Goal: Task Accomplishment & Management: Use online tool/utility

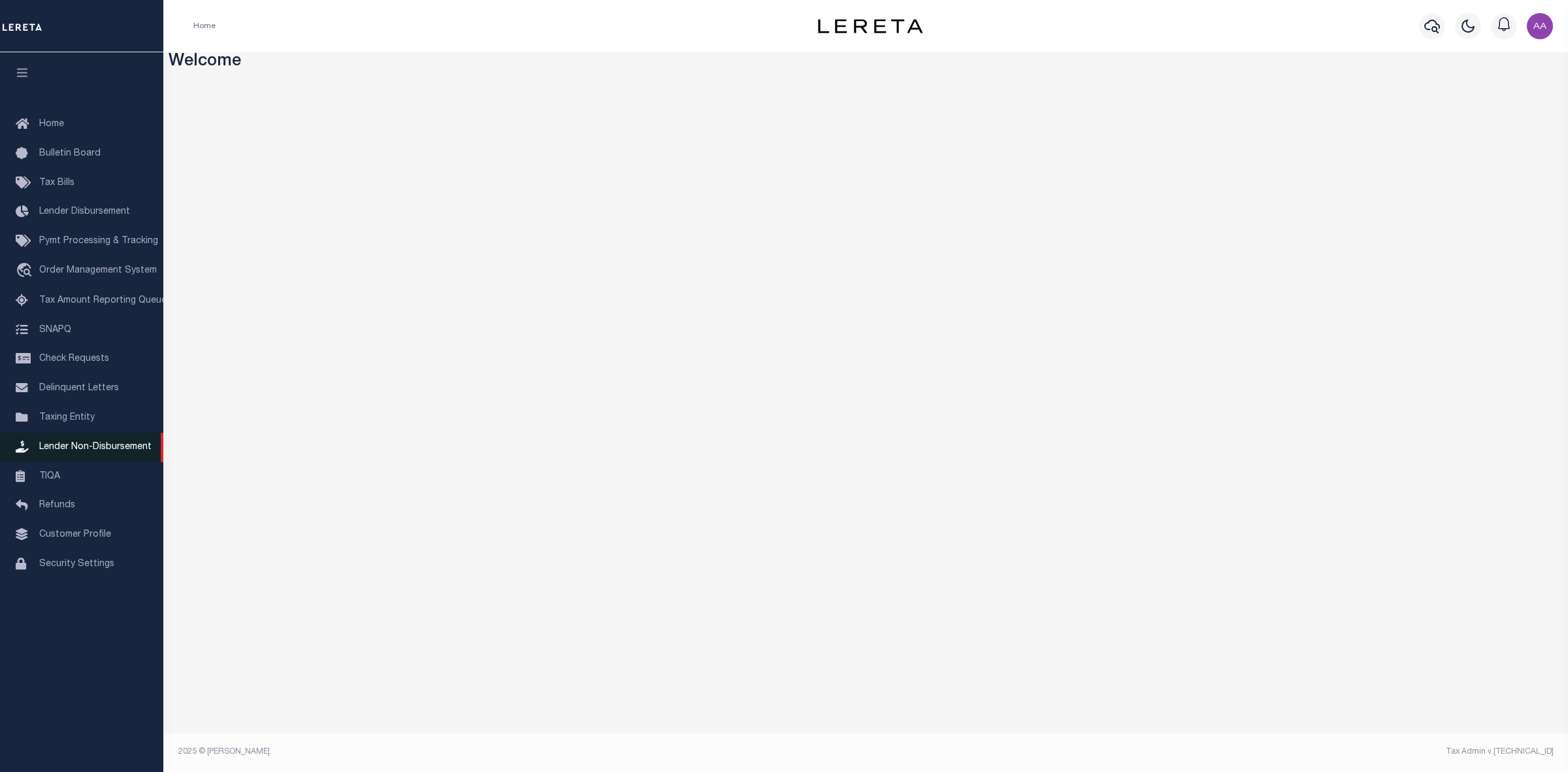
click at [89, 446] on span "Lender Non-Disbursement" at bounding box center [95, 447] width 112 height 9
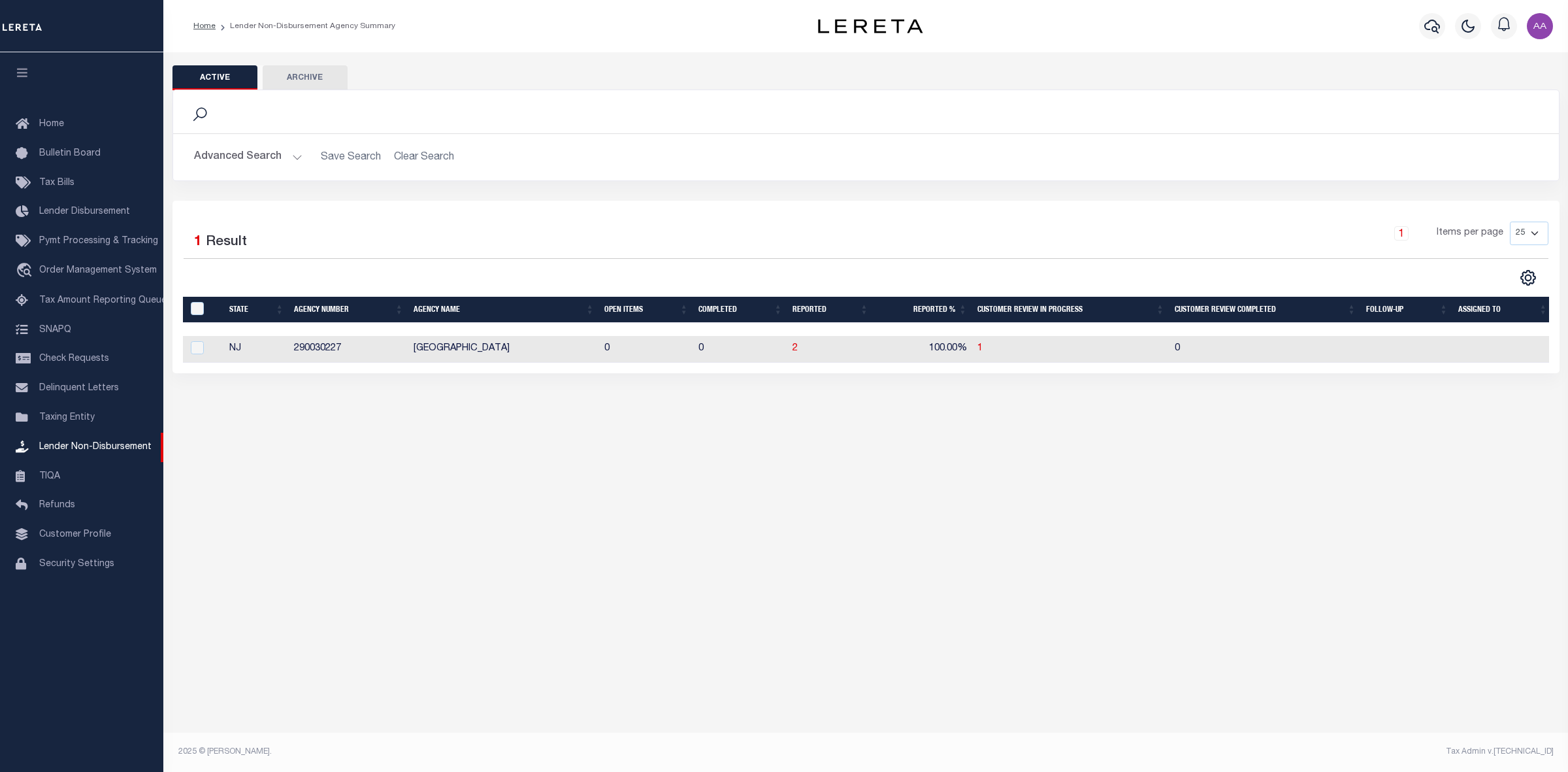
click at [263, 161] on button "Advanced Search" at bounding box center [248, 157] width 108 height 26
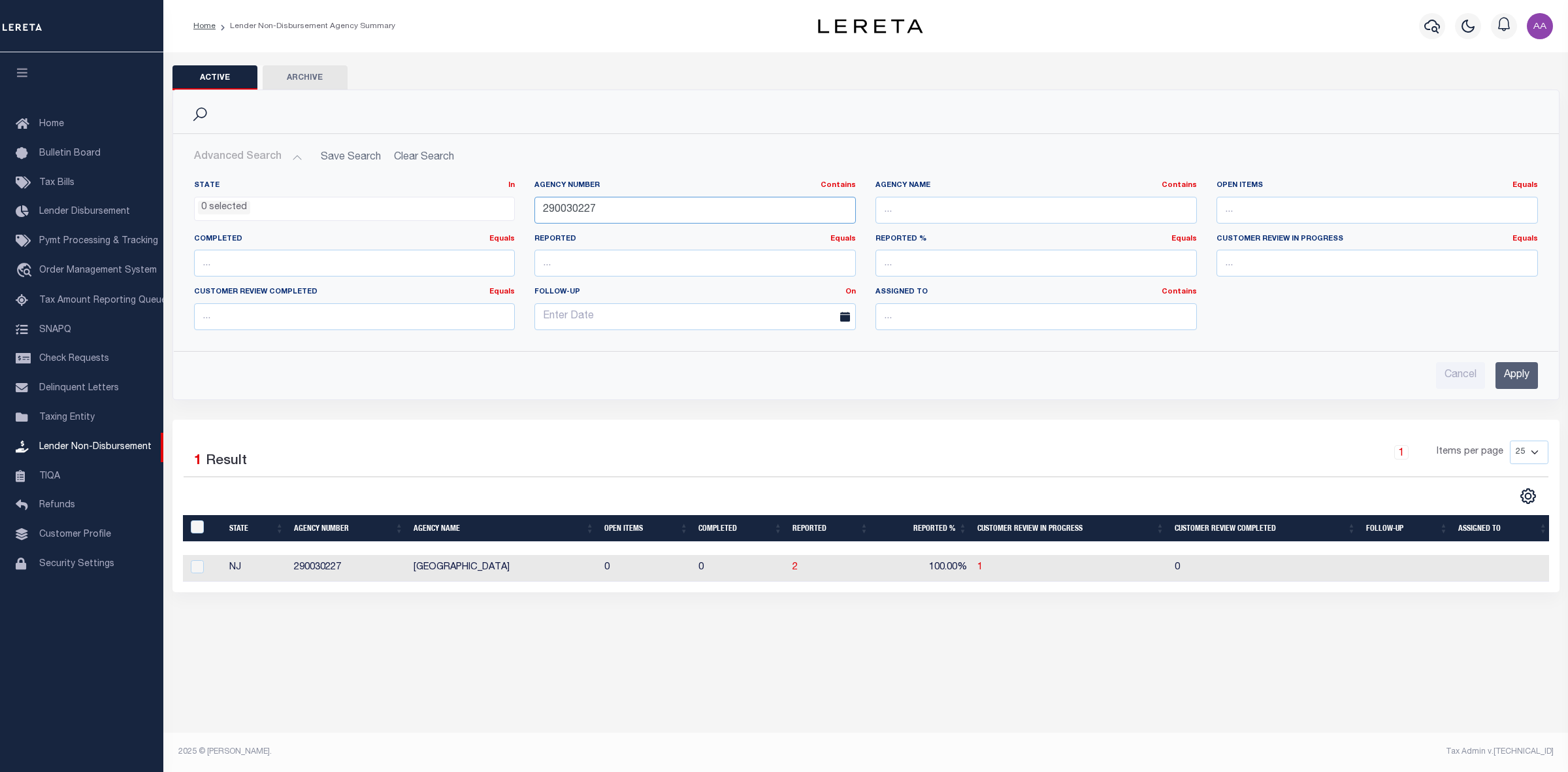
drag, startPoint x: 615, startPoint y: 212, endPoint x: 514, endPoint y: 211, distance: 101.0
click at [514, 211] on div "State In In AK AL AR AZ CA CO CT DC DE FL GA GU HI IA ID IL IN KS [GEOGRAPHIC_D…" at bounding box center [866, 260] width 1363 height 160
click at [1516, 381] on input "Apply" at bounding box center [1516, 375] width 43 height 27
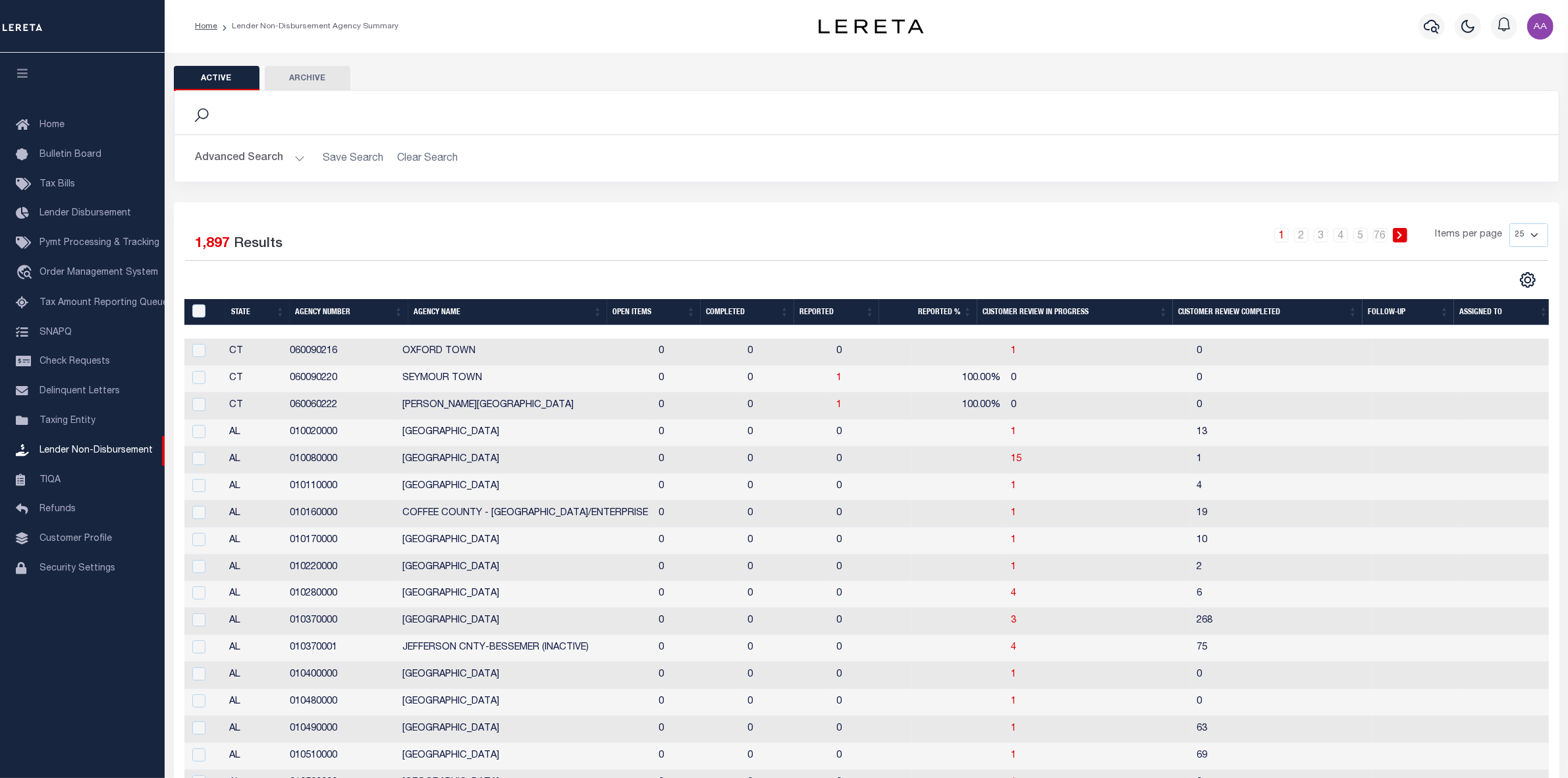
click at [626, 308] on th "Open Items" at bounding box center [654, 312] width 94 height 27
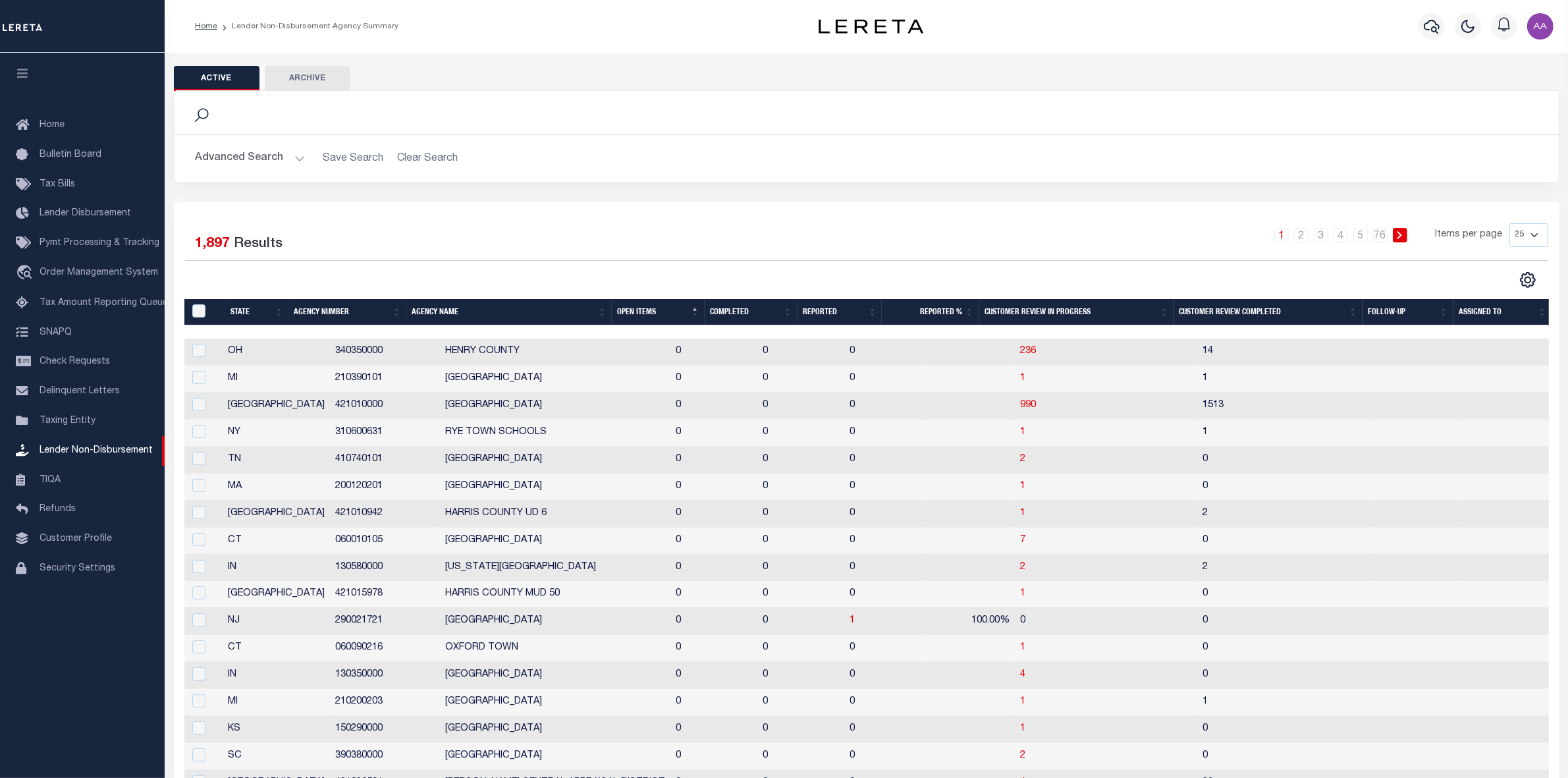
click at [637, 315] on th "Open Items" at bounding box center [657, 312] width 93 height 27
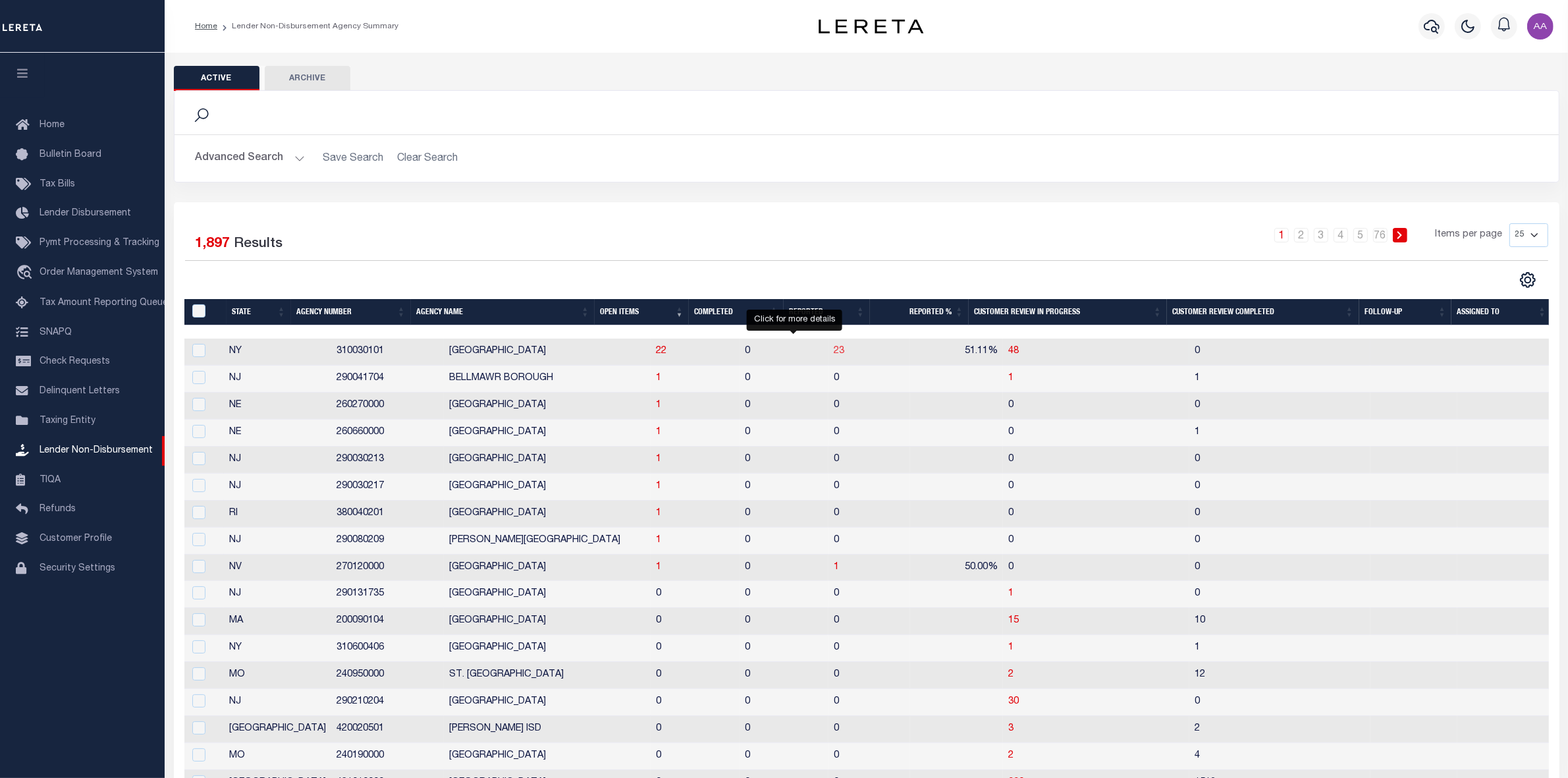
click at [834, 351] on span "23" at bounding box center [839, 352] width 10 height 9
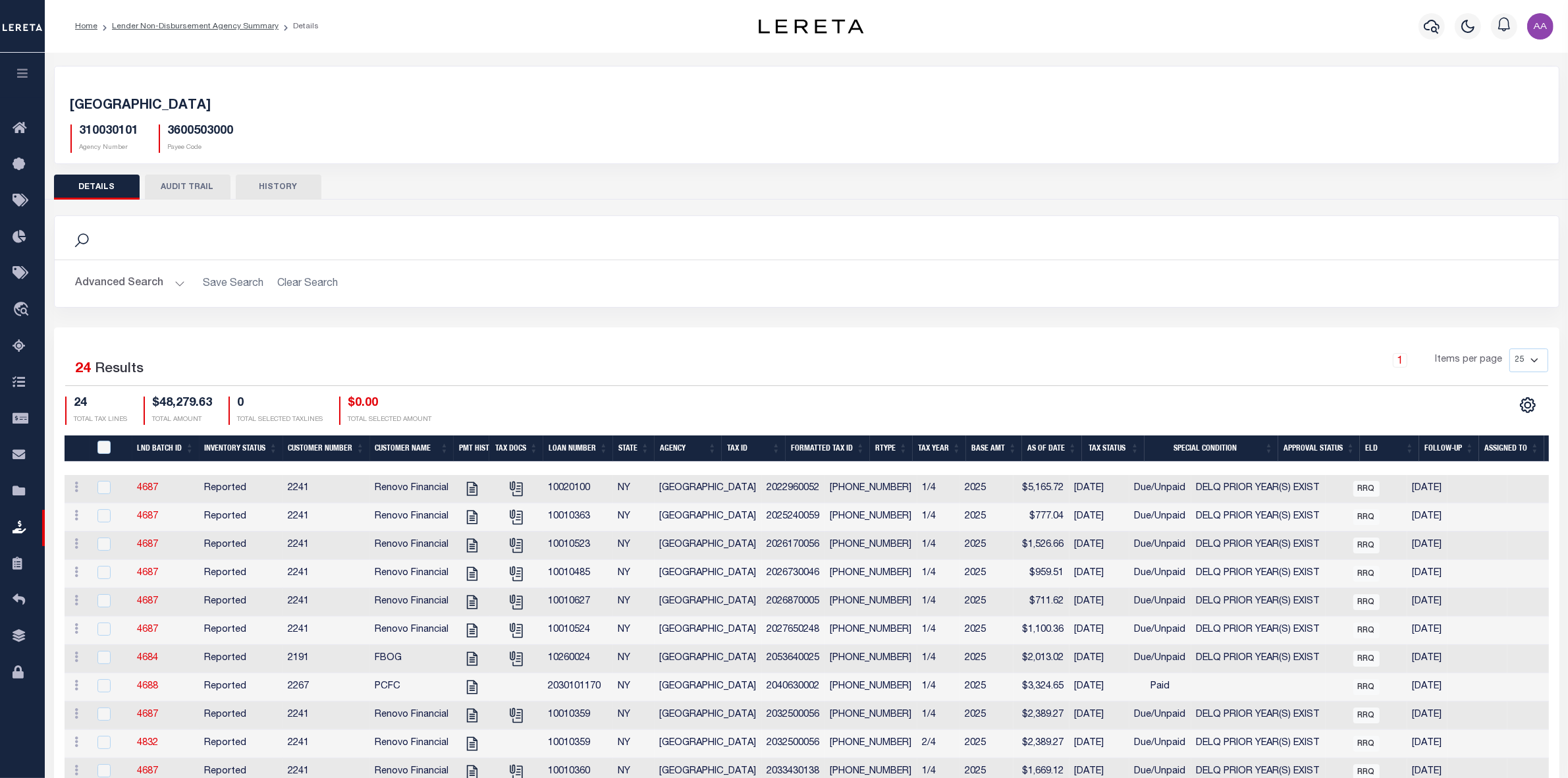
click at [288, 188] on button "HISTORY" at bounding box center [279, 187] width 86 height 25
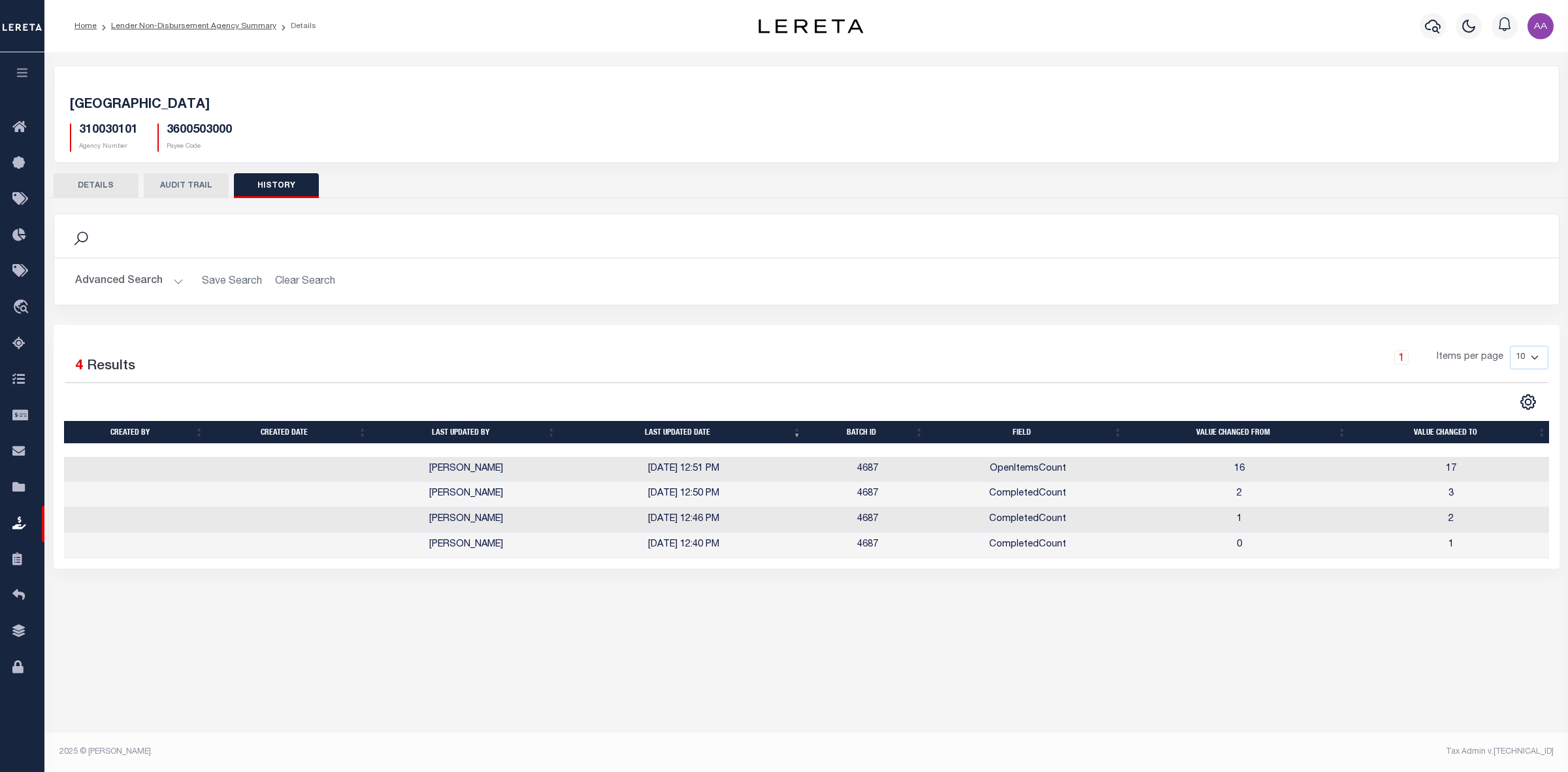
click at [89, 177] on button "DETAILS" at bounding box center [96, 185] width 85 height 25
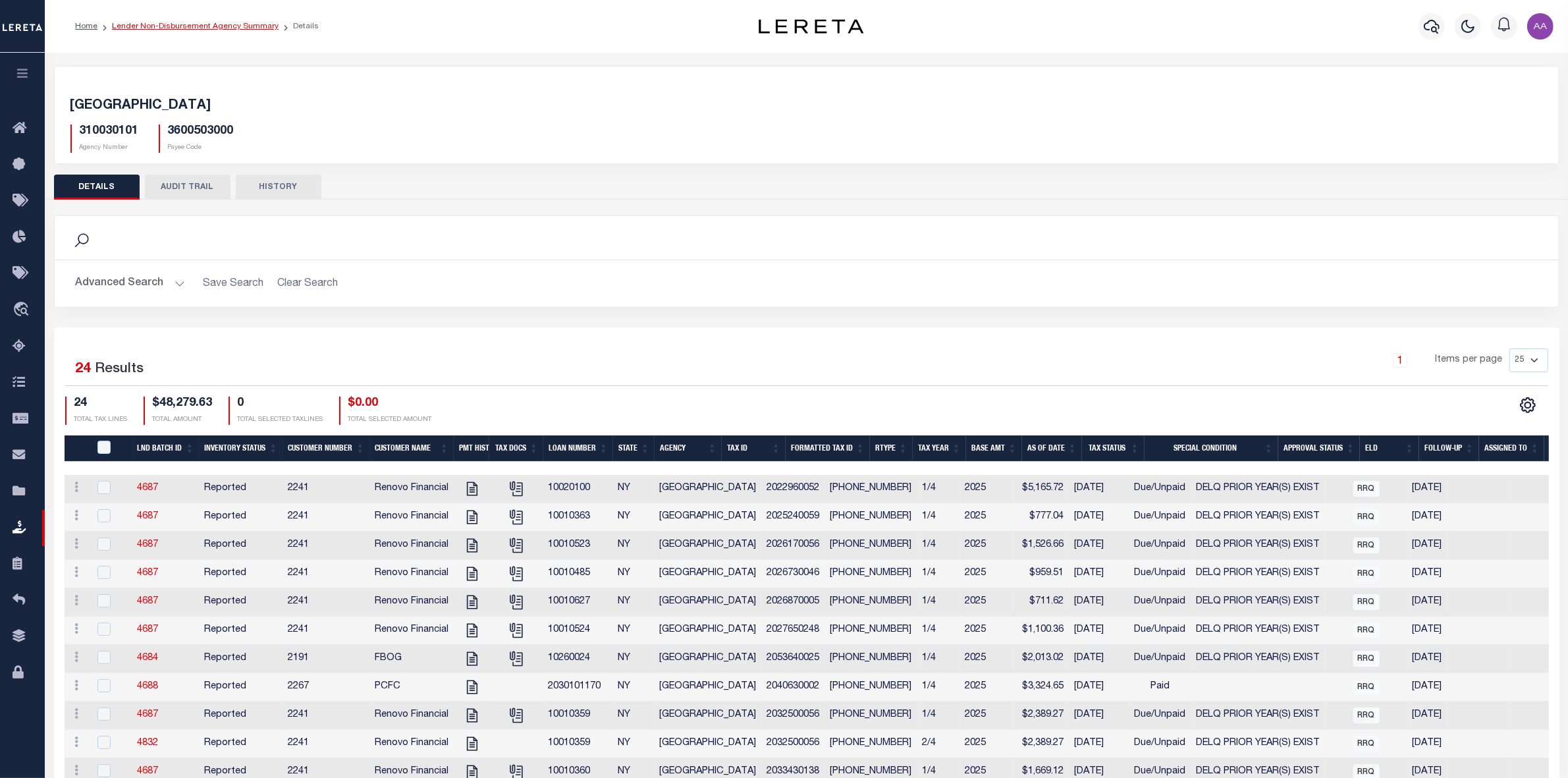
click at [195, 25] on link "Lender Non-Disbursement Agency Summary" at bounding box center [194, 27] width 166 height 8
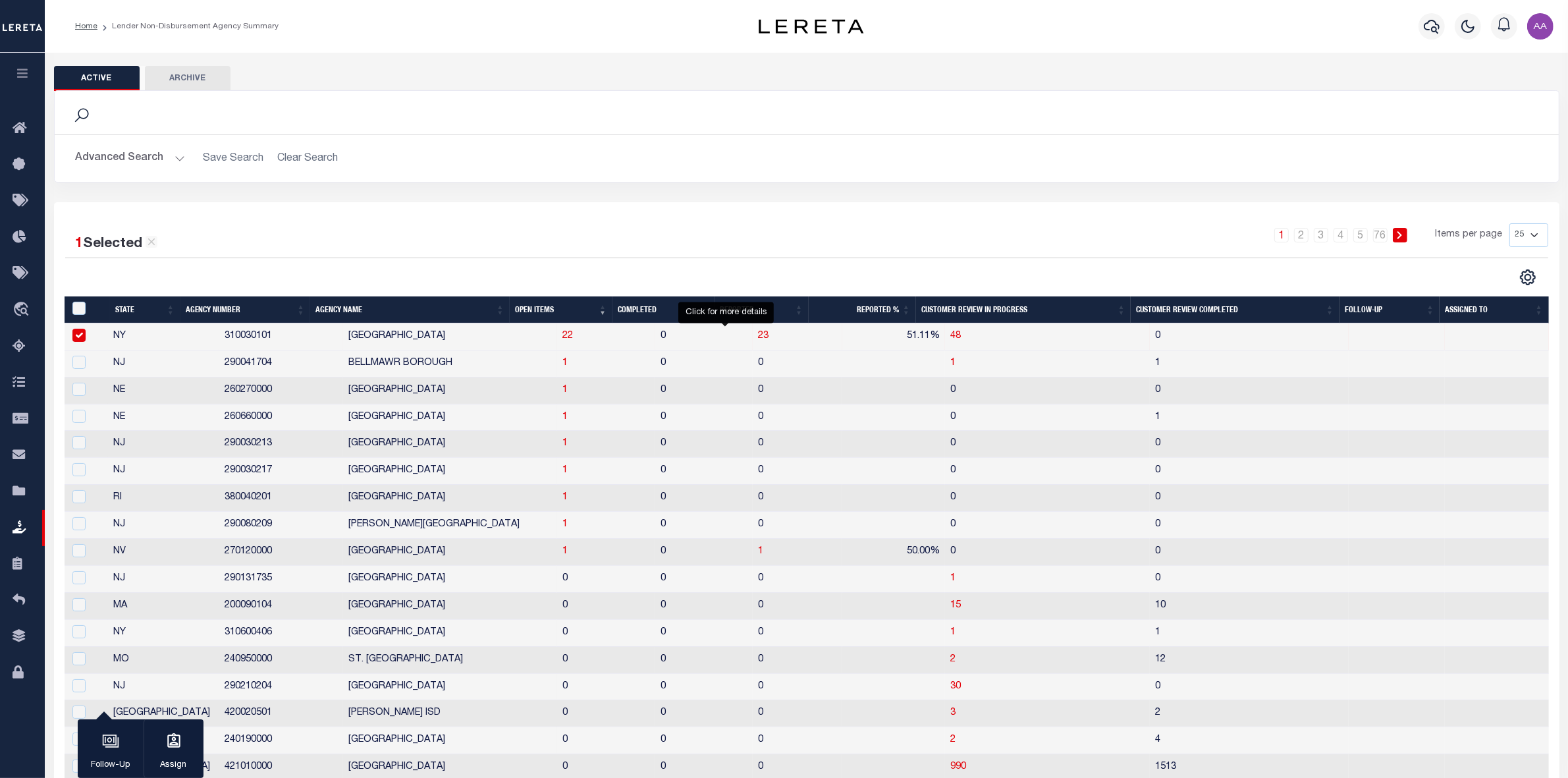
click at [758, 337] on span "23" at bounding box center [763, 336] width 10 height 9
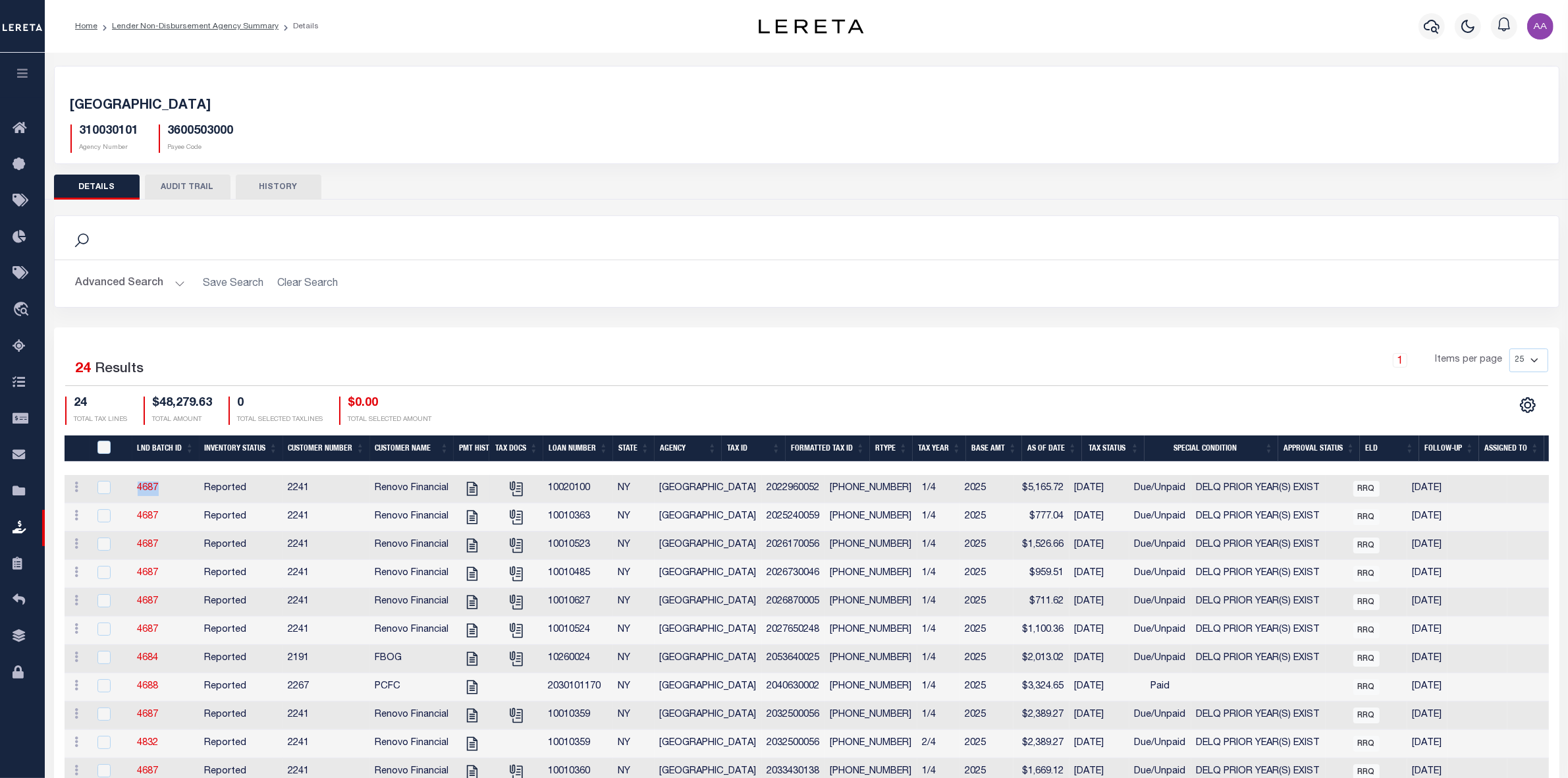
drag, startPoint x: 166, startPoint y: 491, endPoint x: 166, endPoint y: 518, distance: 27.0
click at [123, 492] on tr "ACTIONS View Tax Line Detail Internal Comments 4687 Reported 2241 Renovo Financ…" at bounding box center [839, 489] width 1549 height 28
copy link "4687"
click at [191, 23] on link "Lender Non-Disbursement Agency Summary" at bounding box center [194, 27] width 166 height 8
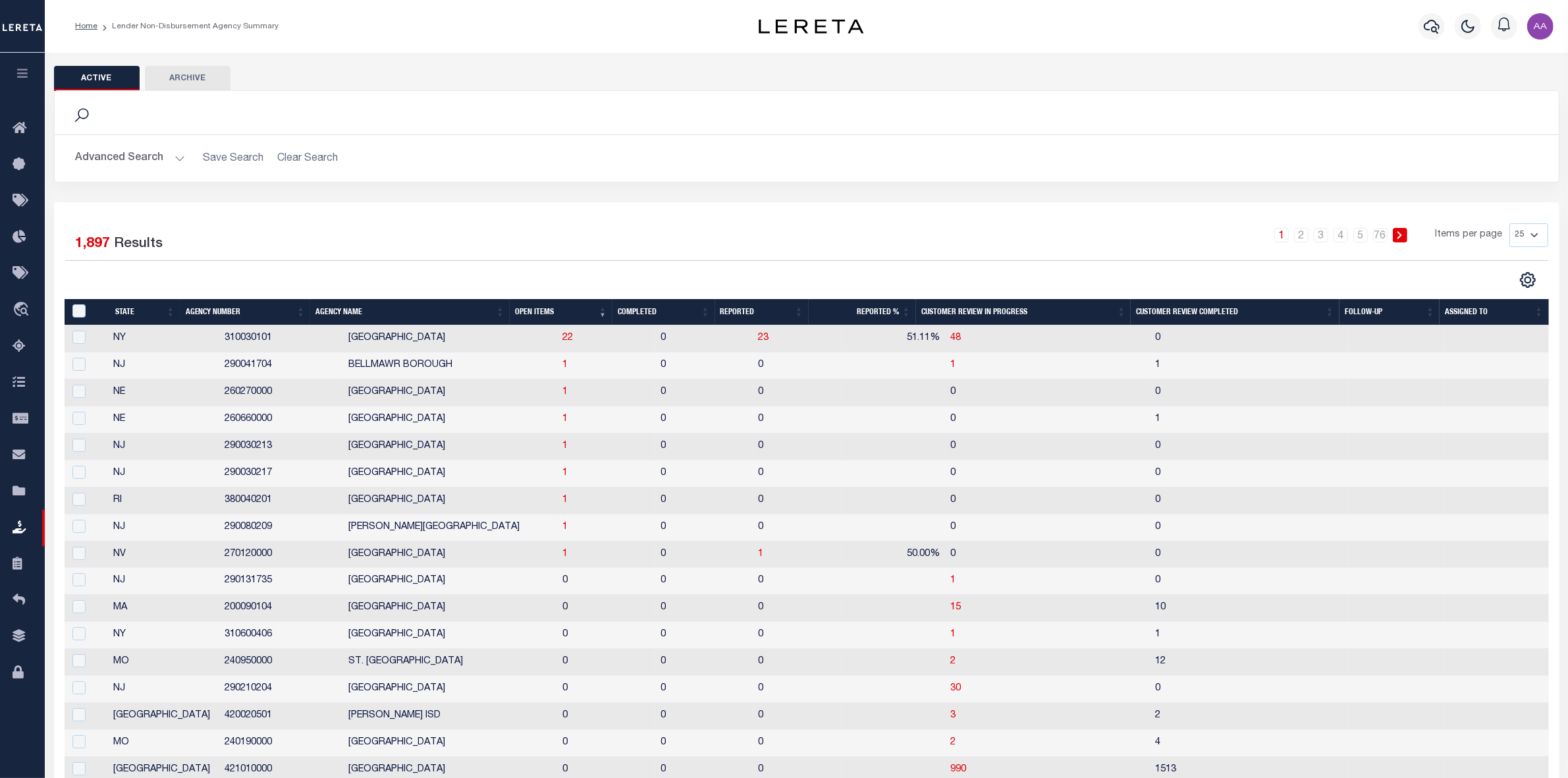
click at [141, 153] on button "Advanced Search" at bounding box center [130, 158] width 109 height 26
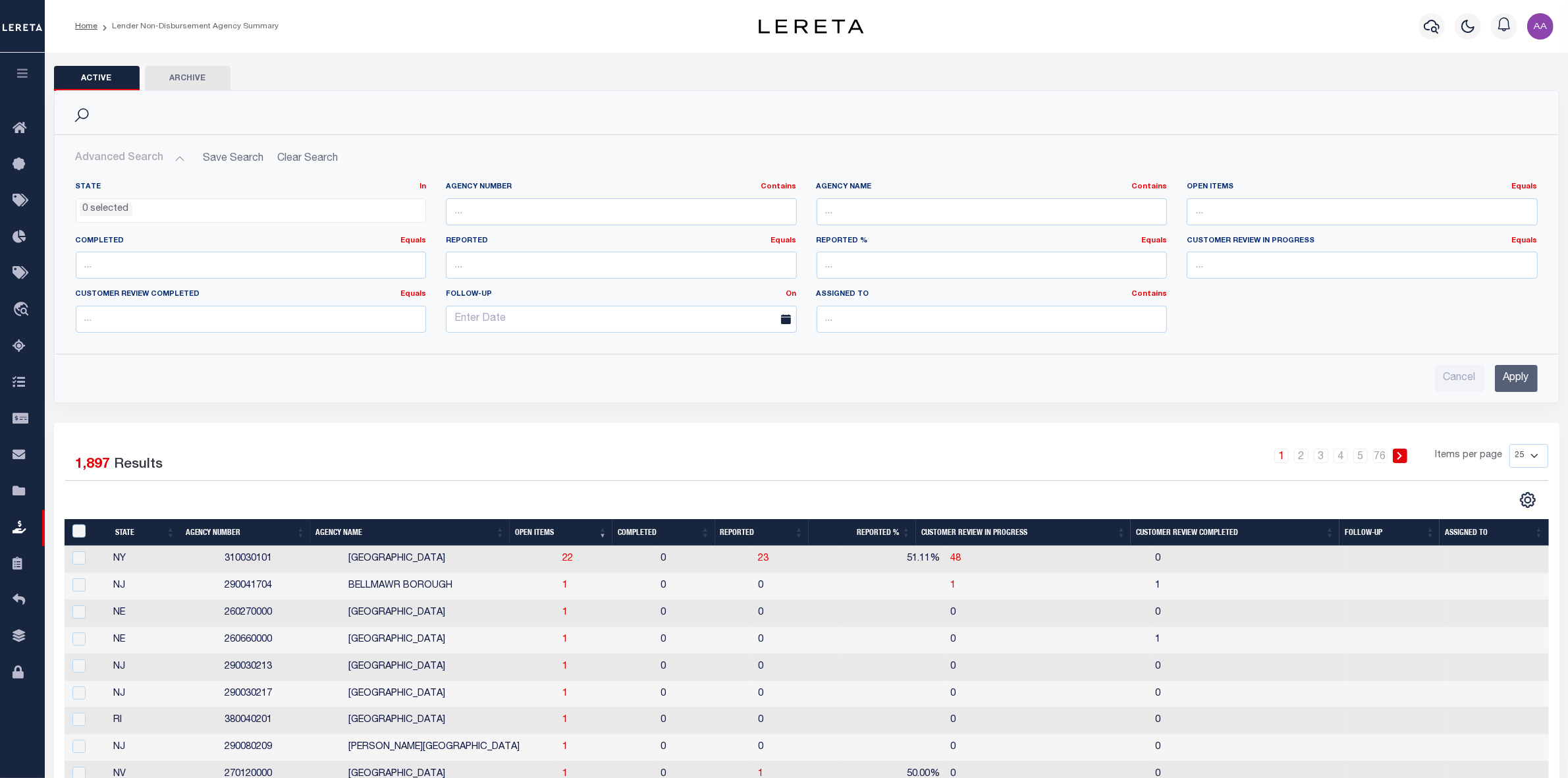
click at [27, 73] on icon "button" at bounding box center [22, 73] width 15 height 12
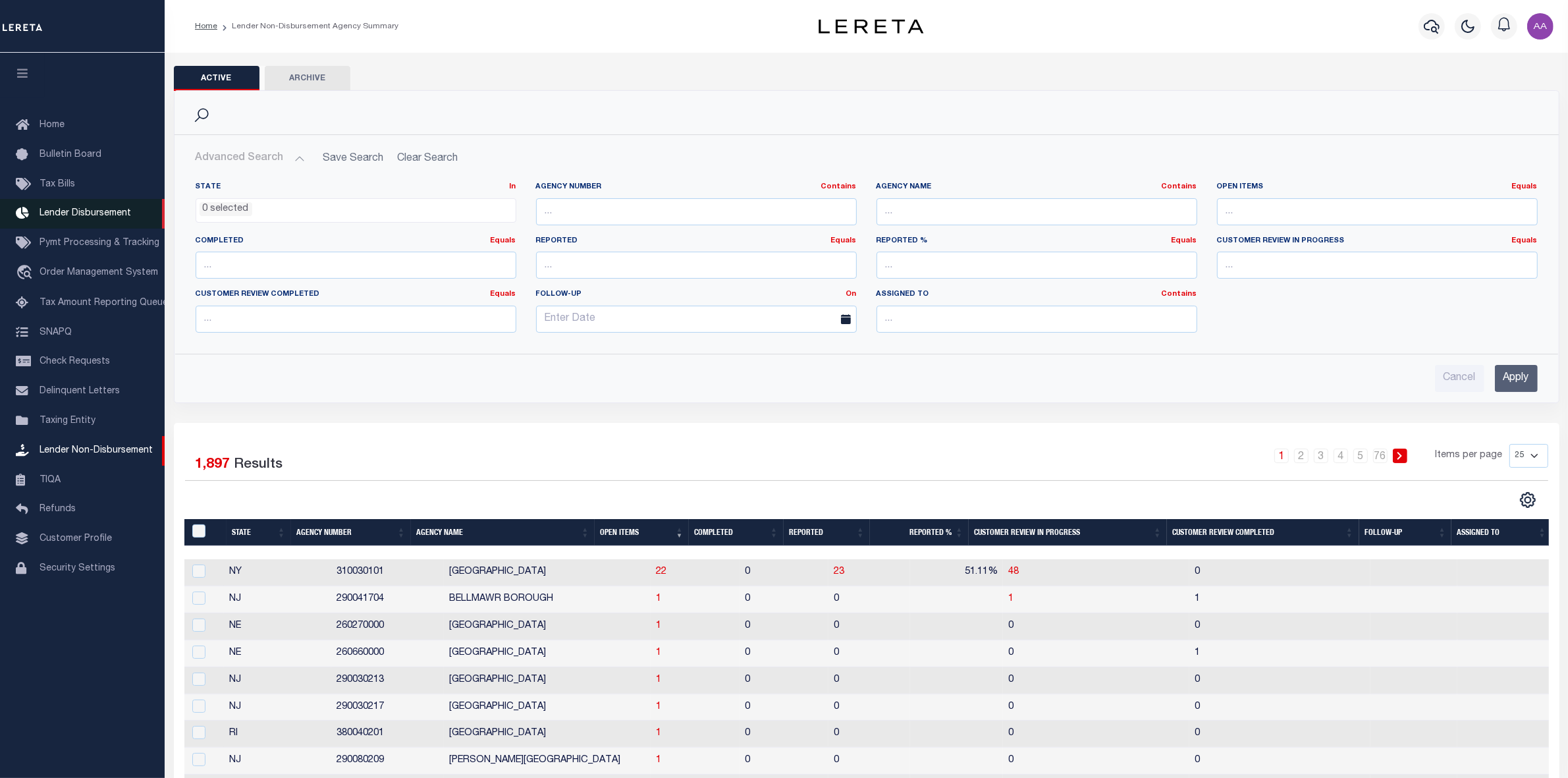
click at [96, 216] on span "Lender Disbursement" at bounding box center [85, 213] width 91 height 9
click at [934, 212] on input "text" at bounding box center [1036, 212] width 321 height 27
paste input "Boston Bank"
type input "Boston Bank"
click at [1511, 380] on input "Apply" at bounding box center [1516, 378] width 43 height 27
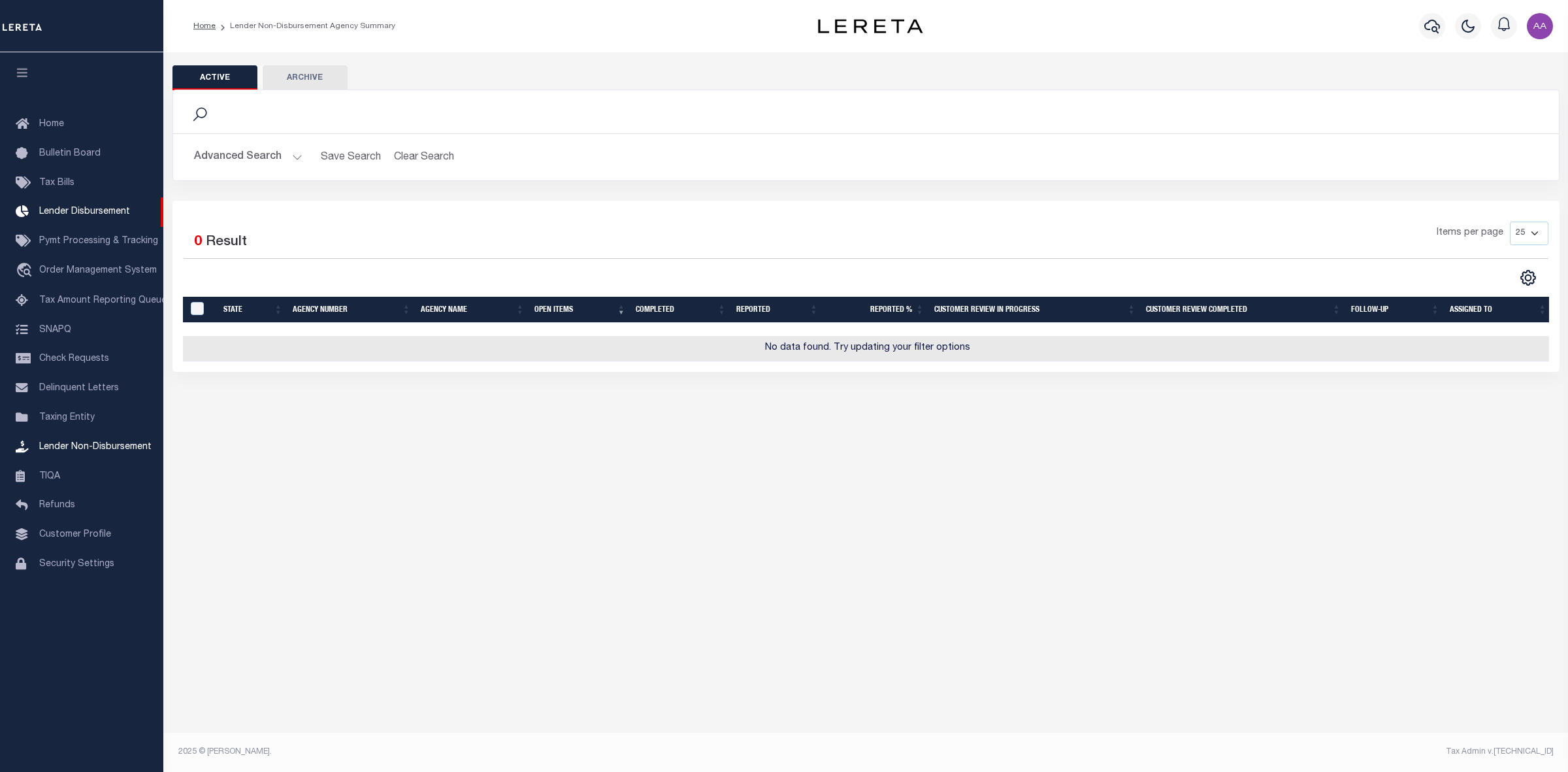
click at [294, 156] on button "Advanced Search" at bounding box center [248, 157] width 108 height 26
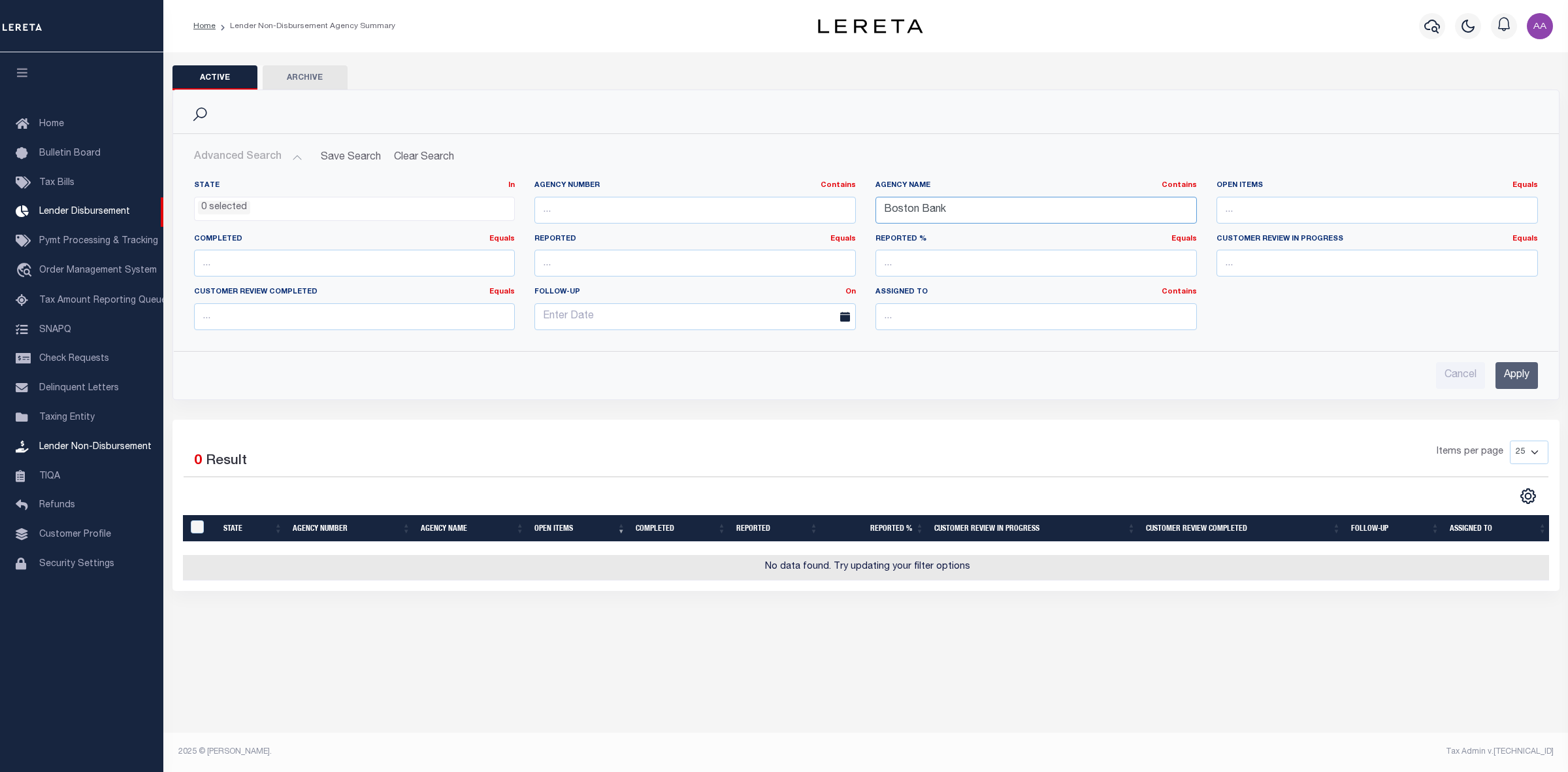
drag, startPoint x: 853, startPoint y: 202, endPoint x: 748, endPoint y: 186, distance: 106.2
click at [748, 186] on div "State In In AK AL AR AZ CA CO CT DC DE FL GA GU HI IA ID IL IN KS [GEOGRAPHIC_D…" at bounding box center [866, 260] width 1363 height 160
click at [1518, 377] on input "Apply" at bounding box center [1516, 375] width 43 height 27
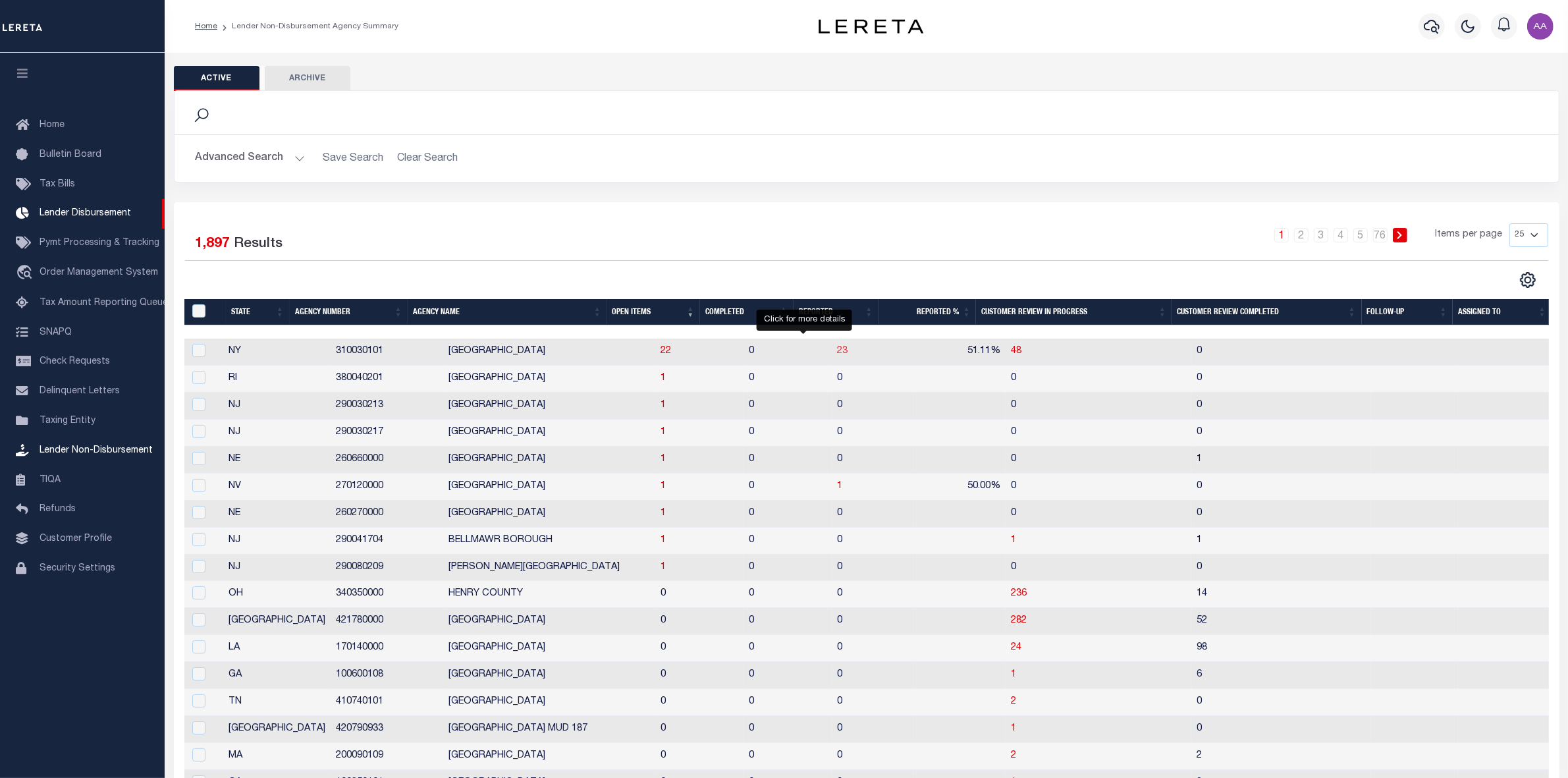
click at [838, 352] on span "23" at bounding box center [843, 352] width 10 height 9
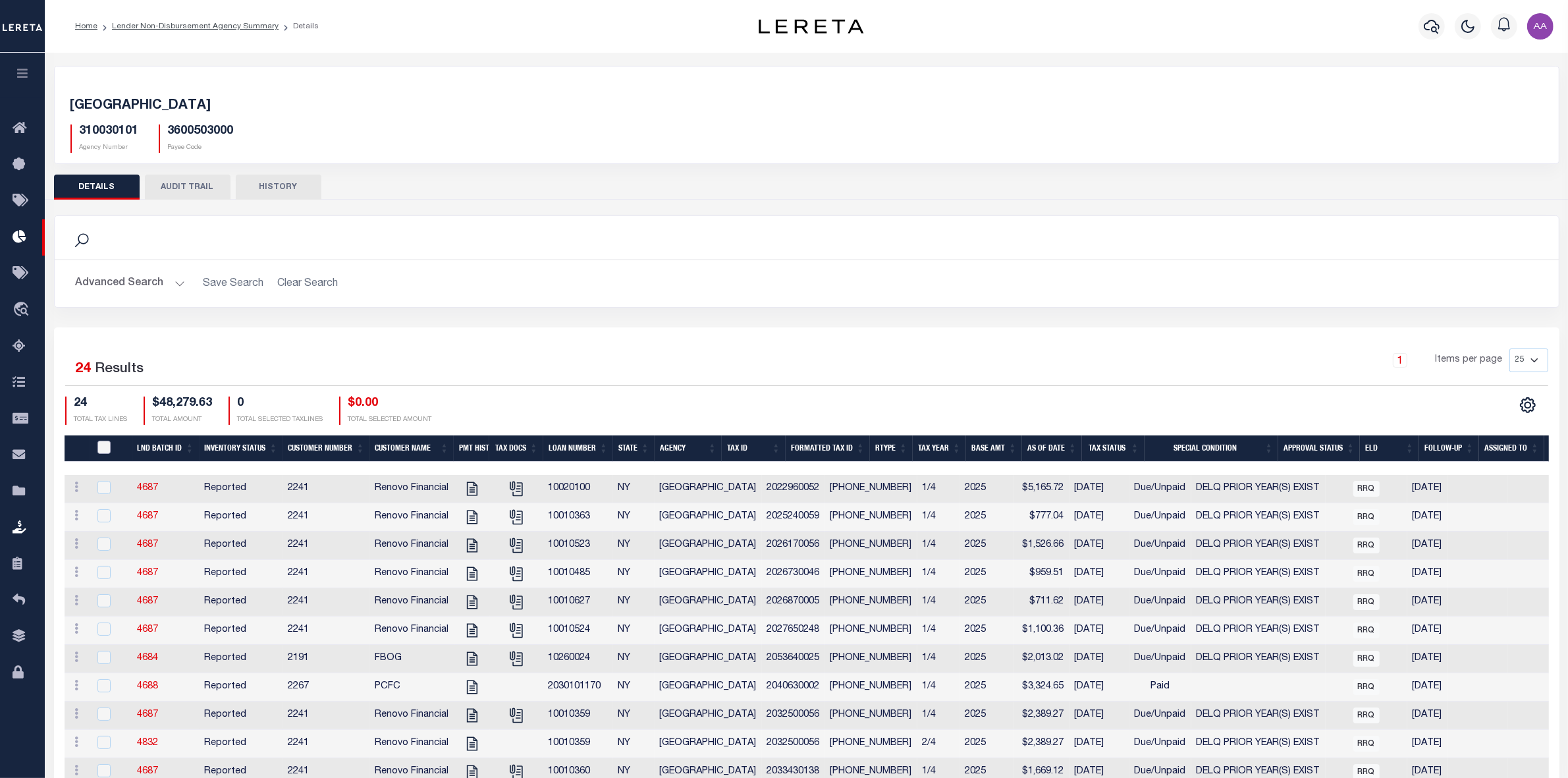
click at [103, 449] on input "QID" at bounding box center [104, 447] width 13 height 13
checkbox input "true"
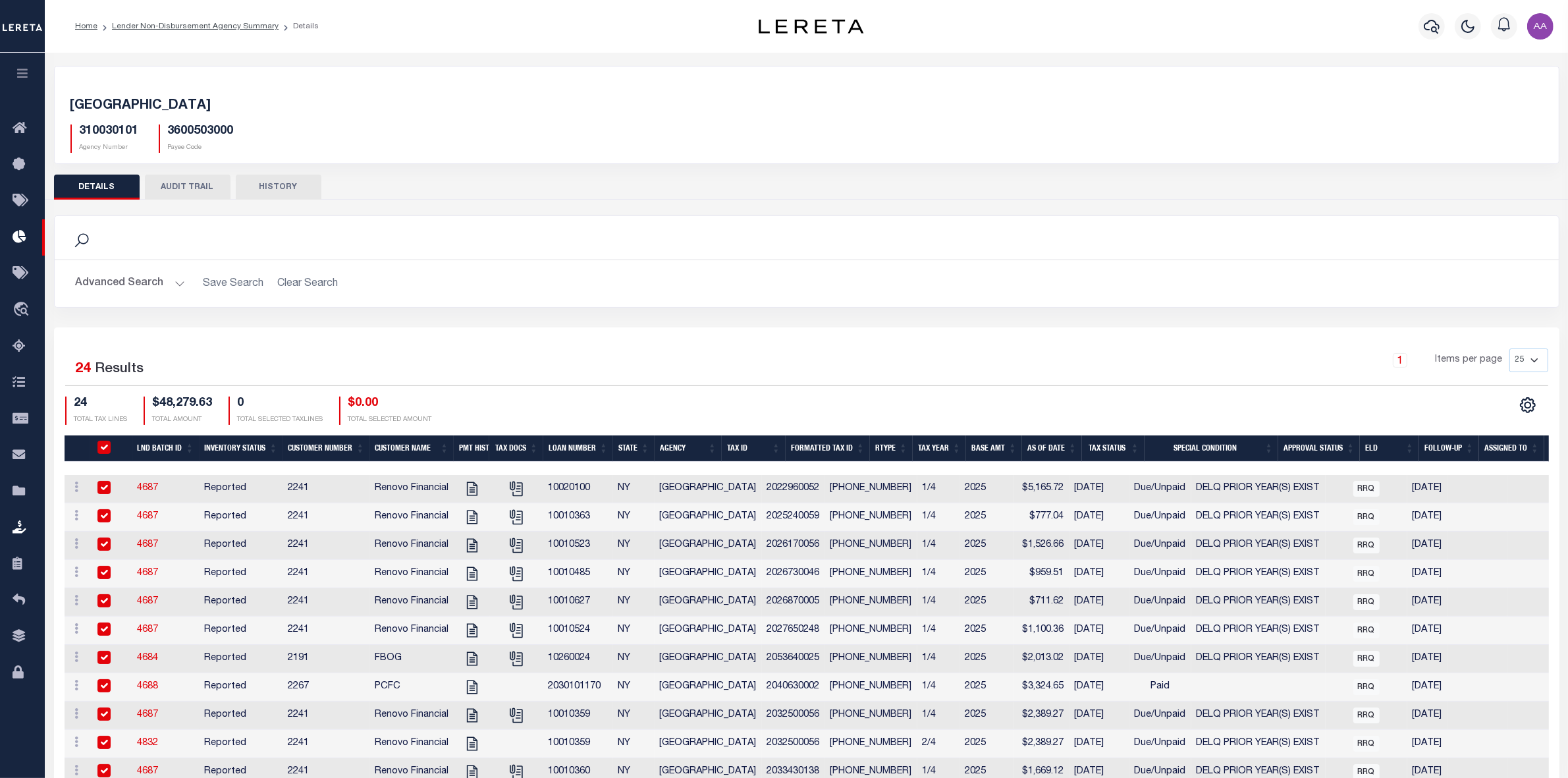
checkbox input "true"
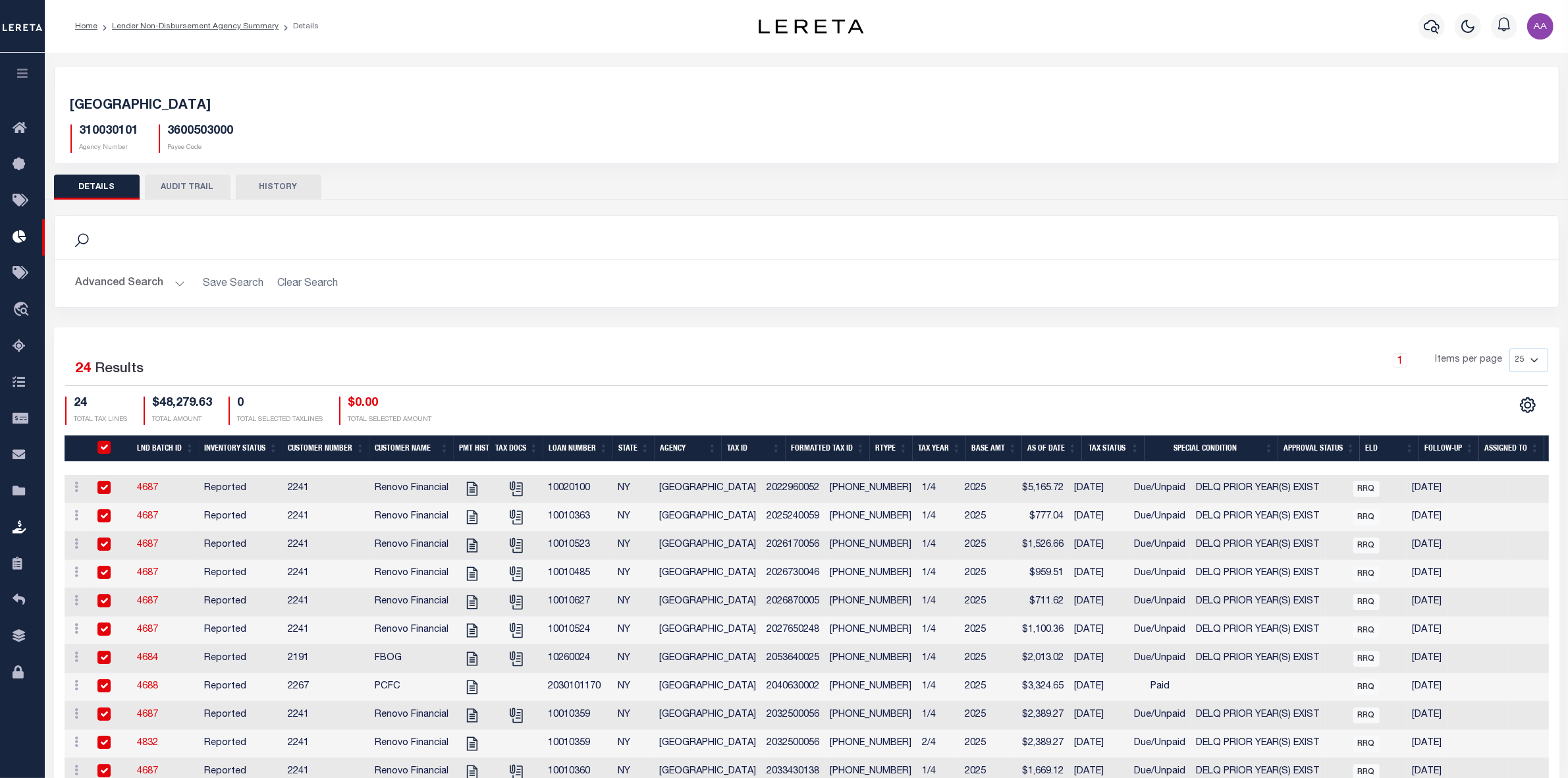
checkbox input "true"
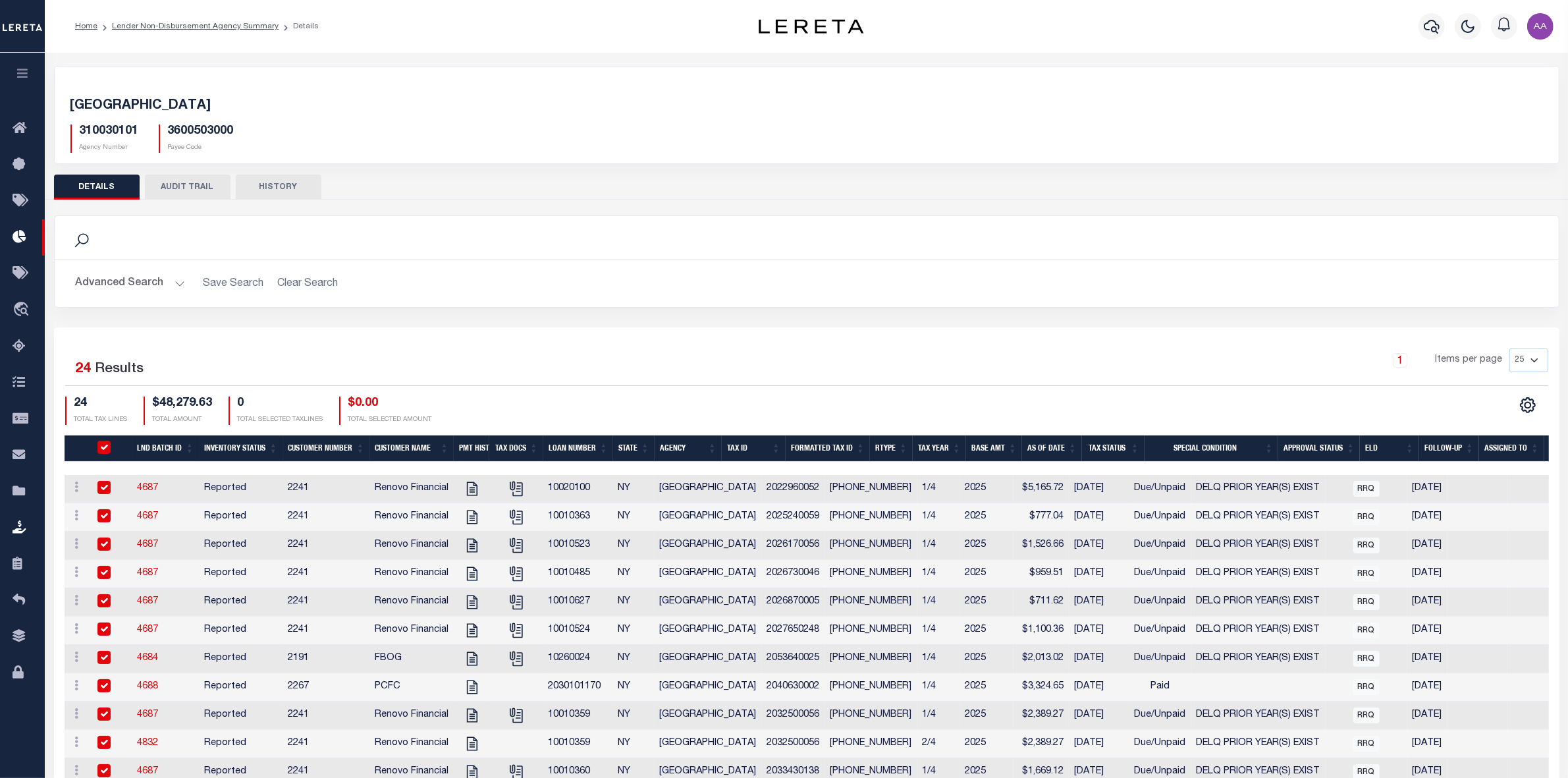
checkbox input "true"
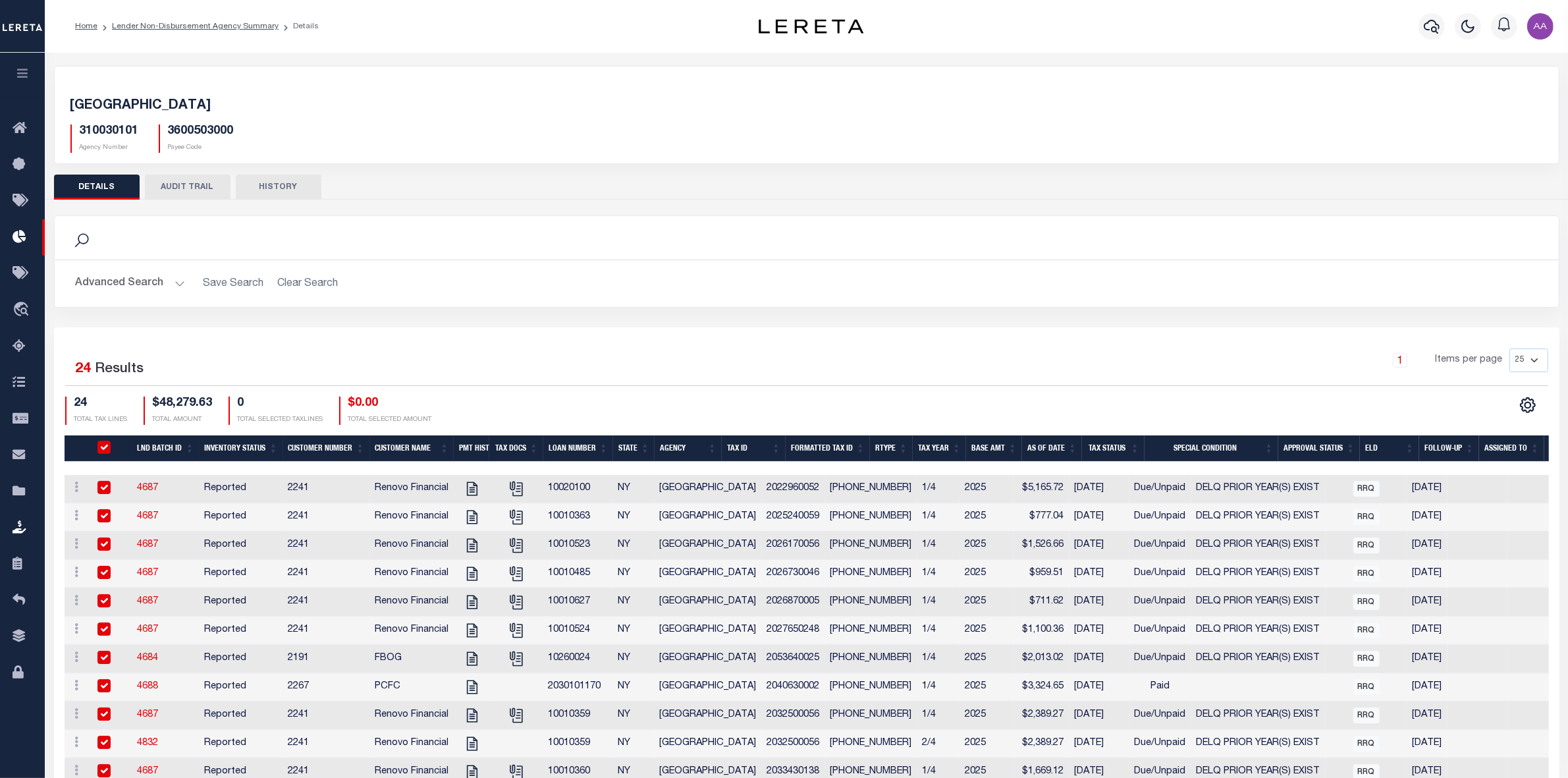
checkbox input "true"
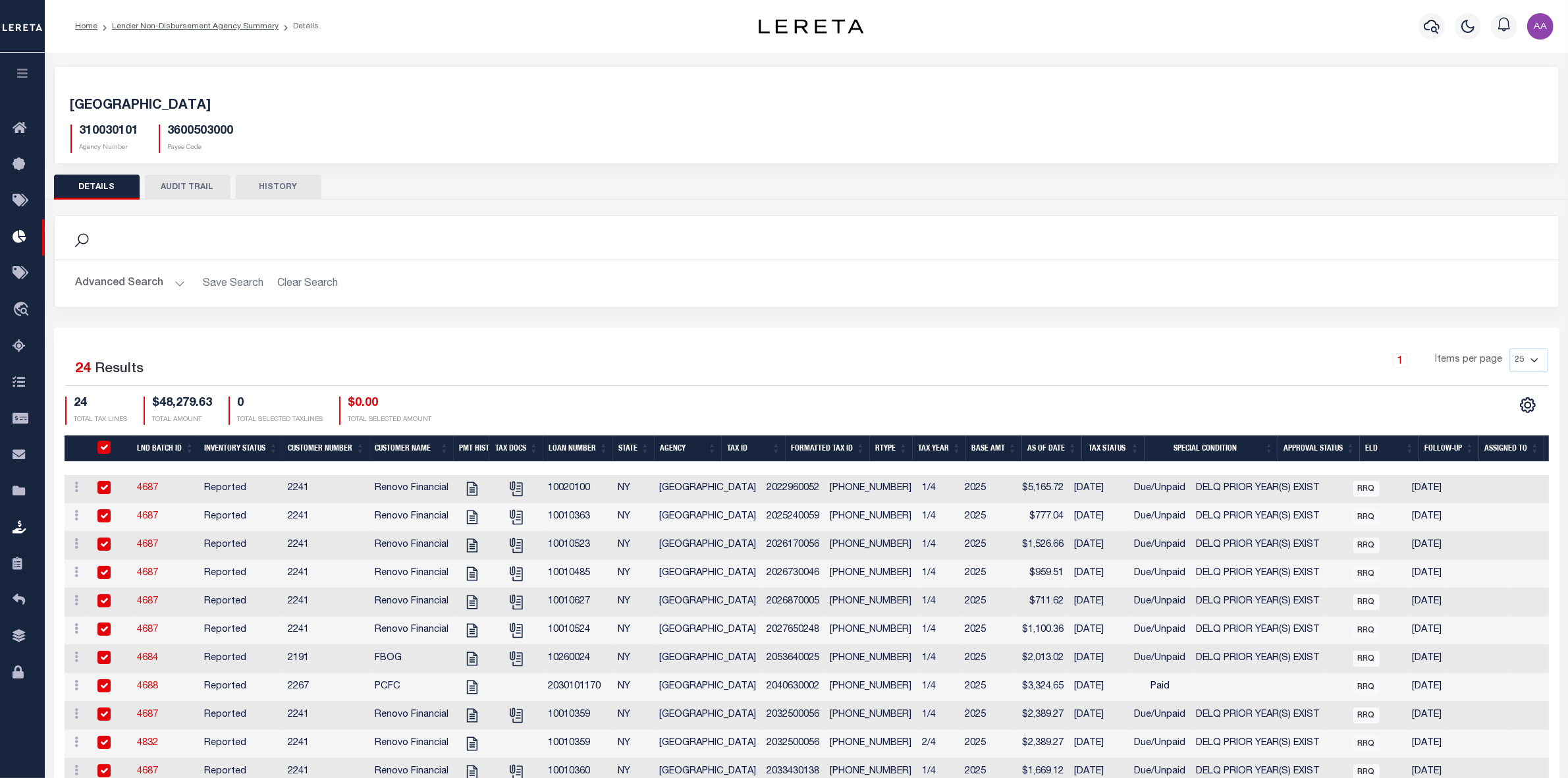
checkbox input "true"
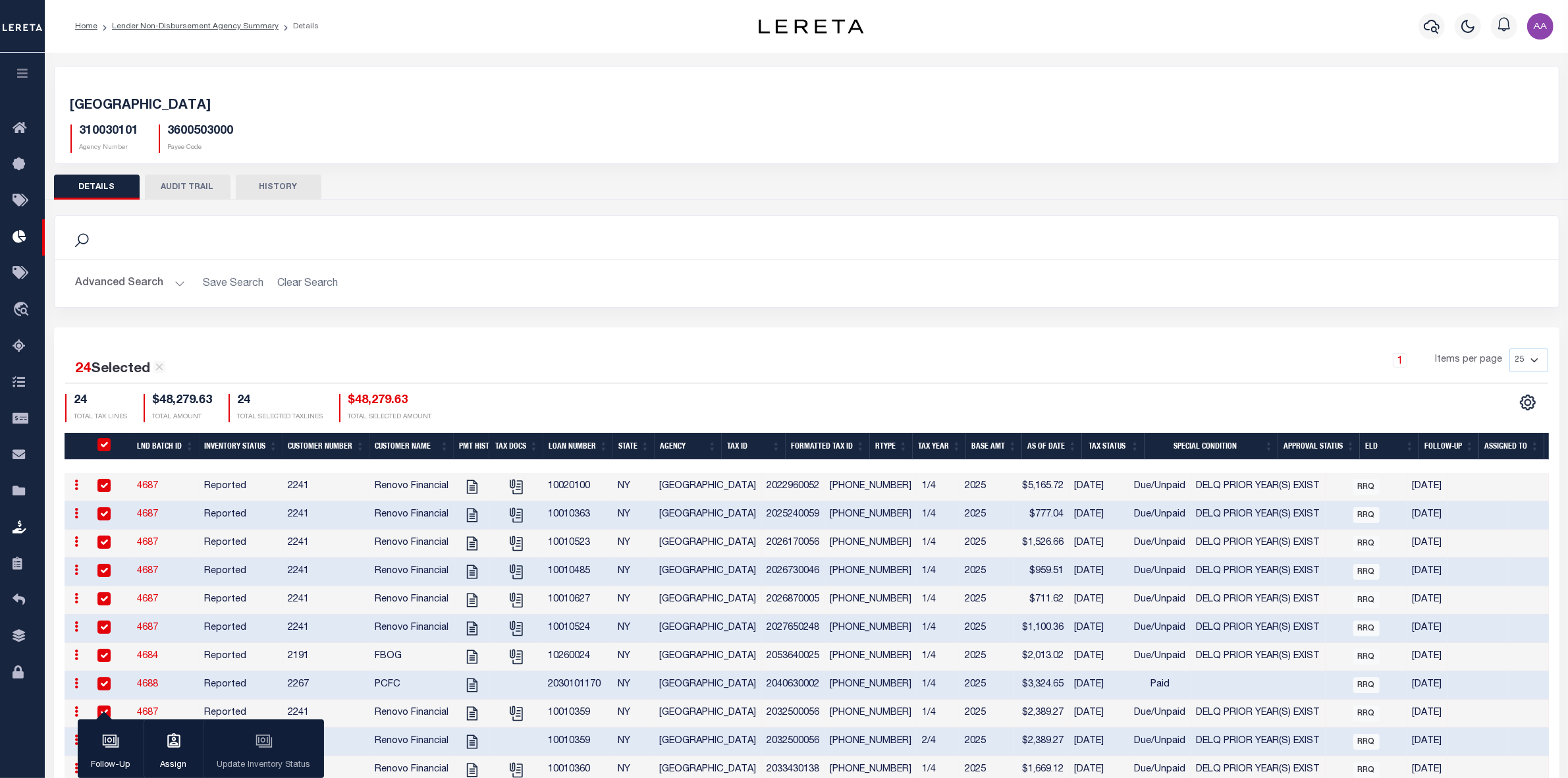
click at [426, 330] on div "24 Selected 24 Results 1 Items per page 25 50 100 200 24 24" at bounding box center [807, 745] width 1506 height 836
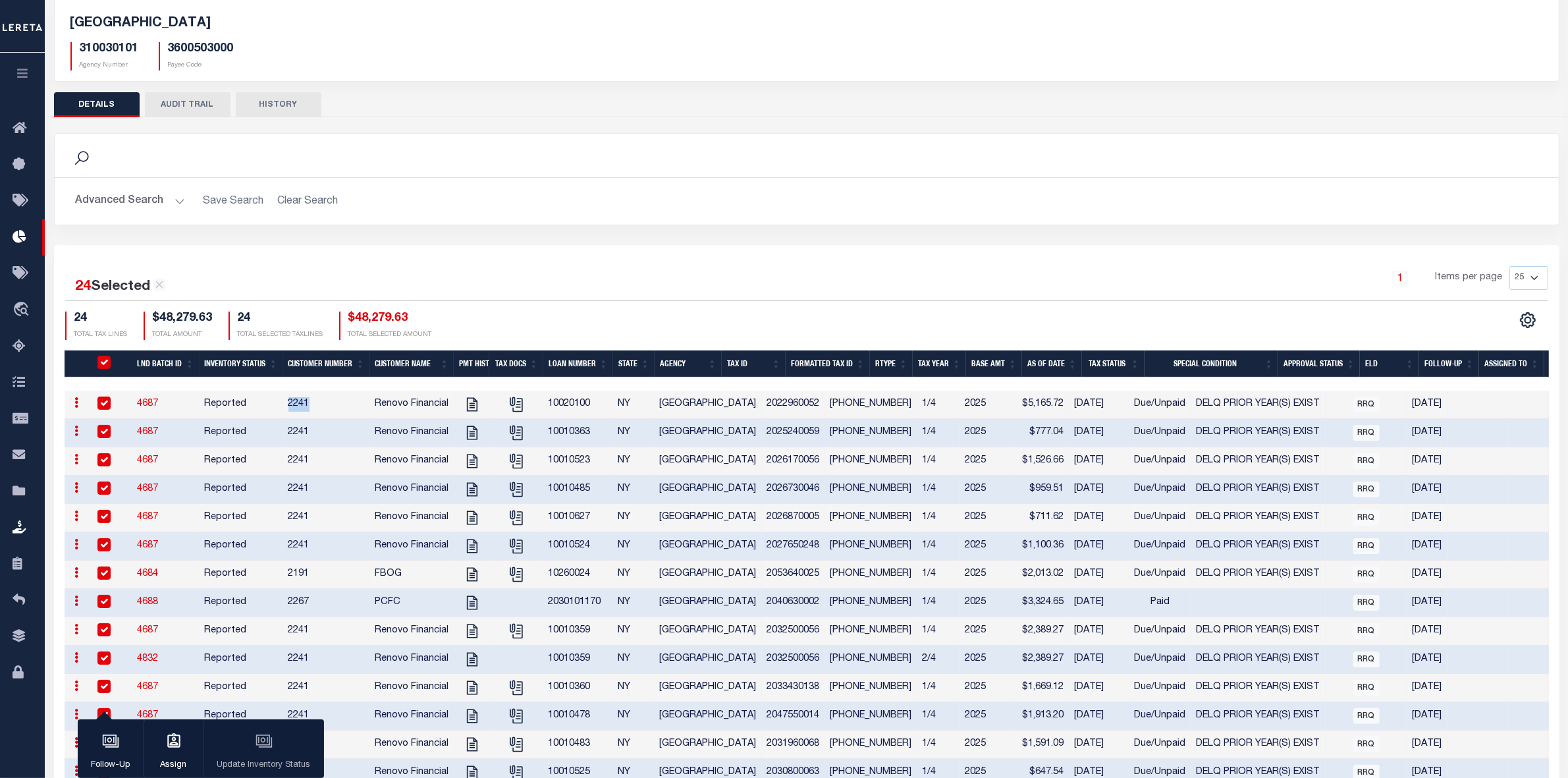
drag, startPoint x: 287, startPoint y: 404, endPoint x: 317, endPoint y: 404, distance: 30.0
click at [317, 404] on td "2241" at bounding box center [326, 405] width 87 height 28
checkbox input "false"
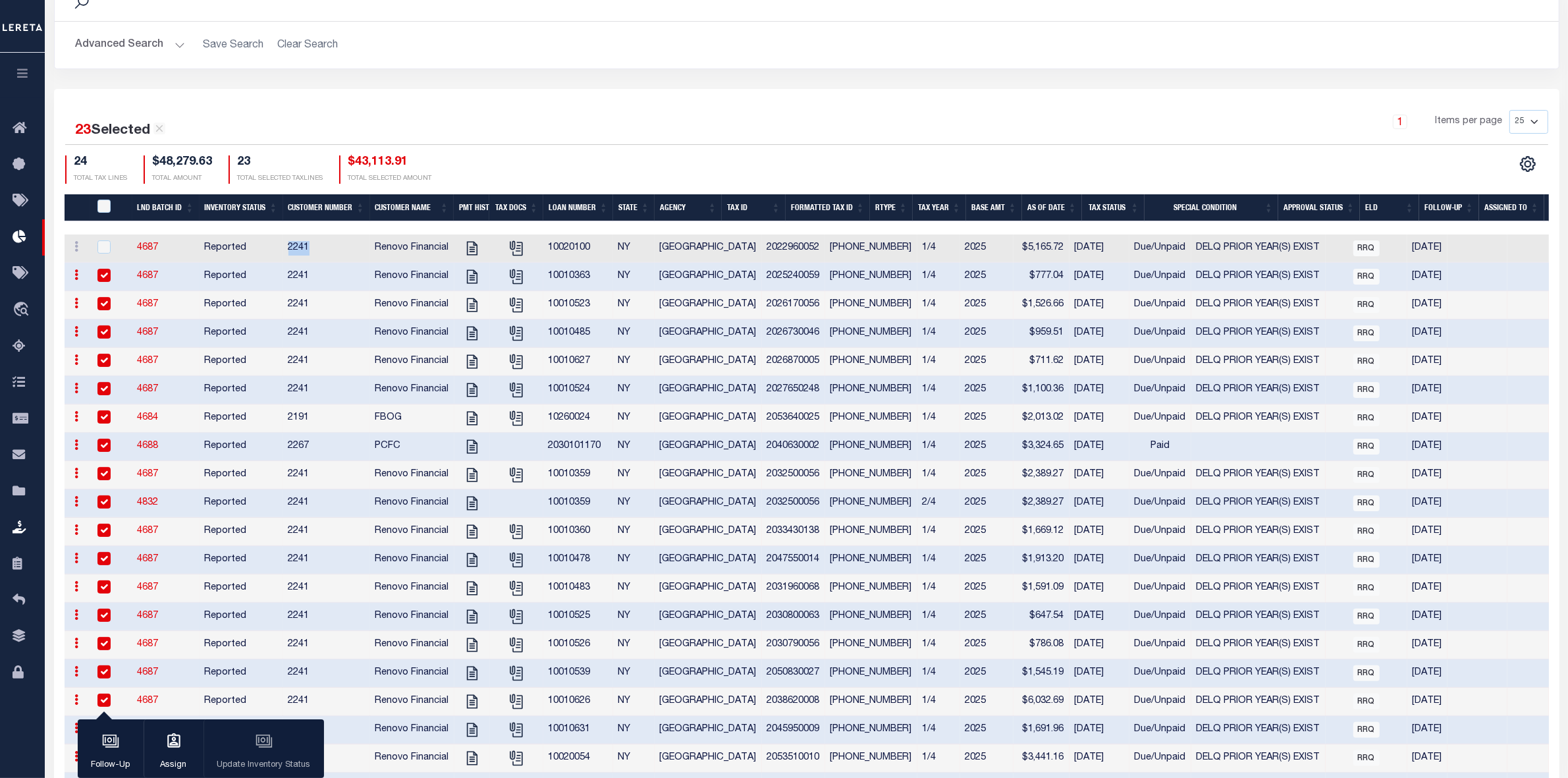
scroll to position [0, 0]
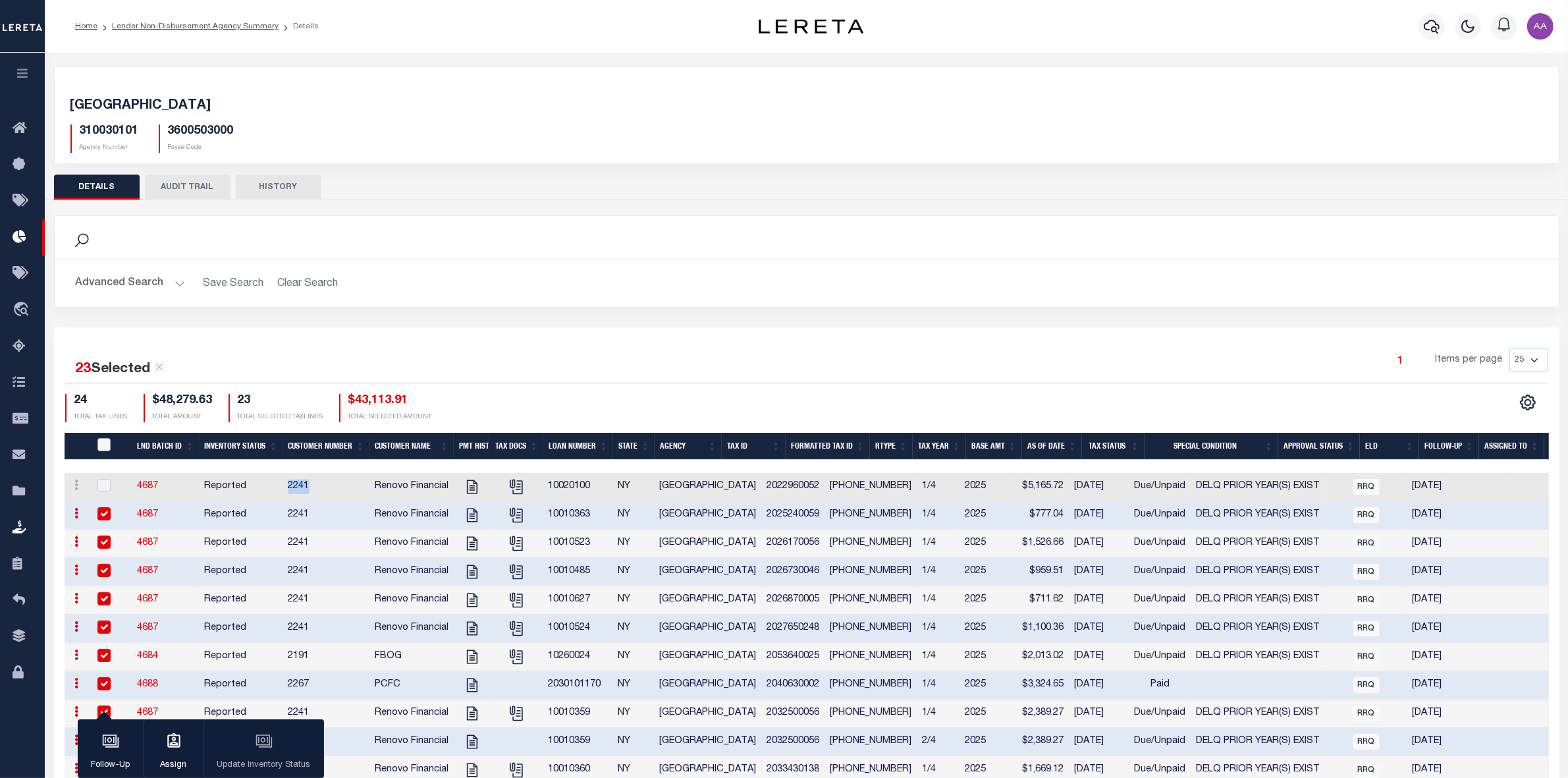
click at [105, 447] on input "QID" at bounding box center [104, 444] width 13 height 13
checkbox input "true"
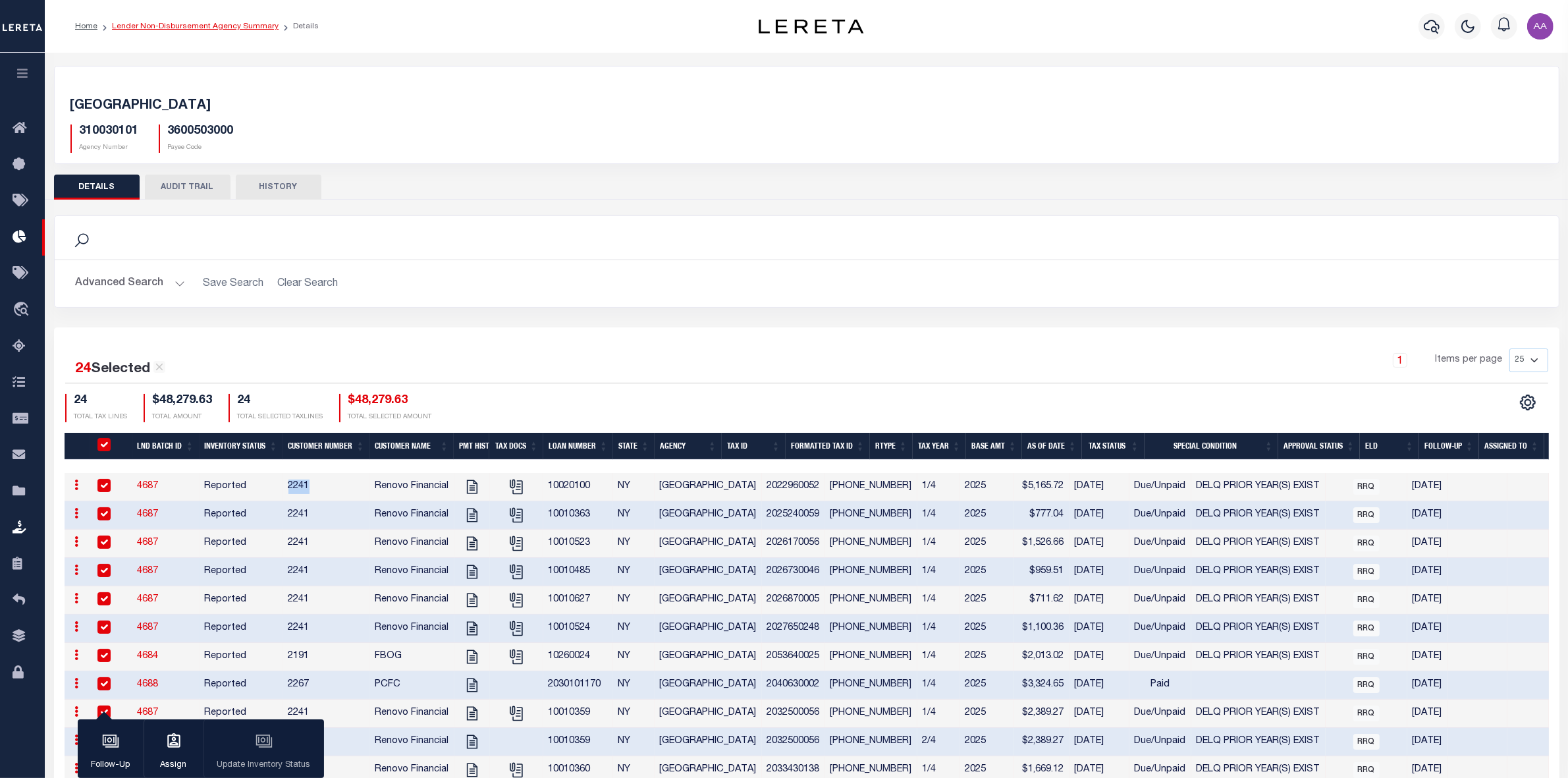
click at [205, 27] on link "Lender Non-Disbursement Agency Summary" at bounding box center [194, 27] width 166 height 8
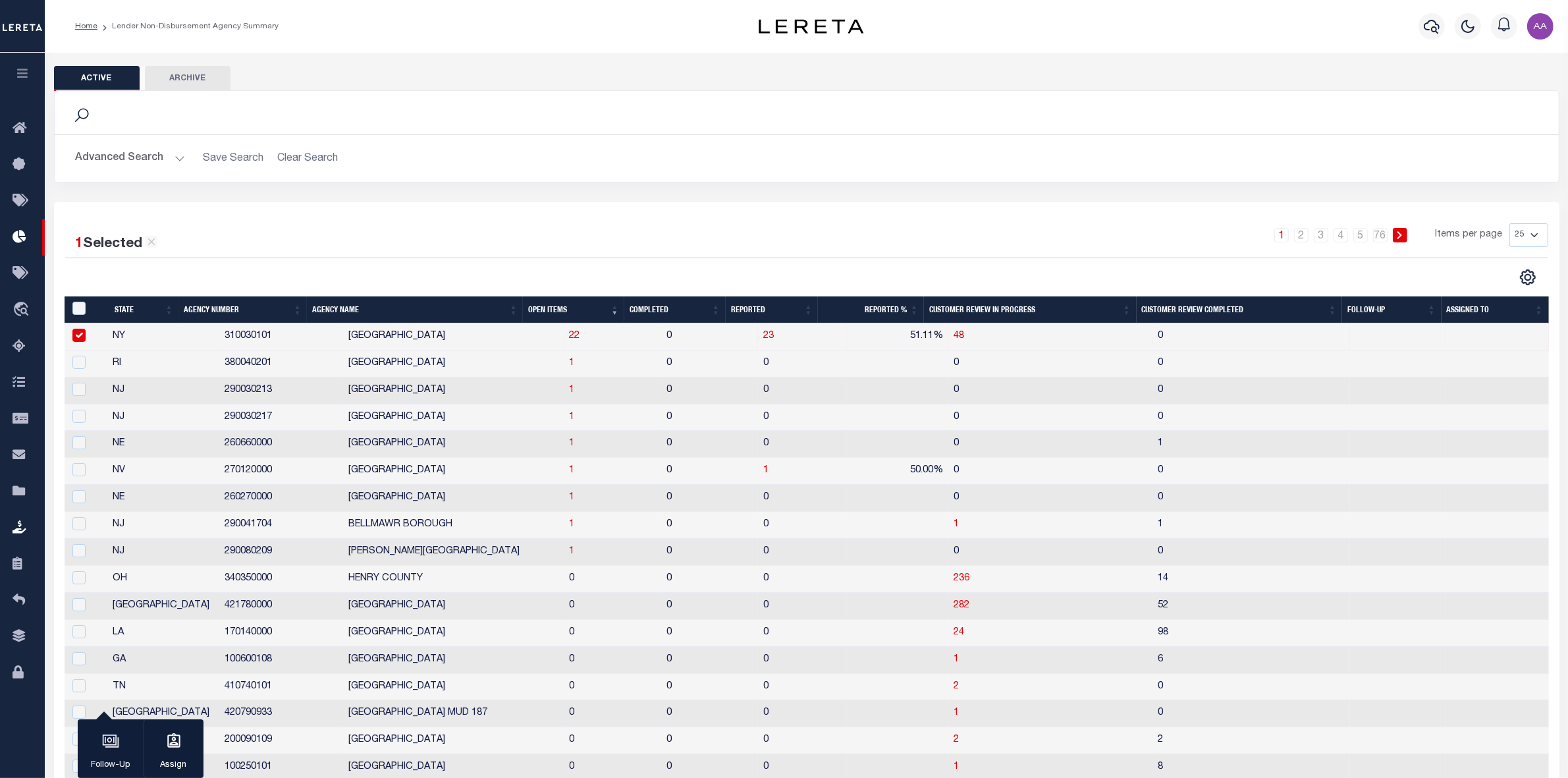
click at [654, 309] on th "Completed" at bounding box center [675, 309] width 102 height 27
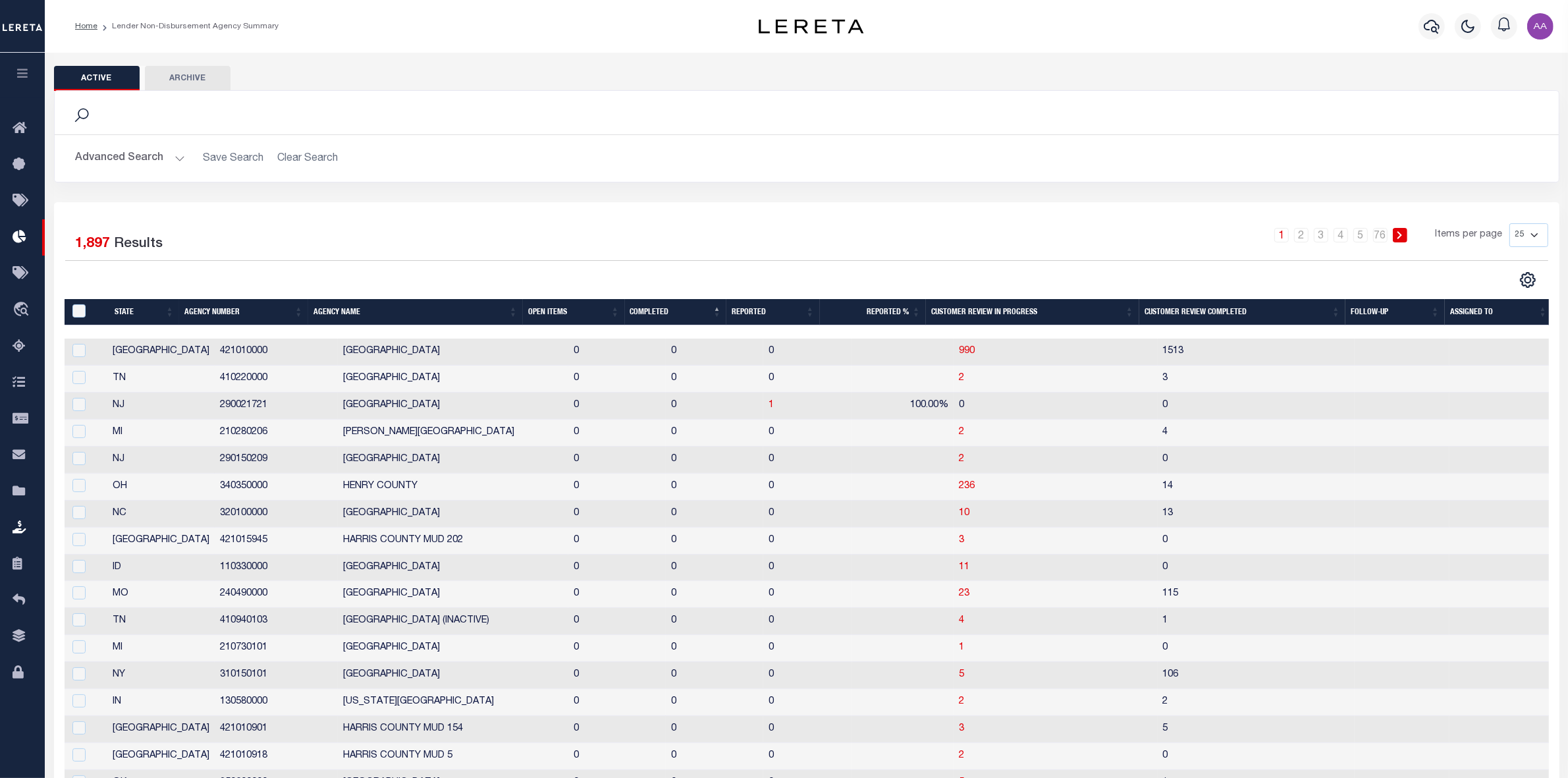
click at [654, 309] on th "Completed" at bounding box center [675, 312] width 102 height 27
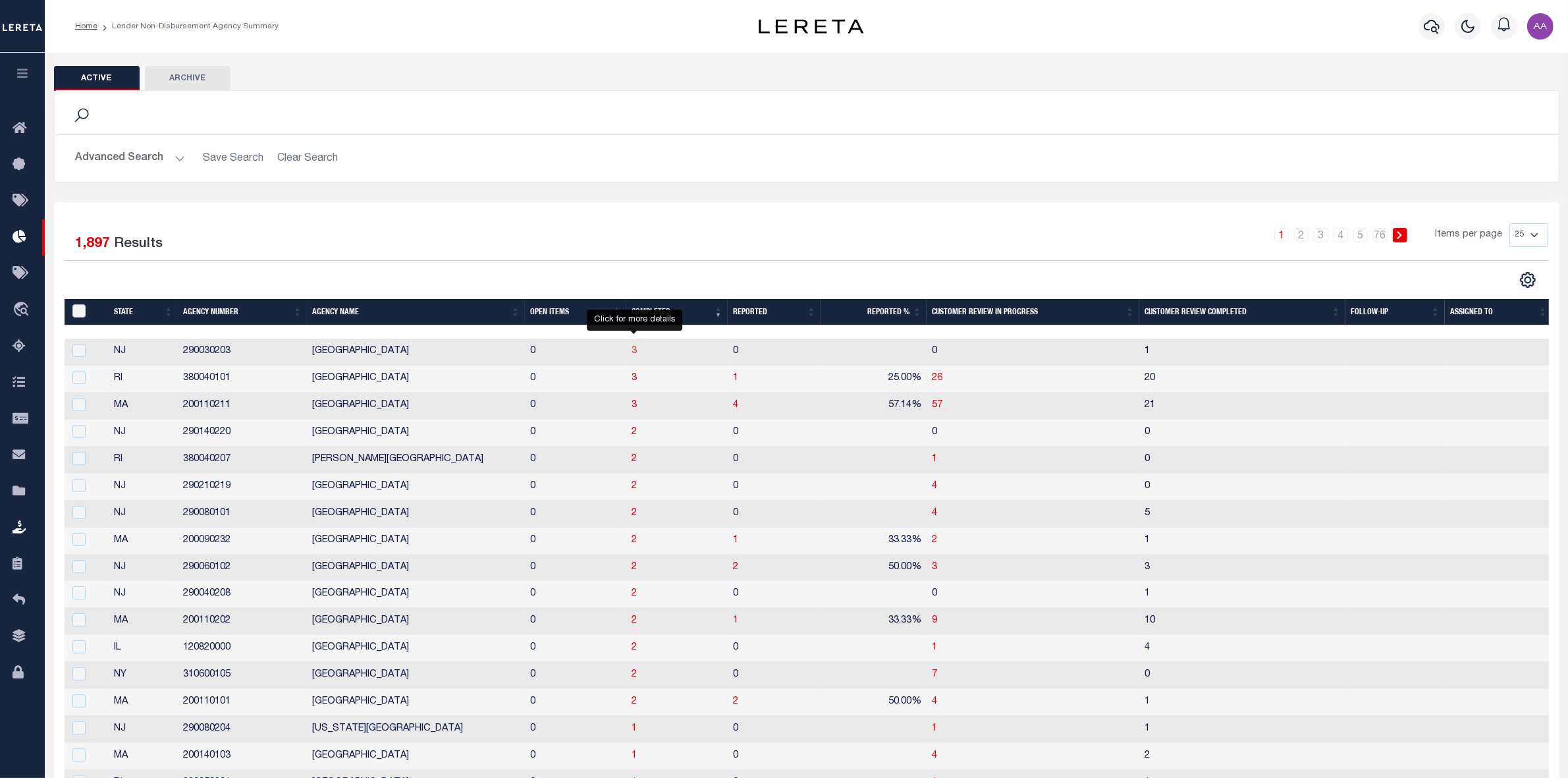
click at [636, 353] on span "3" at bounding box center [634, 352] width 5 height 9
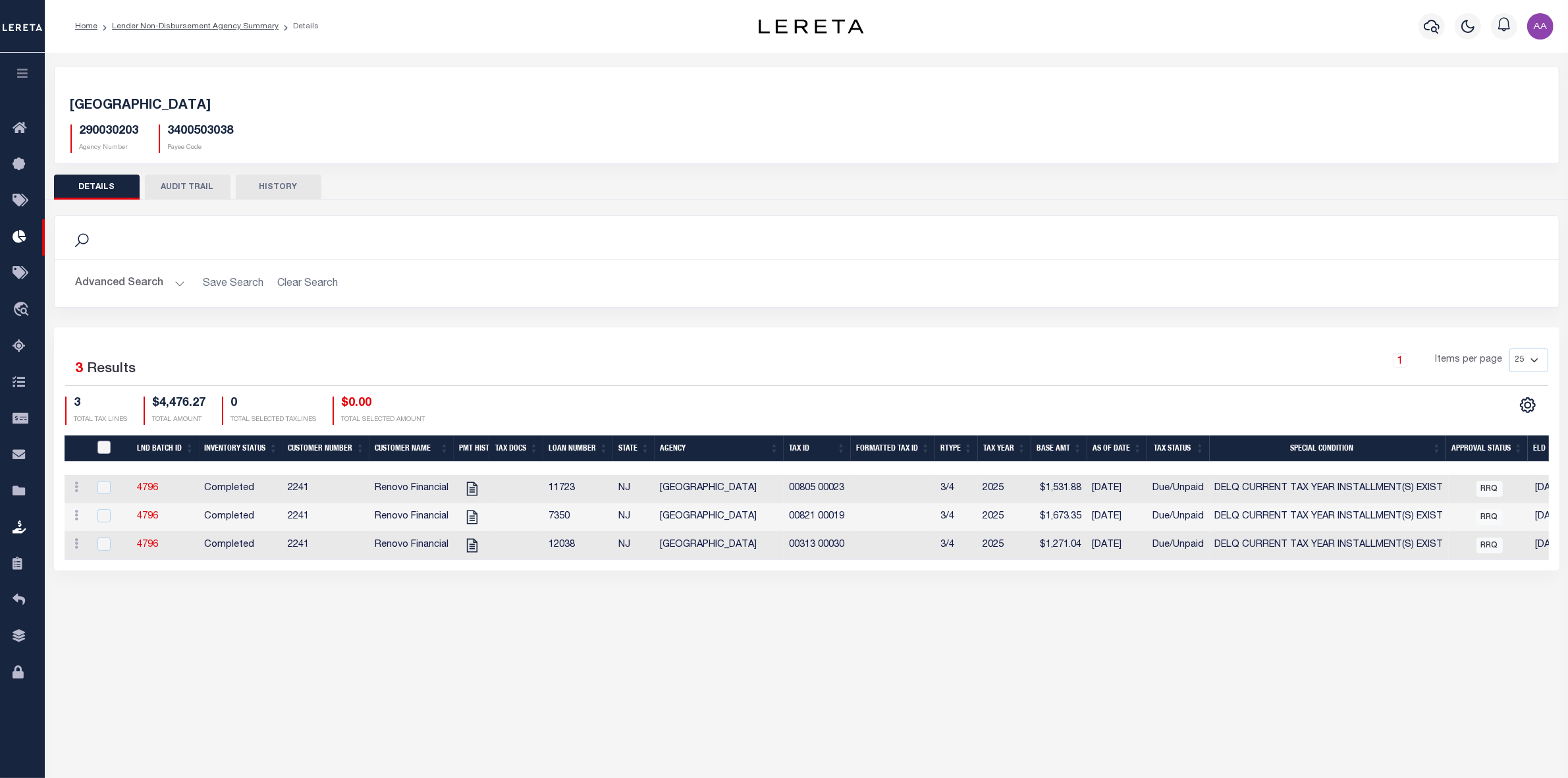
click at [105, 442] on input "QID" at bounding box center [104, 447] width 13 height 13
checkbox input "true"
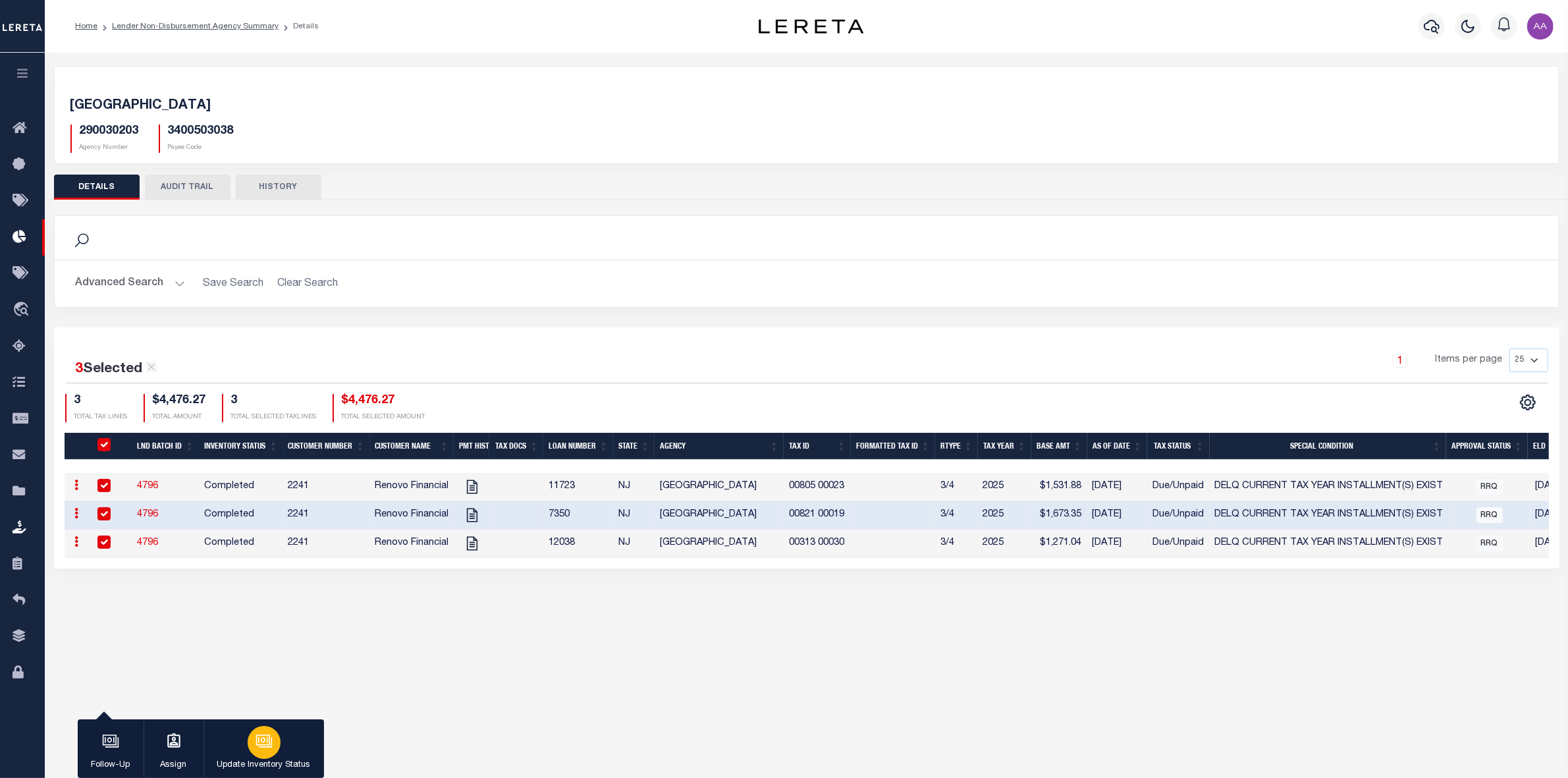
click at [265, 728] on div "button" at bounding box center [264, 742] width 33 height 33
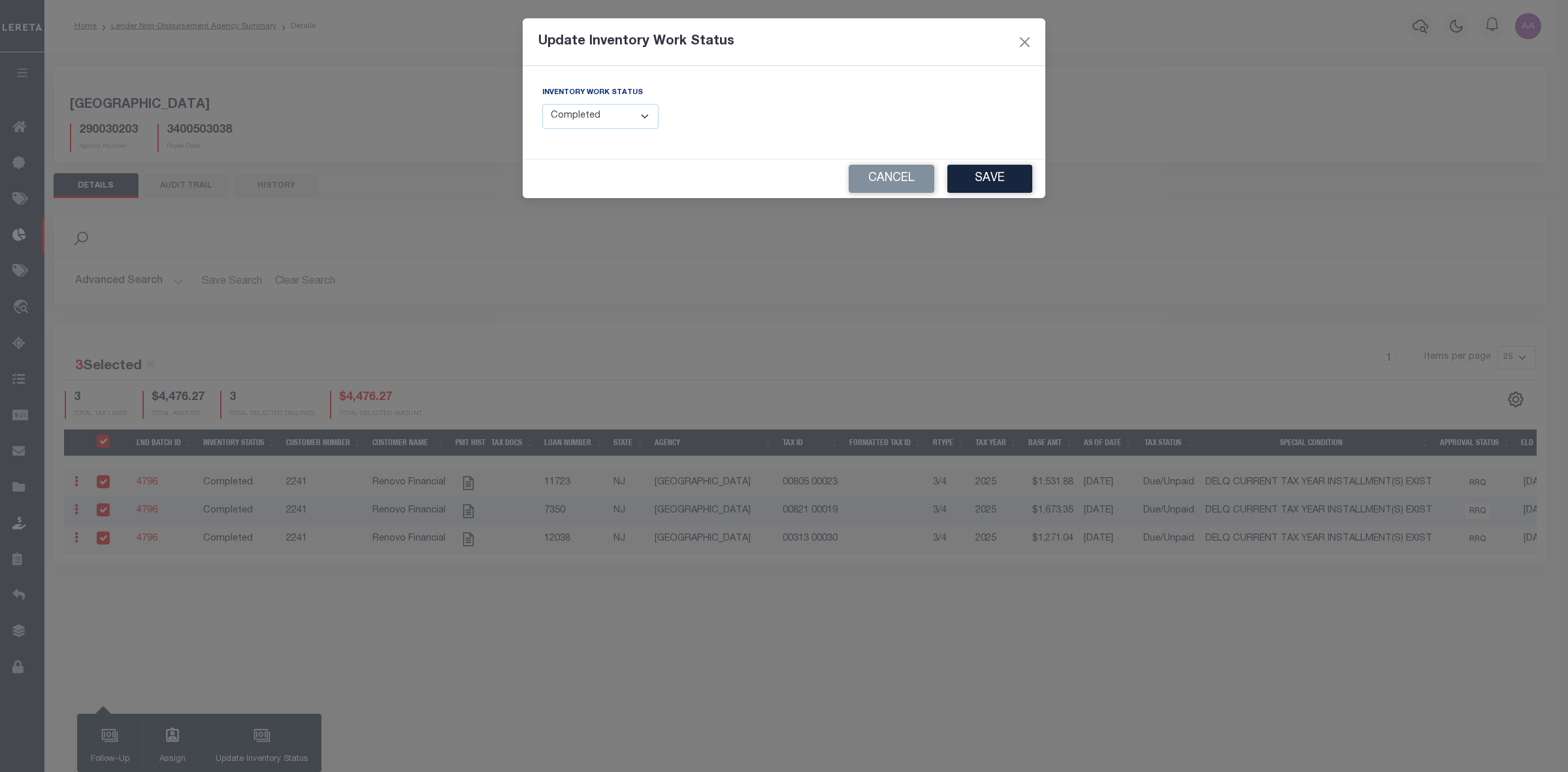
click at [603, 118] on select "--Select-- Open Completed Reported" at bounding box center [600, 116] width 116 height 26
select select "Reported"
click at [542, 104] on select "--Select-- Open Completed Reported" at bounding box center [600, 116] width 116 height 26
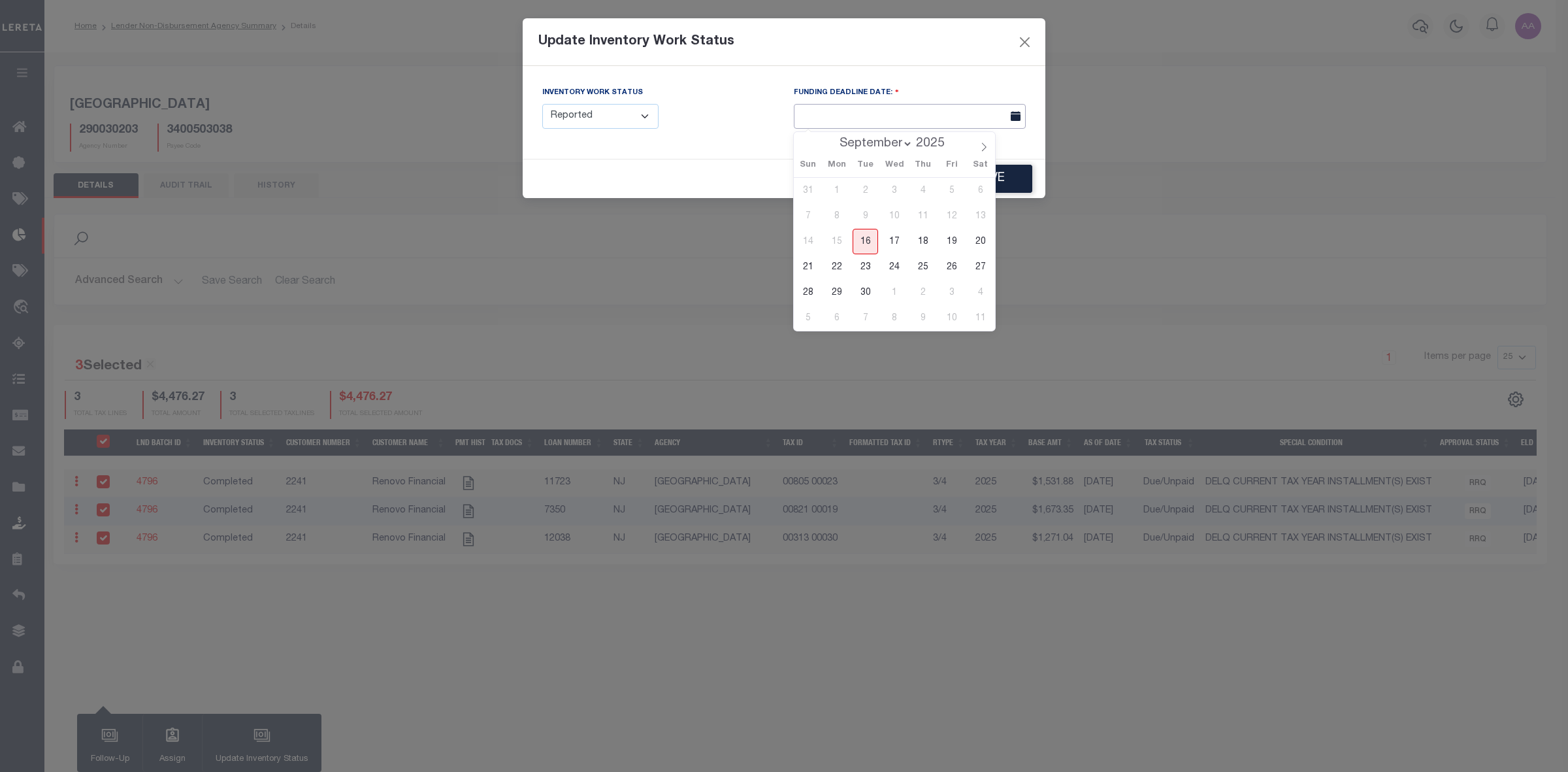
click at [876, 126] on input "text" at bounding box center [910, 116] width 232 height 26
click at [894, 245] on span "17" at bounding box center [894, 241] width 26 height 26
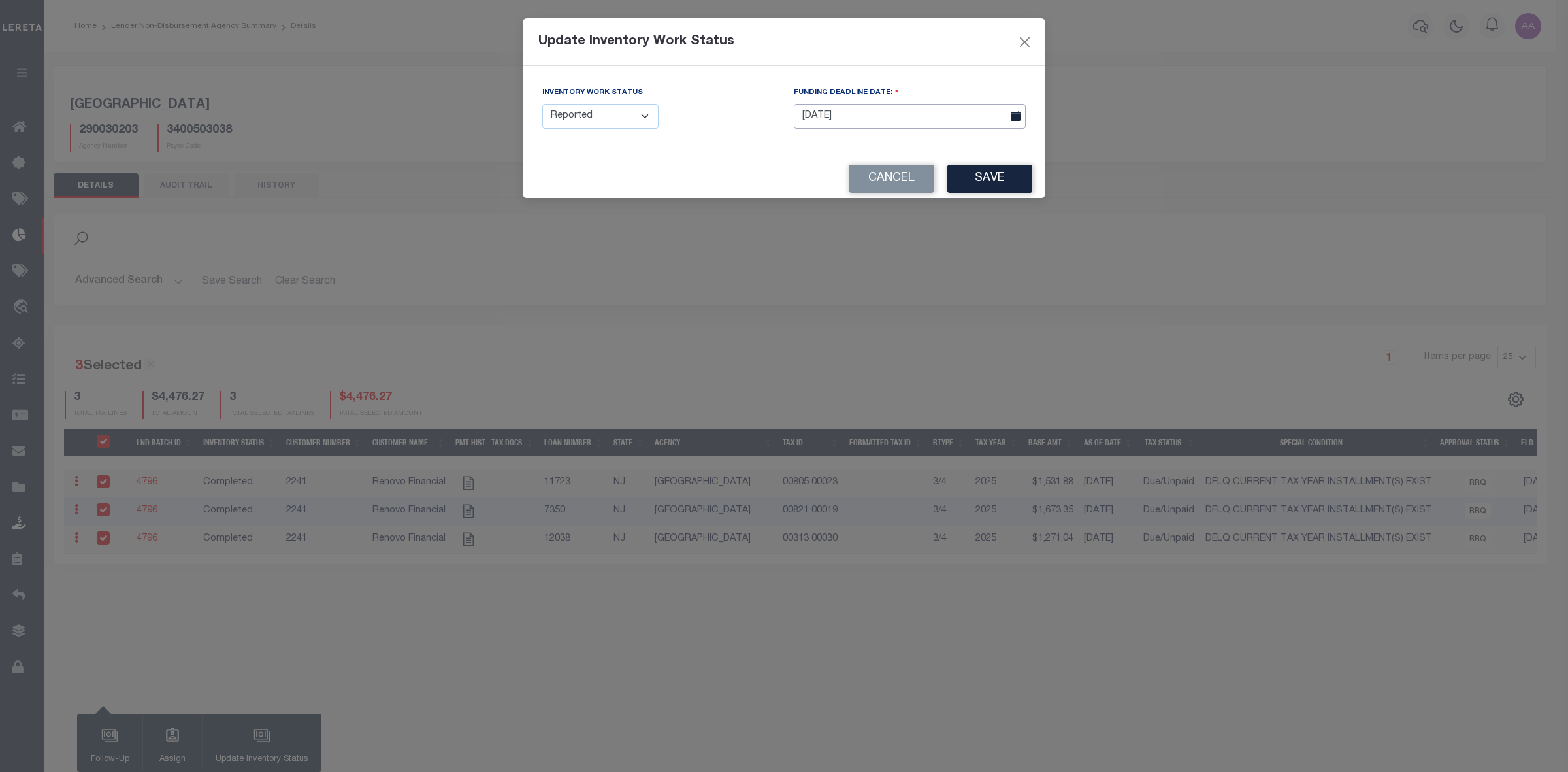
click at [882, 126] on input "[DATE]" at bounding box center [910, 116] width 232 height 26
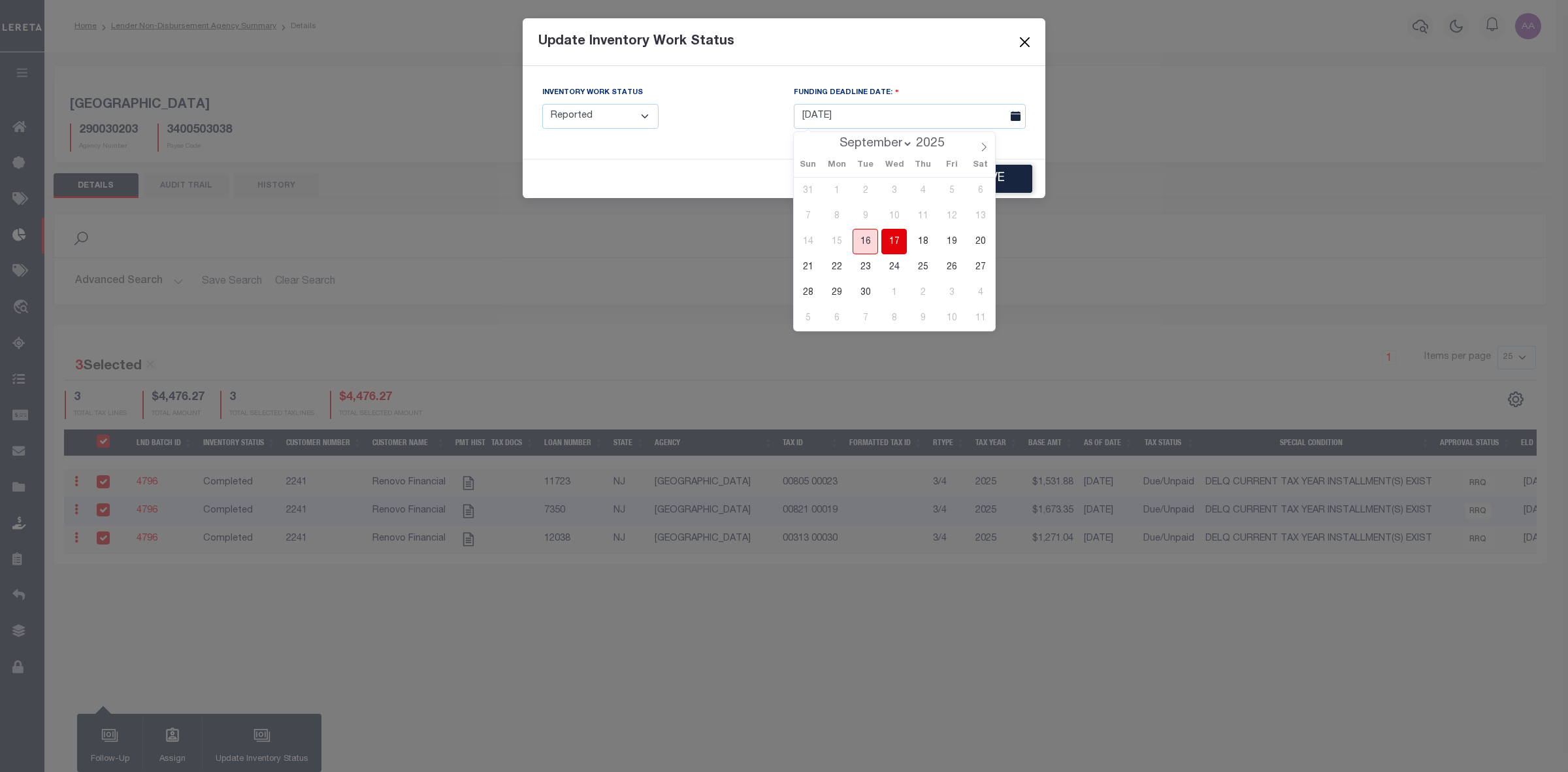
click at [869, 247] on span "16" at bounding box center [865, 241] width 26 height 26
type input "[DATE]"
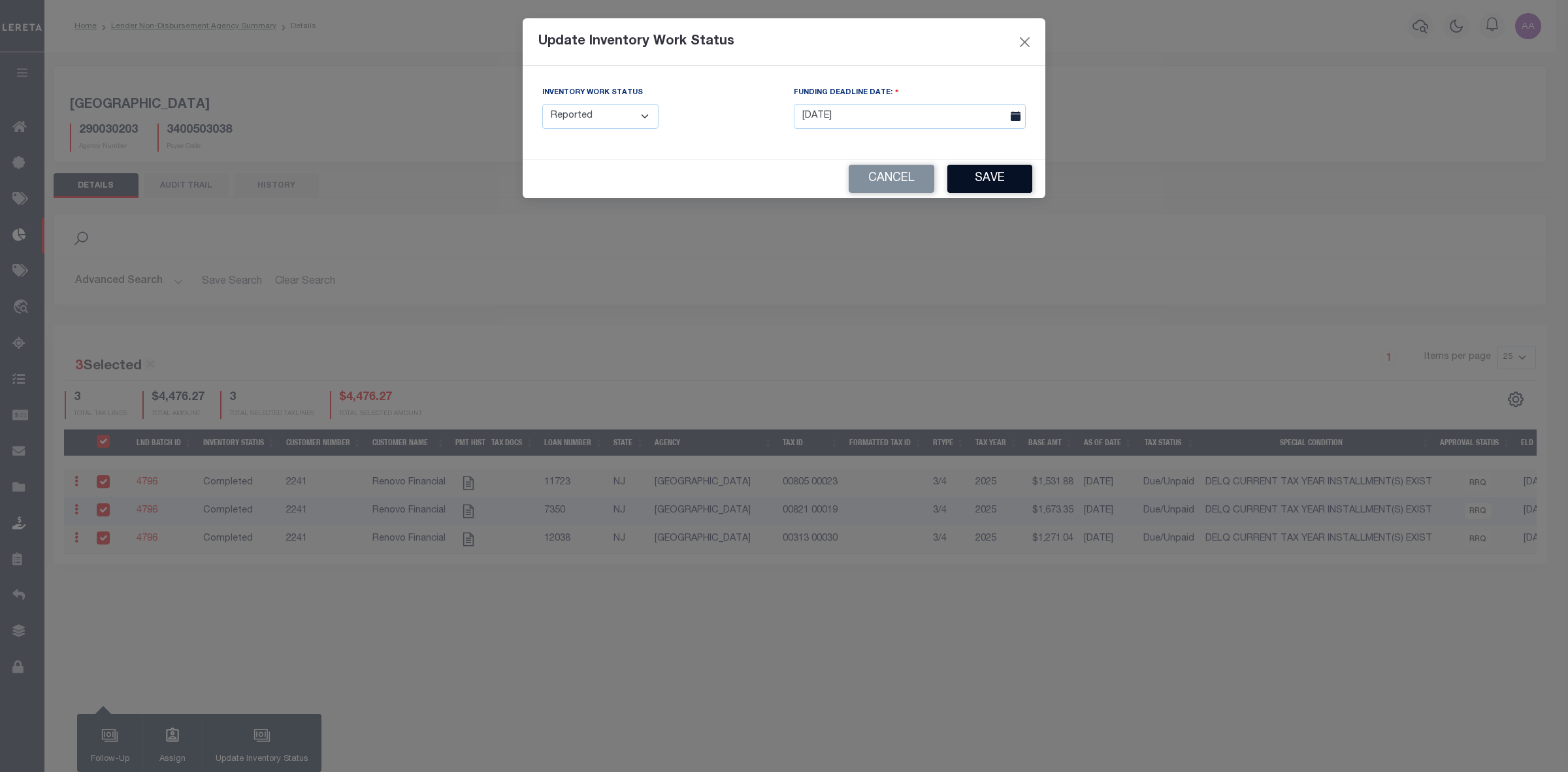
click at [990, 181] on button "Save" at bounding box center [990, 179] width 85 height 28
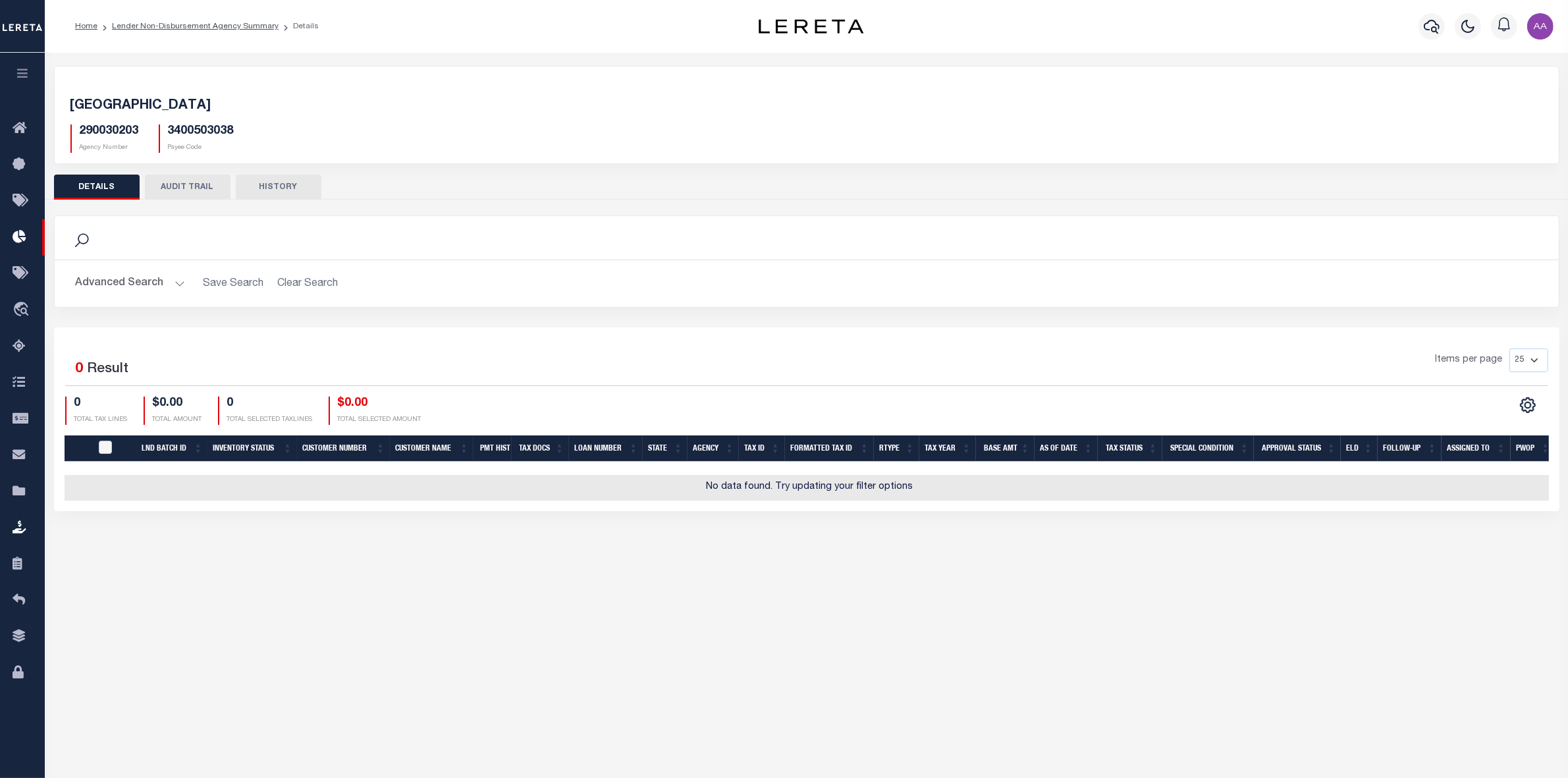
click at [189, 191] on button "AUDIT TRAIL" at bounding box center [188, 187] width 86 height 25
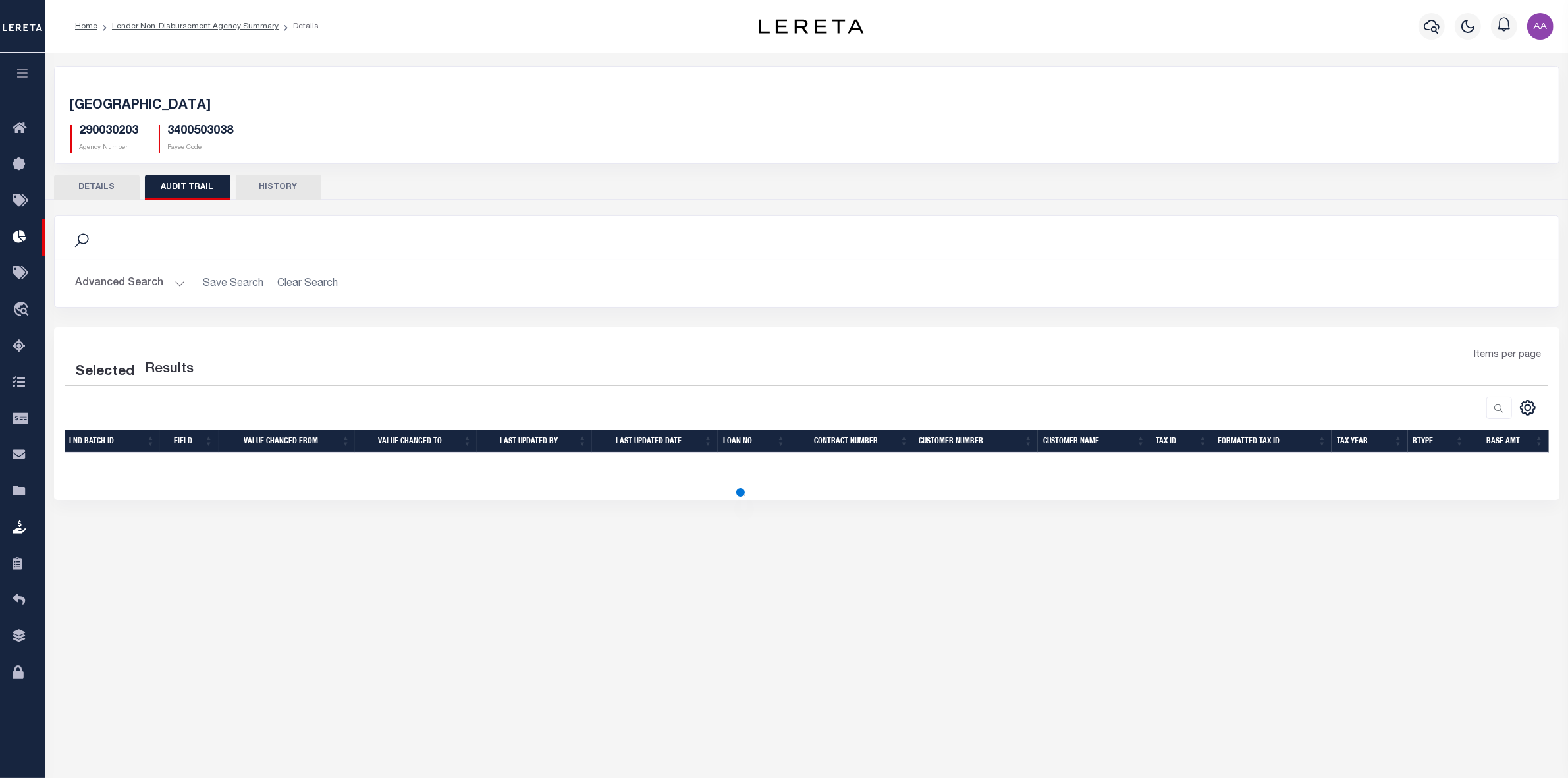
click at [269, 187] on button "HISTORY" at bounding box center [279, 187] width 86 height 25
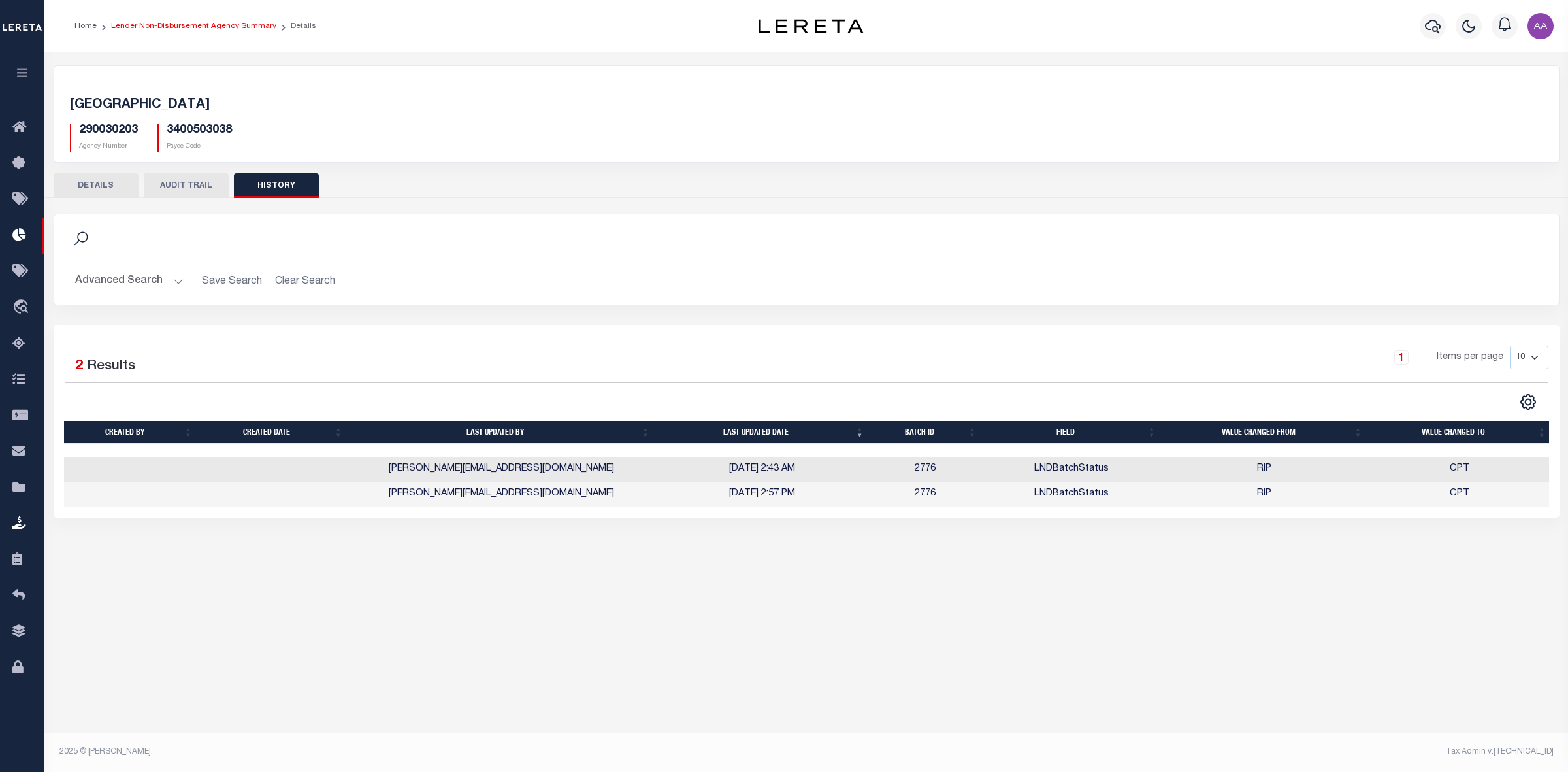
click at [197, 24] on link "Lender Non-Disbursement Agency Summary" at bounding box center [193, 26] width 165 height 8
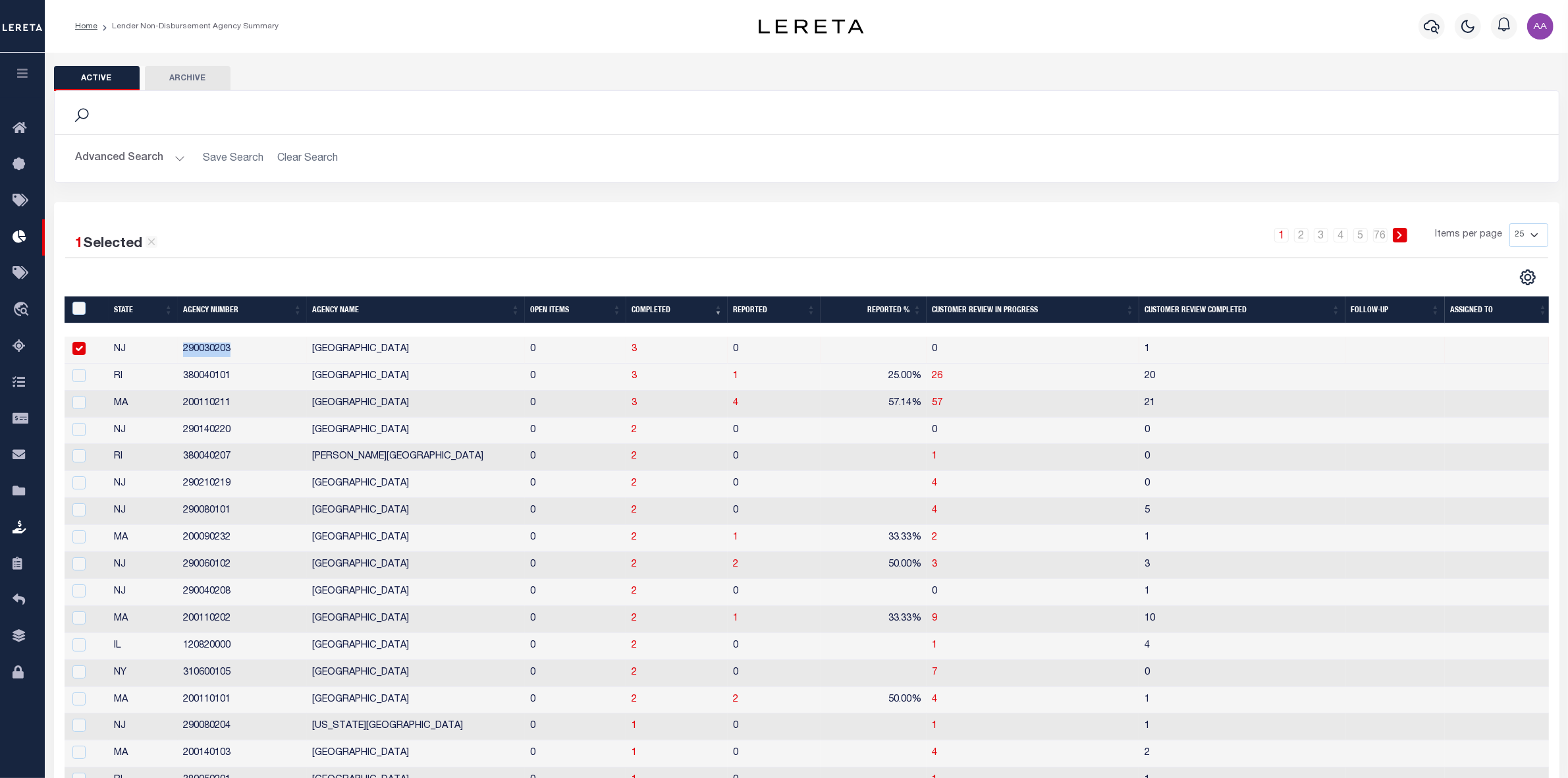
drag, startPoint x: 179, startPoint y: 348, endPoint x: 250, endPoint y: 341, distance: 71.3
click at [255, 343] on td "290030203" at bounding box center [242, 350] width 129 height 27
checkbox input "false"
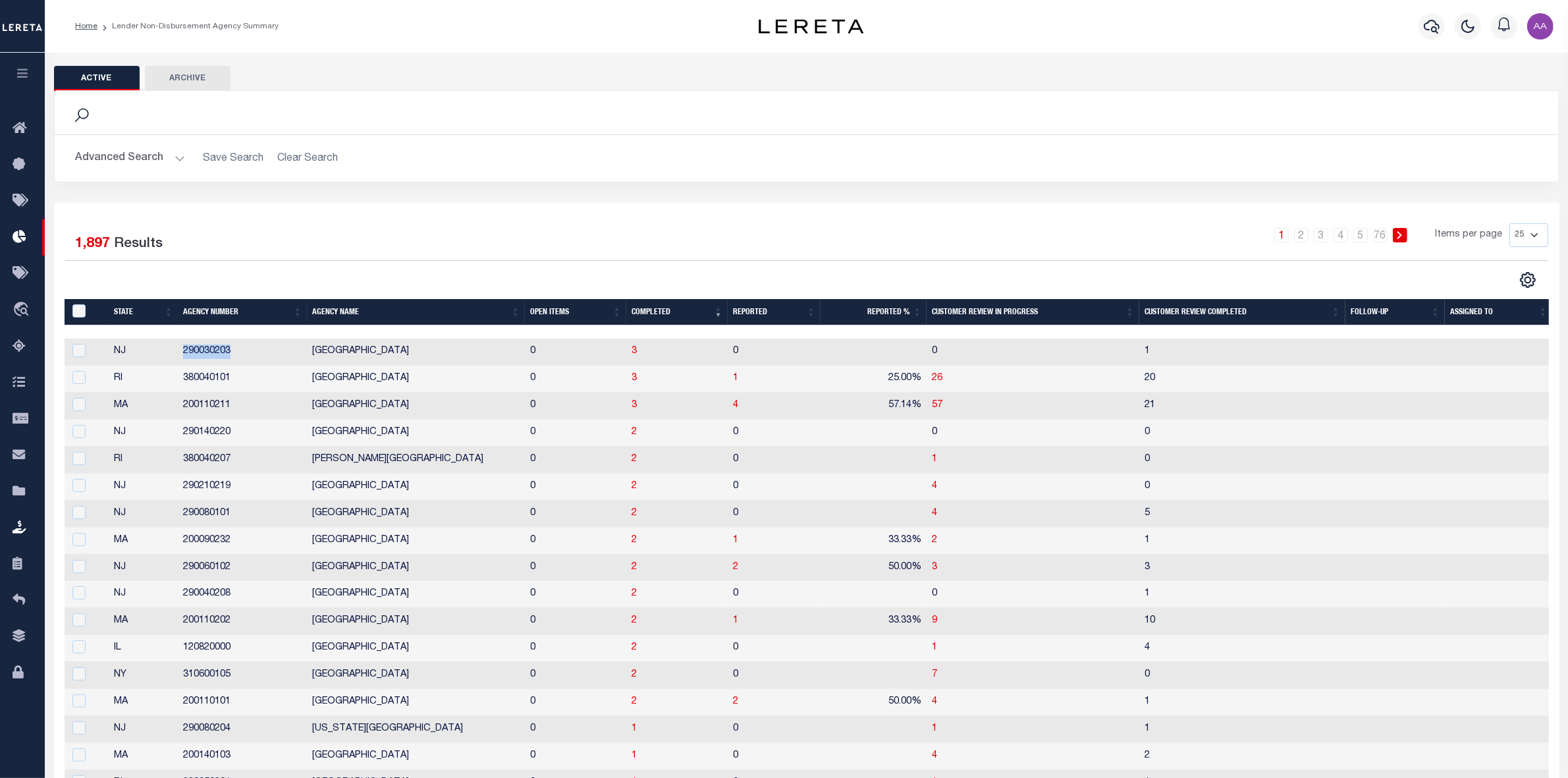
click at [141, 159] on button "Advanced Search" at bounding box center [130, 158] width 109 height 26
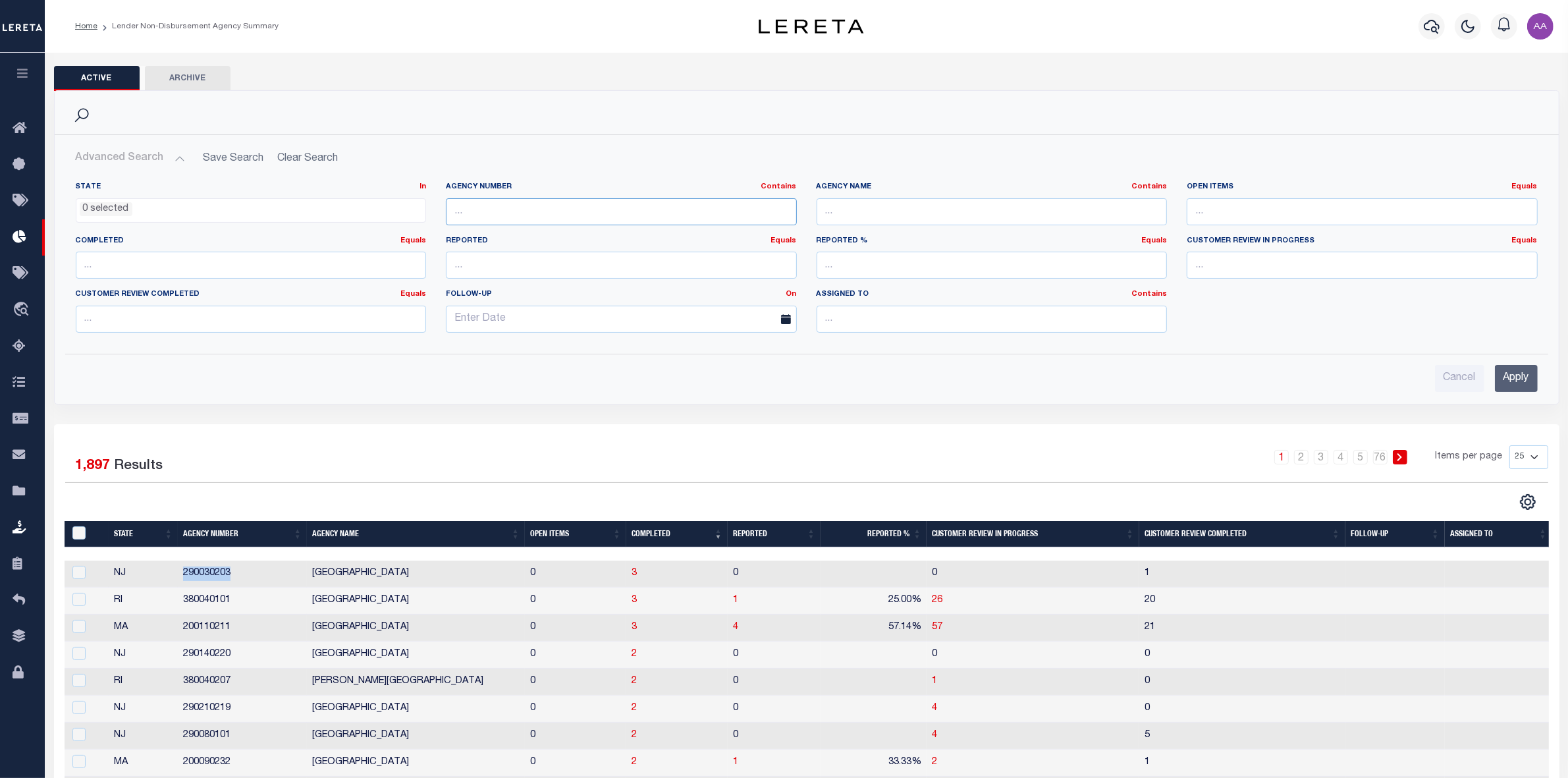
click at [502, 208] on input "text" at bounding box center [621, 212] width 351 height 27
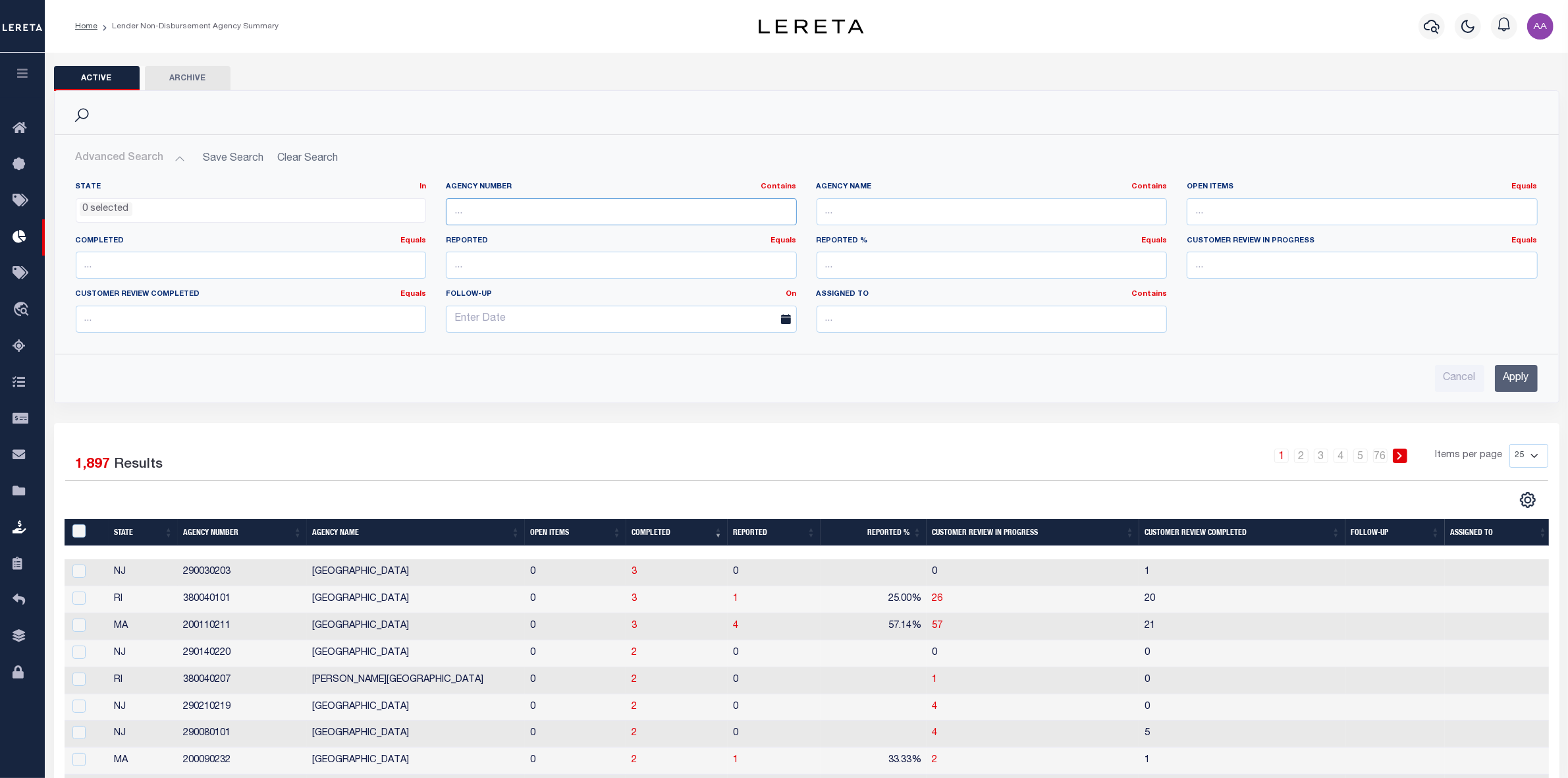
paste input "290030203"
type input "290030203"
click at [1508, 376] on input "Apply" at bounding box center [1516, 378] width 43 height 27
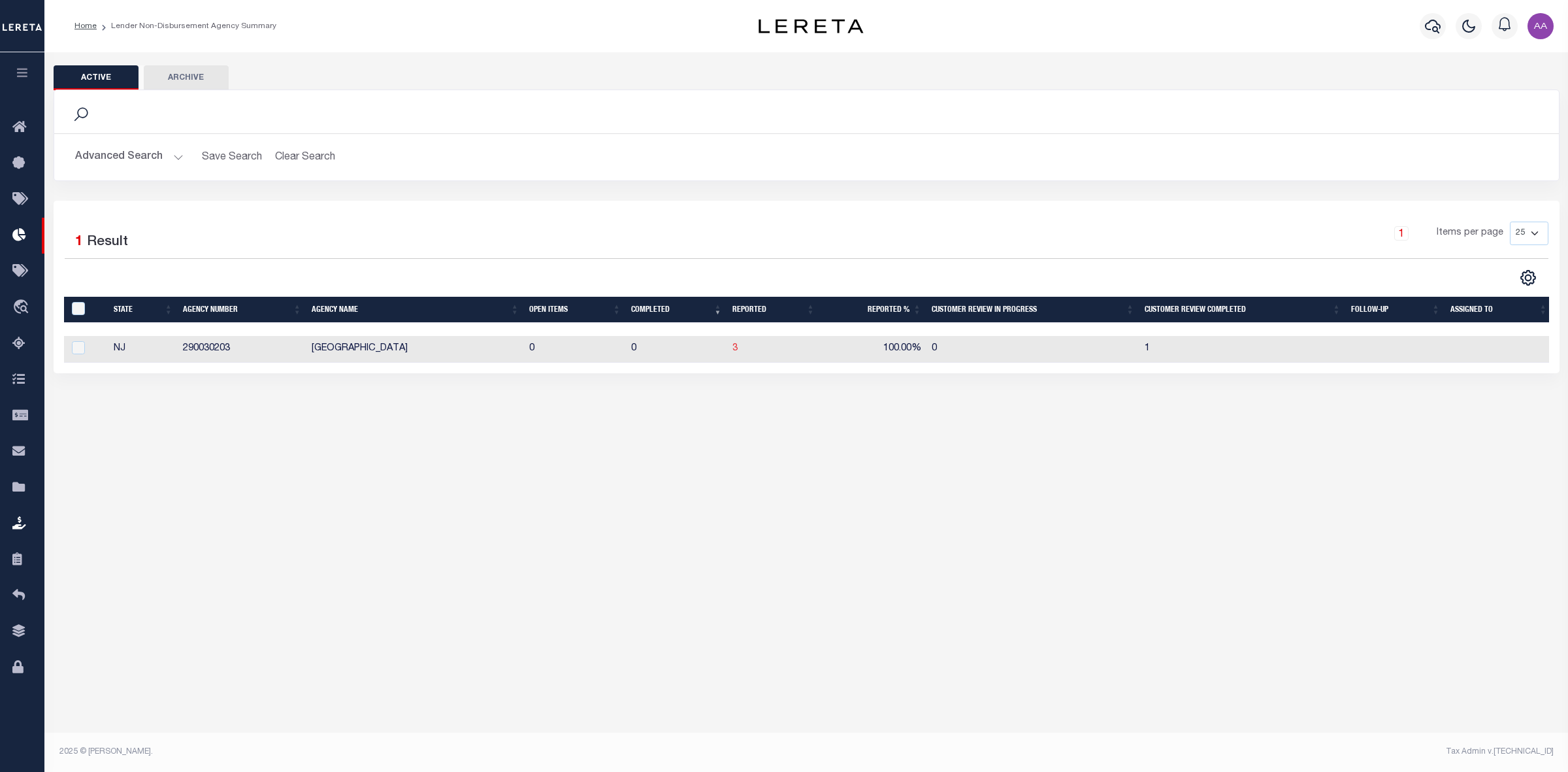
click at [732, 344] on td "3" at bounding box center [774, 349] width 93 height 27
checkbox input "true"
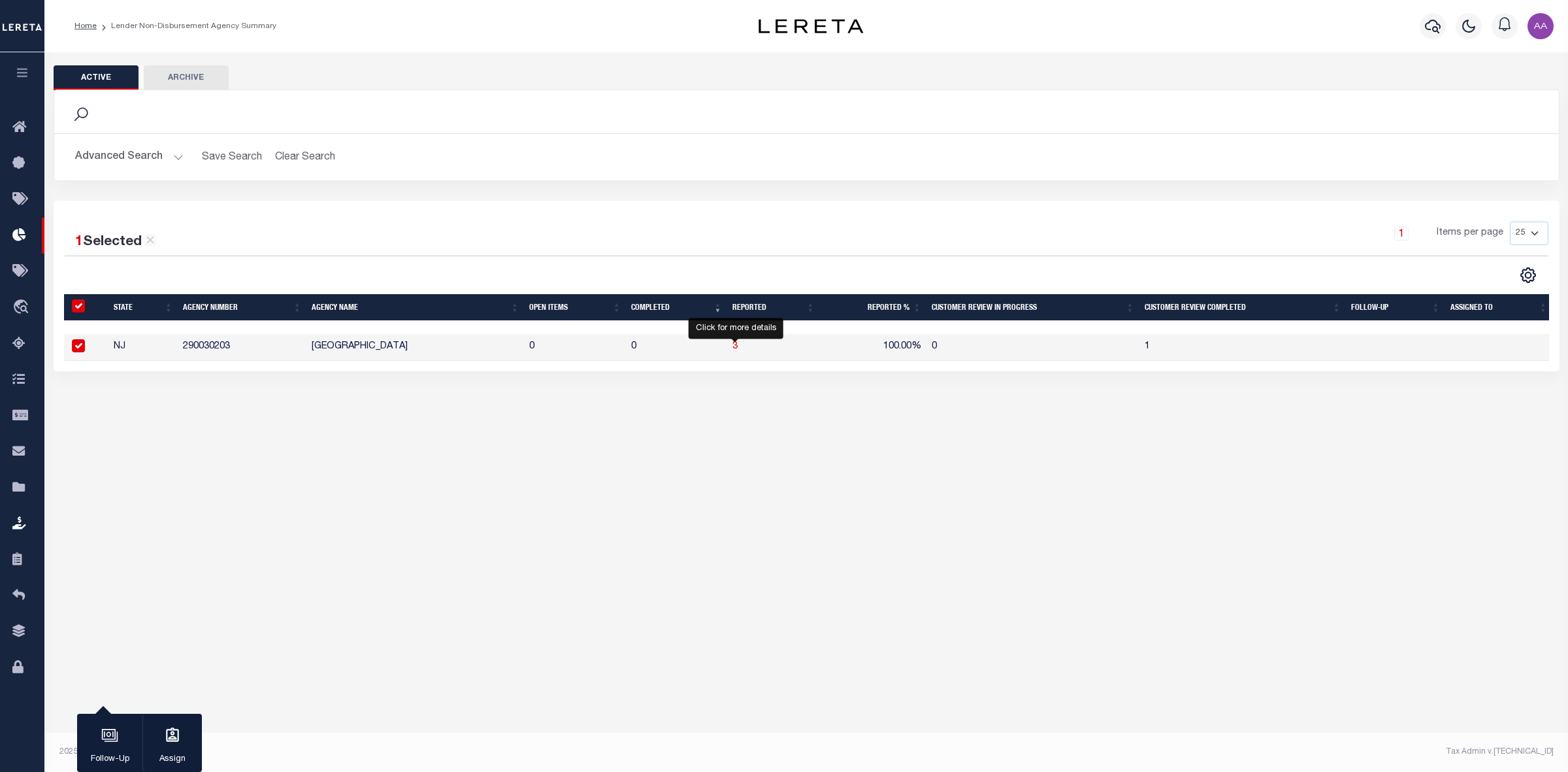
click at [733, 348] on span "3" at bounding box center [734, 346] width 5 height 9
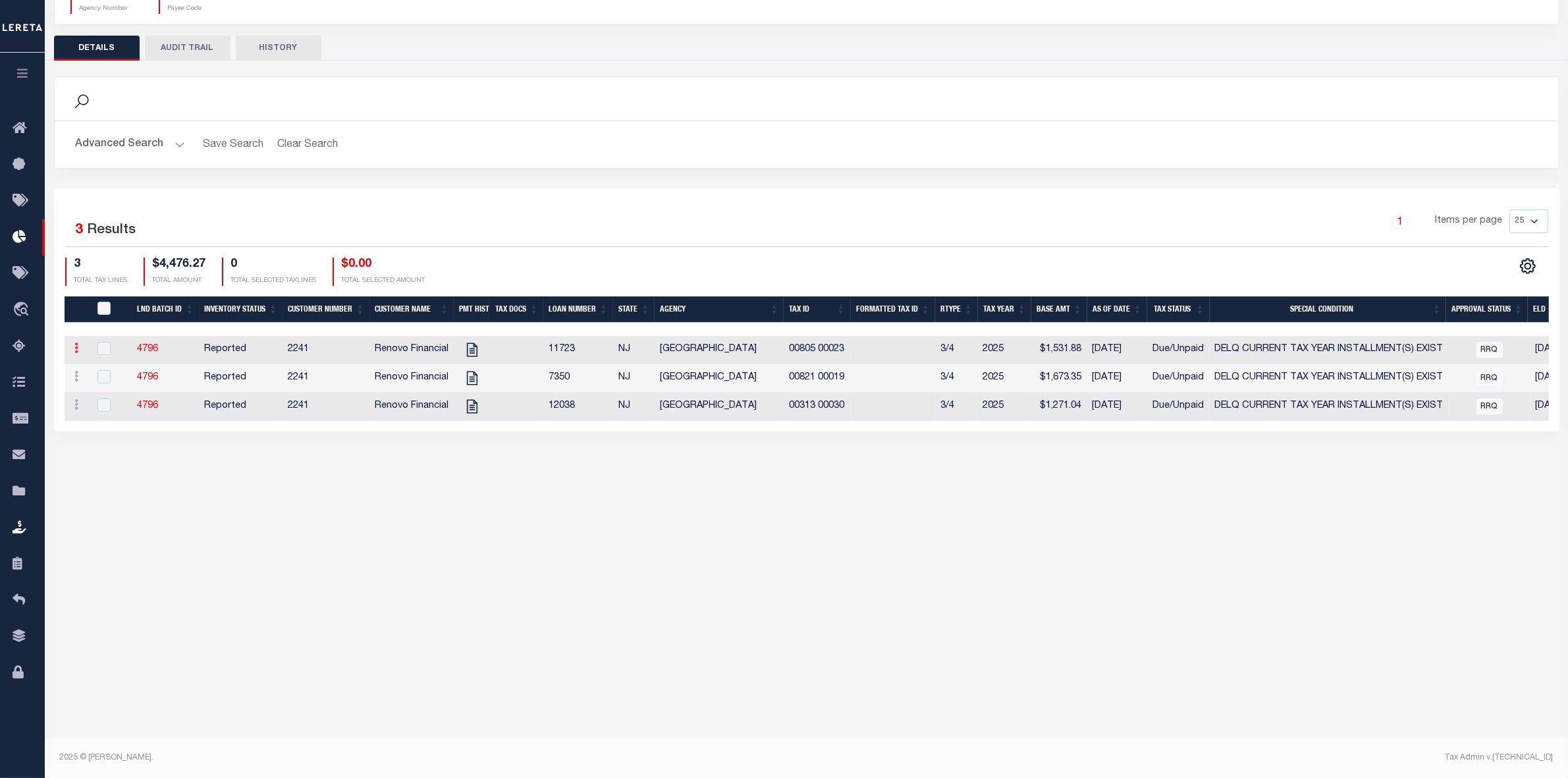
click at [79, 344] on link at bounding box center [77, 349] width 15 height 10
click at [328, 487] on h2 "Advanced Search Save Search Clear Search" at bounding box center [806, 499] width 1483 height 26
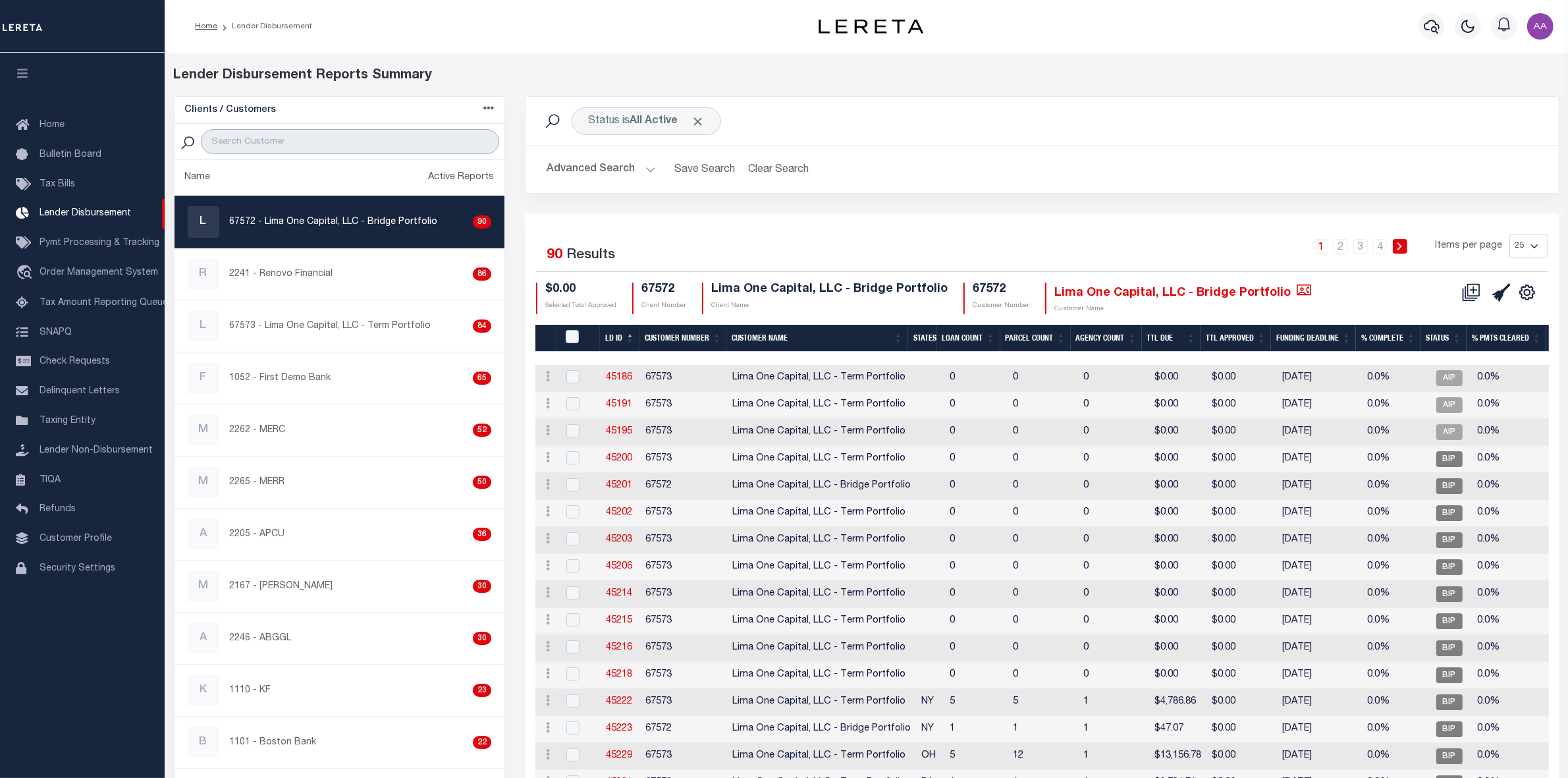
click at [280, 138] on input "search" at bounding box center [350, 141] width 298 height 25
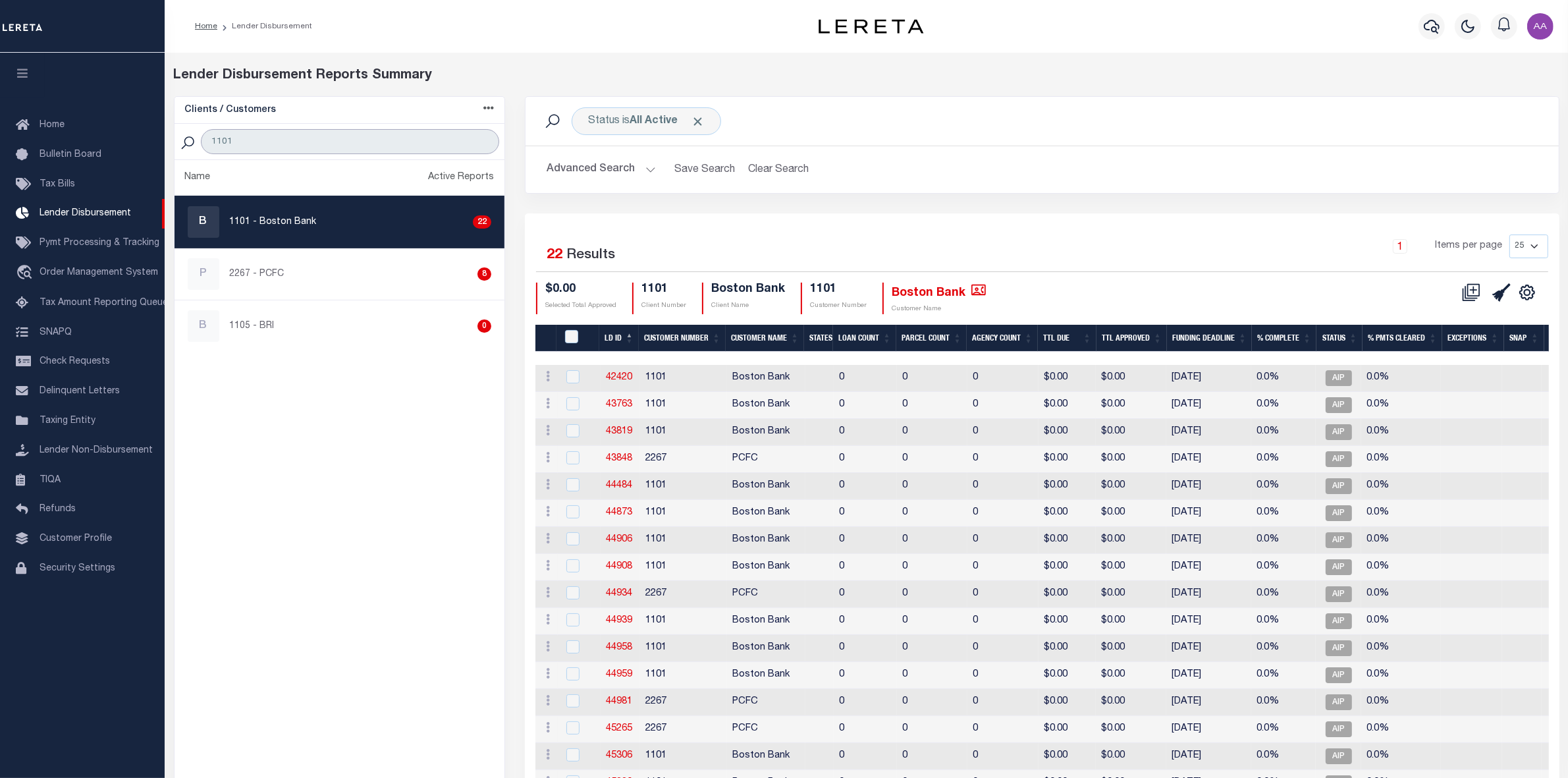
type input "1101"
click at [319, 217] on div "B 1101 - Boston Bank 22" at bounding box center [340, 222] width 305 height 31
checkbox input "true"
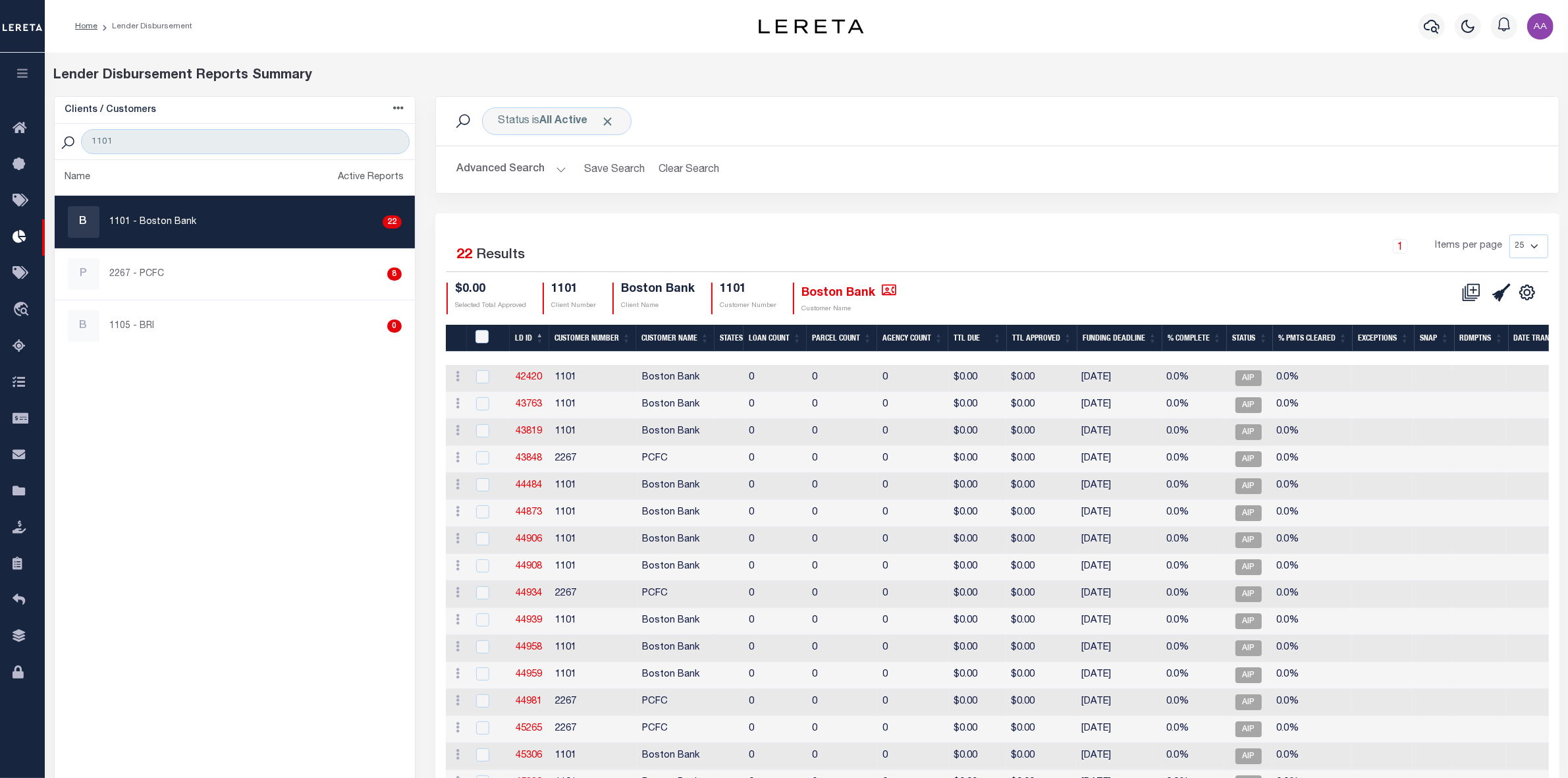
click at [524, 336] on th "LD ID" at bounding box center [529, 338] width 40 height 27
click at [522, 373] on link "45669" at bounding box center [529, 377] width 27 height 9
checkbox input "true"
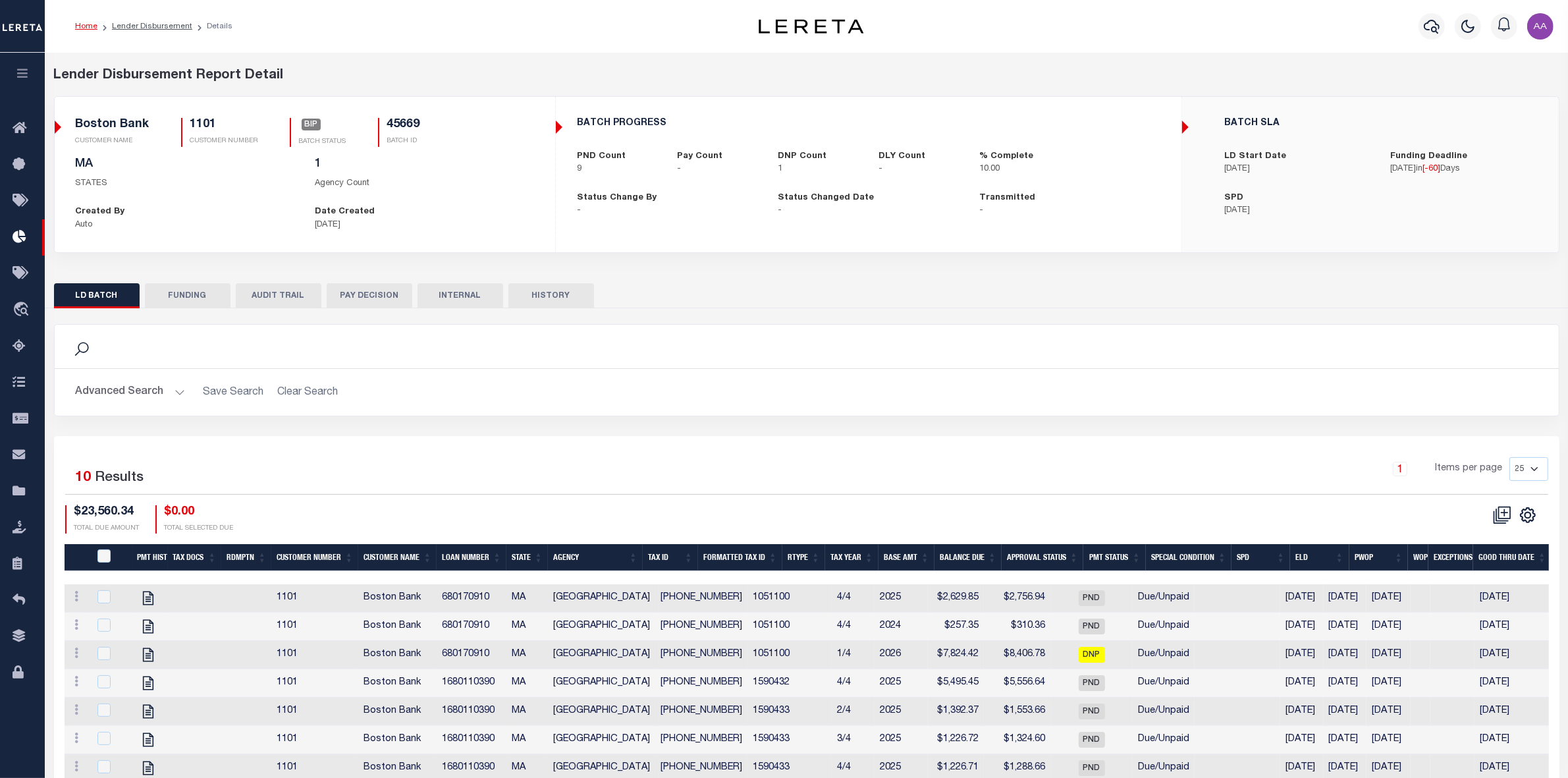
click at [394, 123] on h5 "45669" at bounding box center [404, 125] width 33 height 15
copy h5 "45669"
click at [157, 23] on link "Lender Disbursement" at bounding box center [151, 27] width 80 height 8
checkbox input "true"
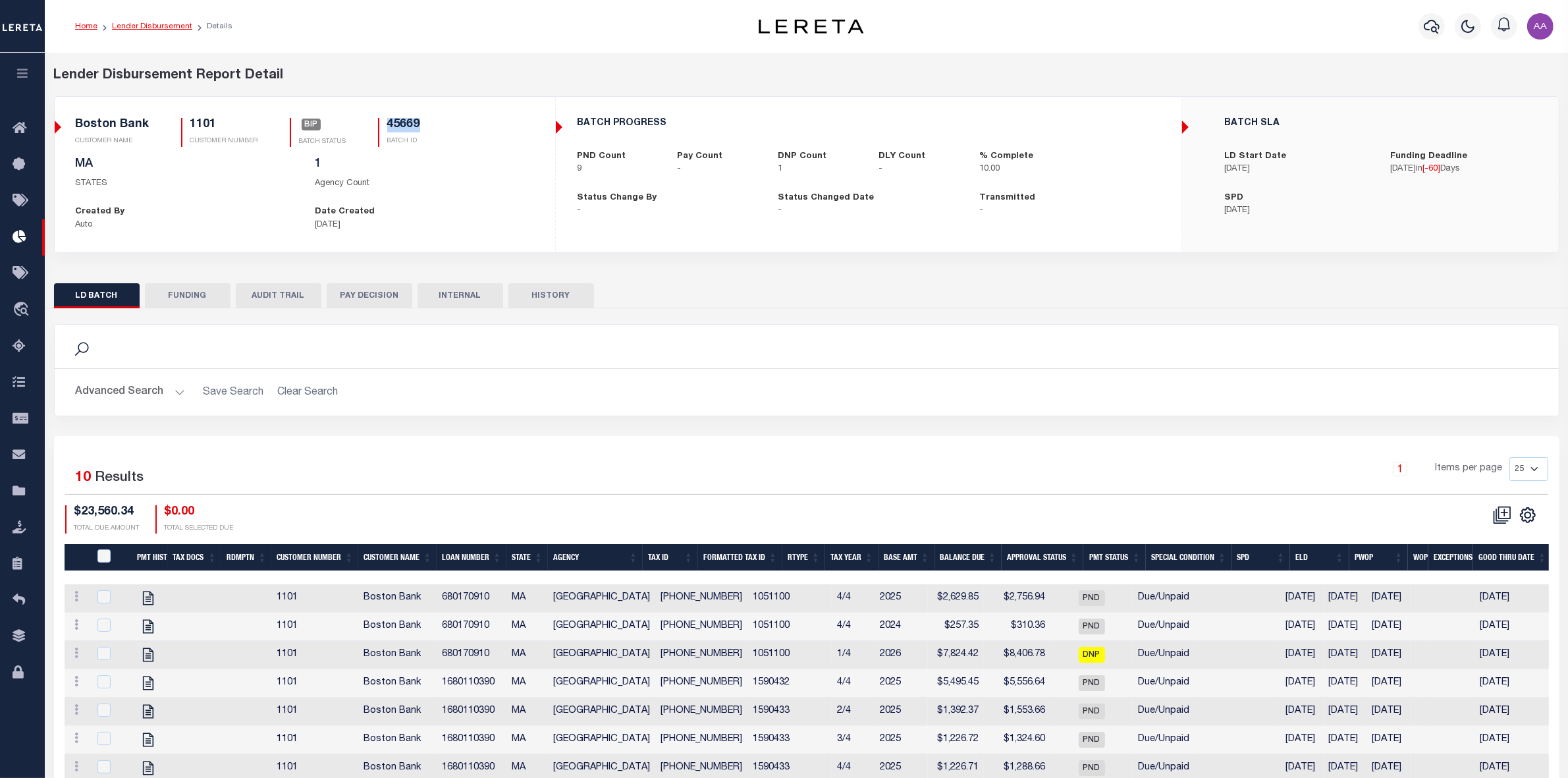
checkbox input "true"
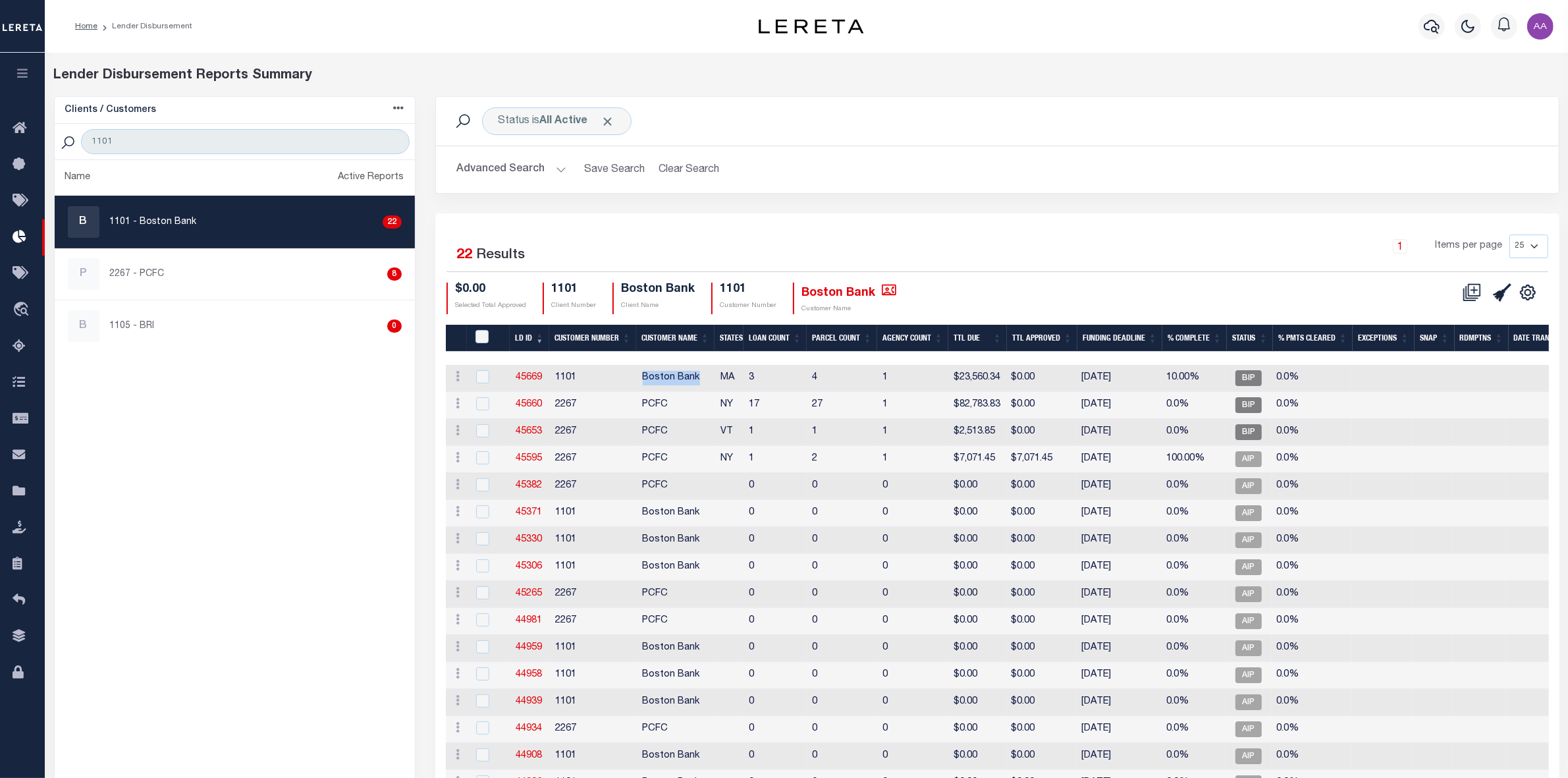
click at [711, 370] on td "Boston Bank" at bounding box center [676, 378] width 78 height 27
checkbox input "true"
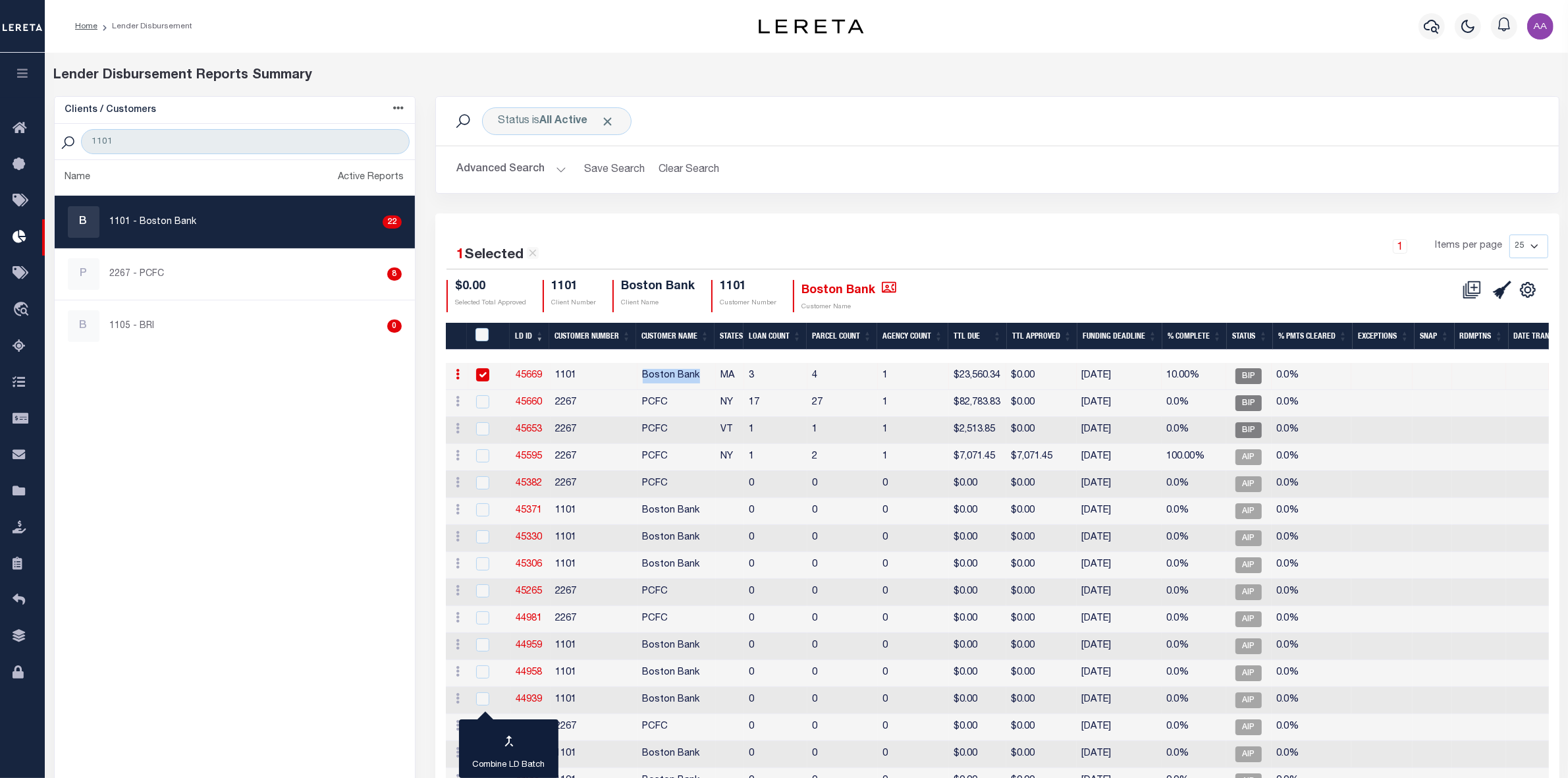
copy td "Boston Bank"
click at [1499, 293] on icon "" at bounding box center [1502, 290] width 19 height 19
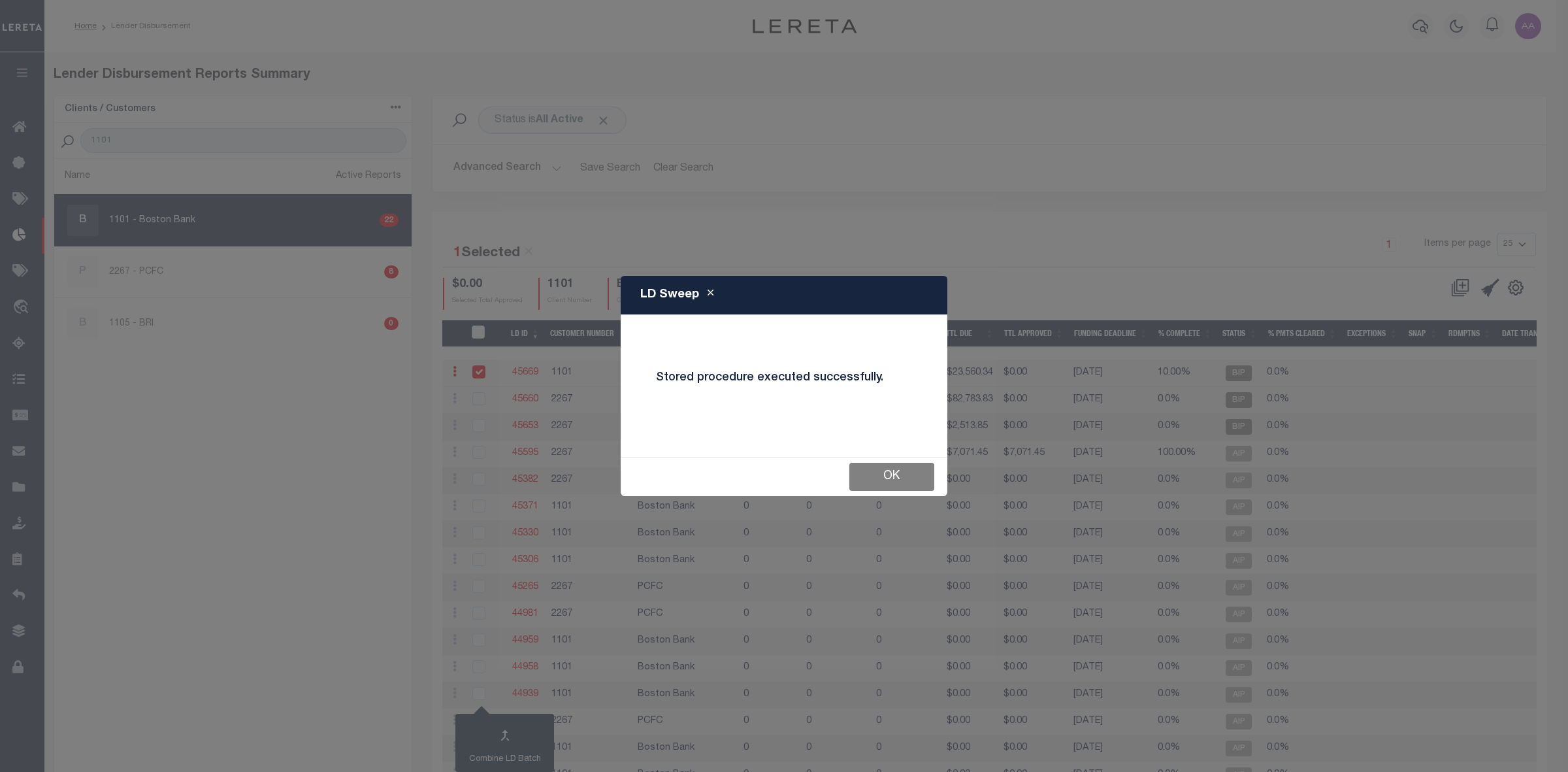
click at [903, 475] on button "OK" at bounding box center [892, 477] width 85 height 28
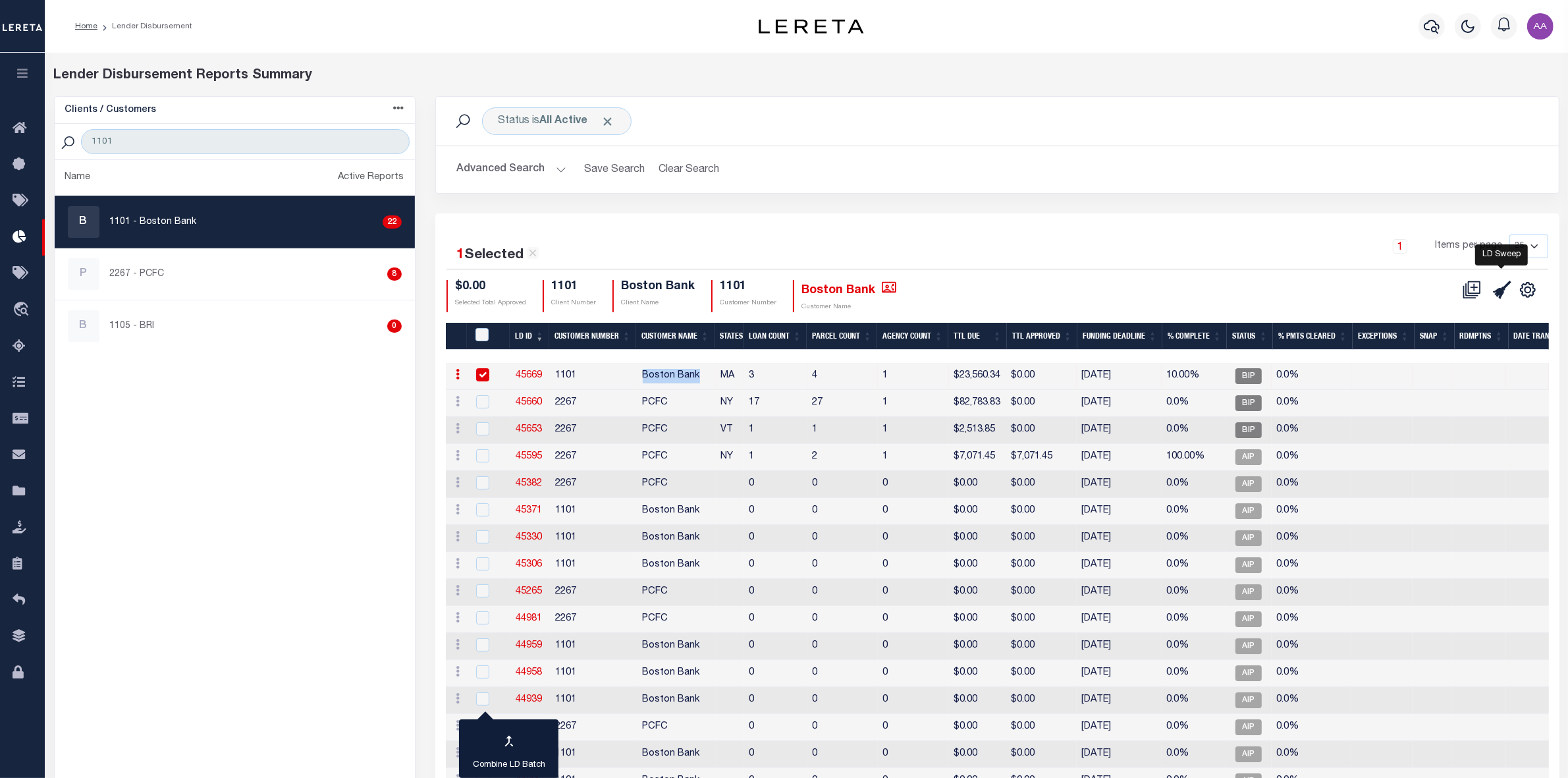
click at [1495, 295] on icon "" at bounding box center [1502, 290] width 19 height 19
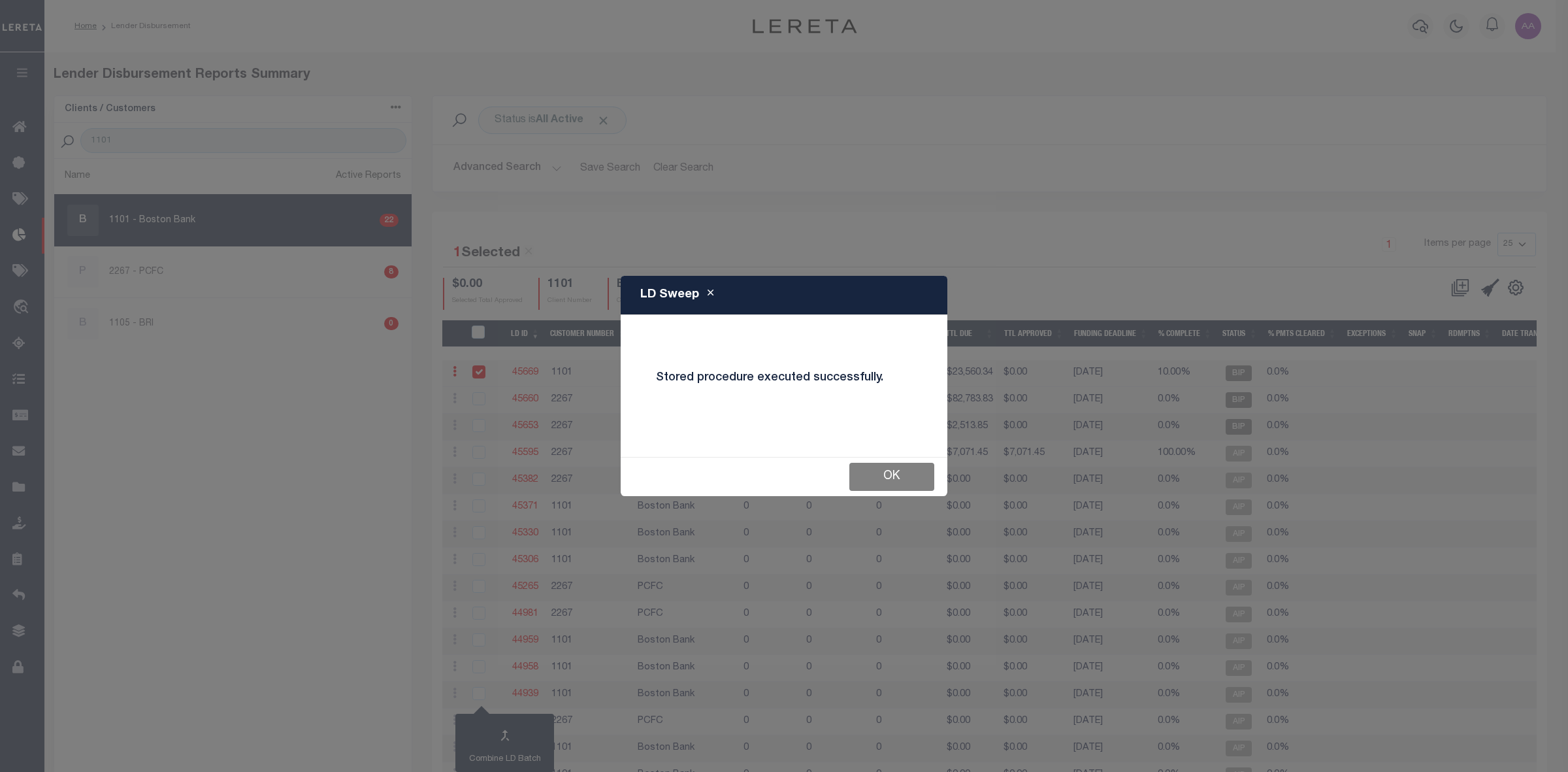
click at [900, 481] on button "OK" at bounding box center [892, 477] width 85 height 28
